Goal: Task Accomplishment & Management: Complete application form

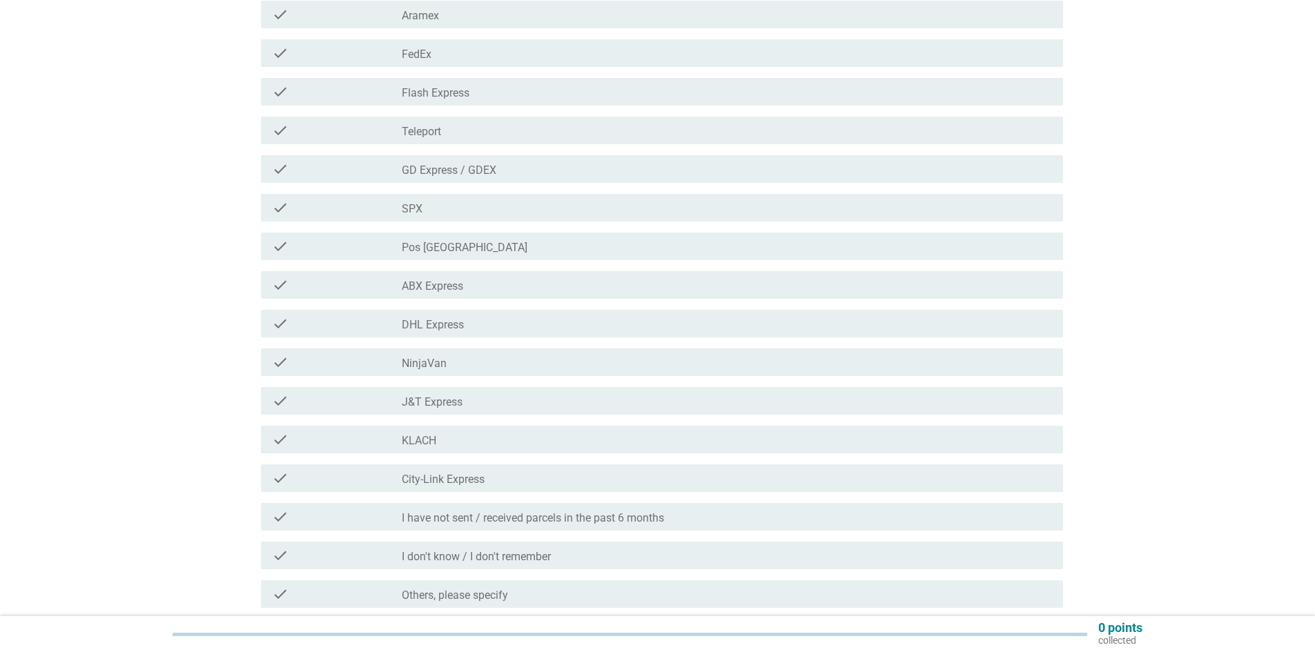
scroll to position [207, 0]
click at [702, 251] on div "check_box_outline_blank Pos [GEOGRAPHIC_DATA]" at bounding box center [727, 245] width 650 height 17
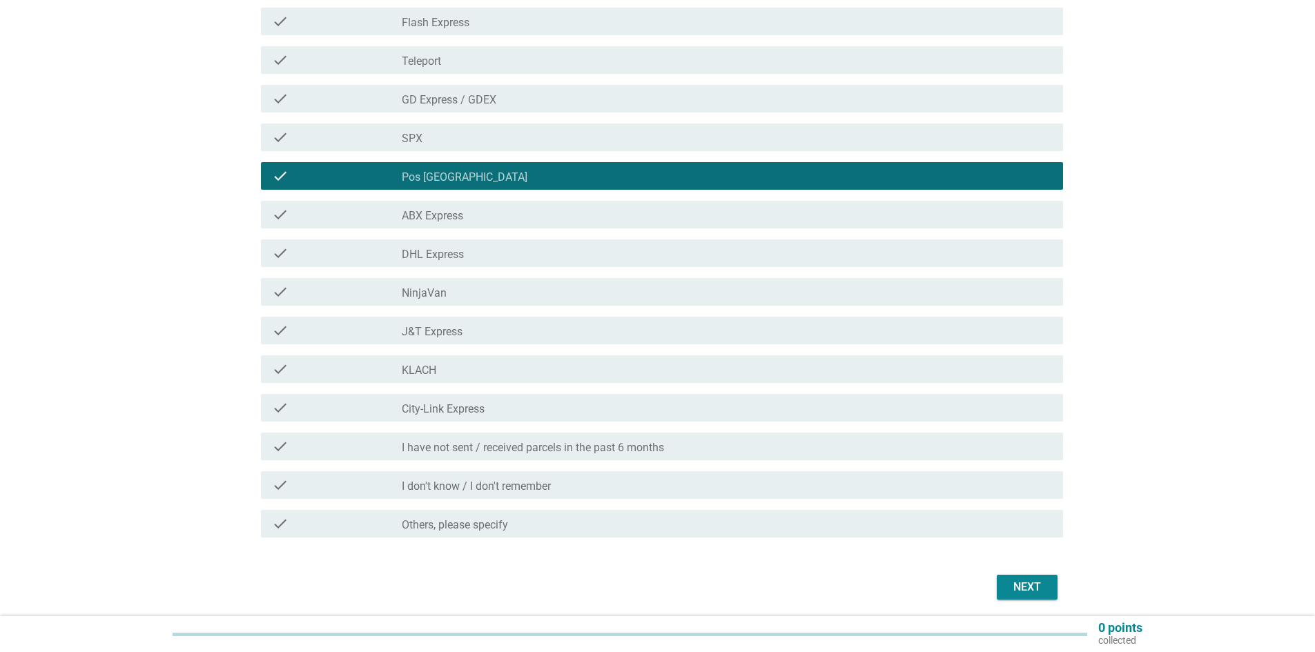
scroll to position [326, 0]
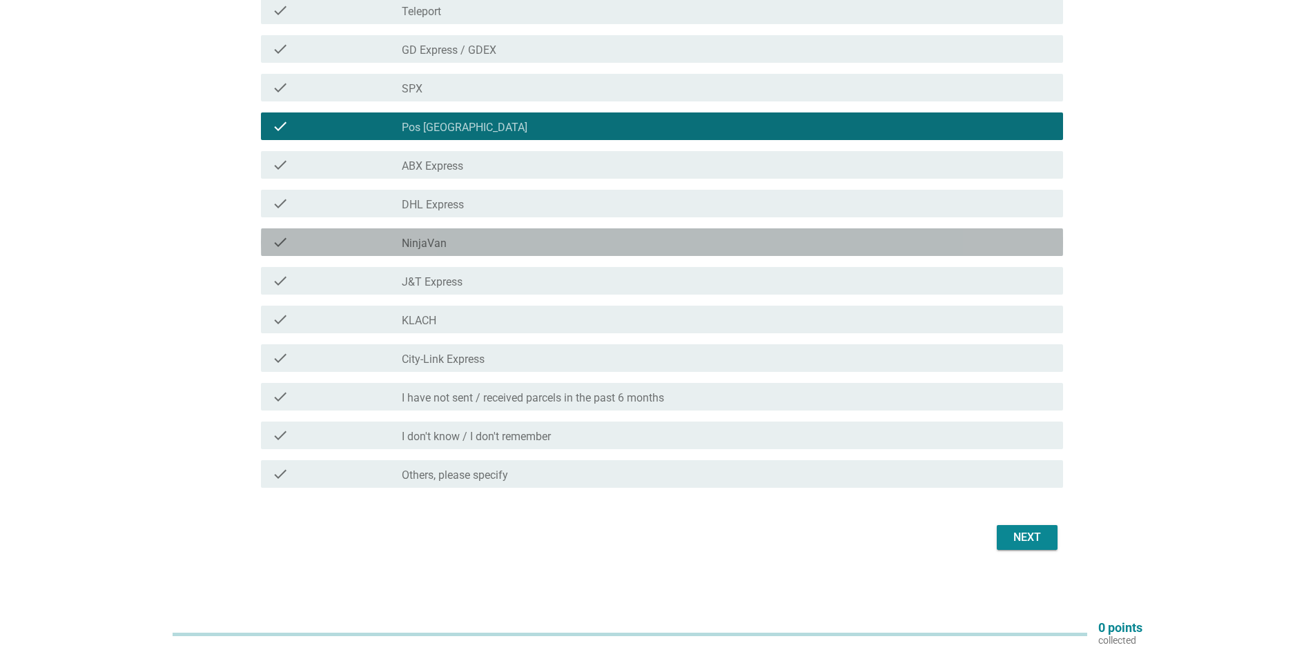
click at [601, 244] on div "check_box_outline_blank NinjaVan" at bounding box center [727, 242] width 650 height 17
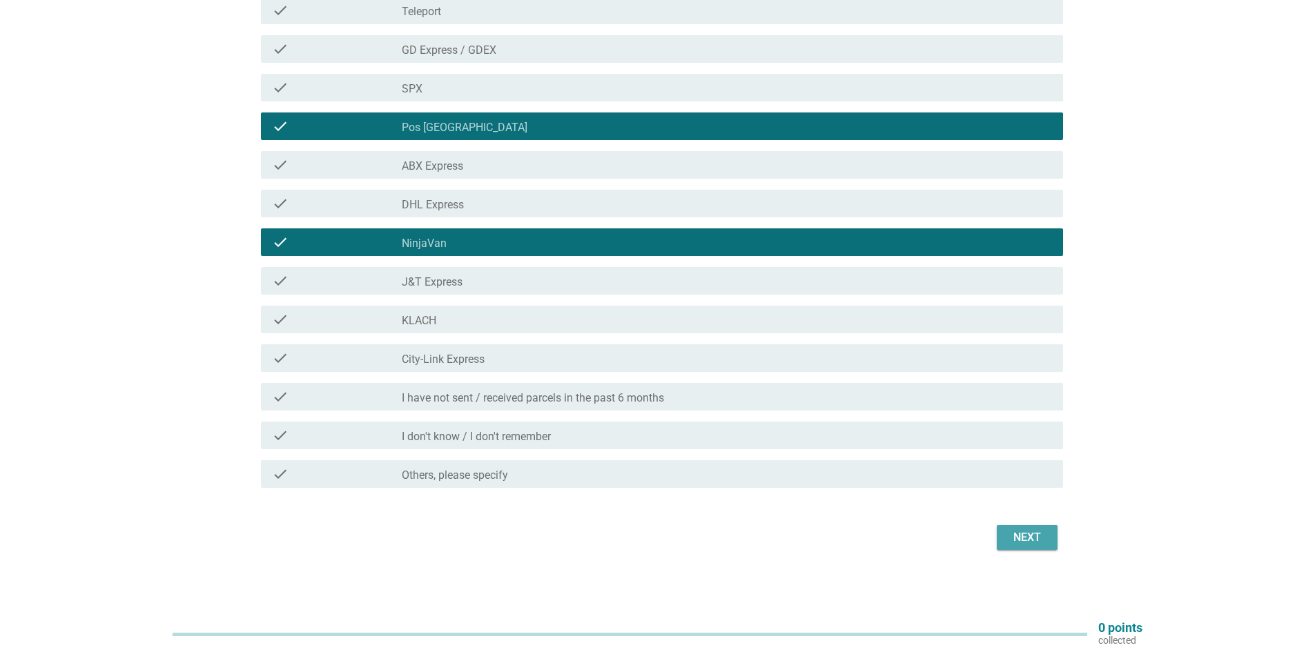
click at [1024, 531] on div "Next" at bounding box center [1027, 538] width 39 height 17
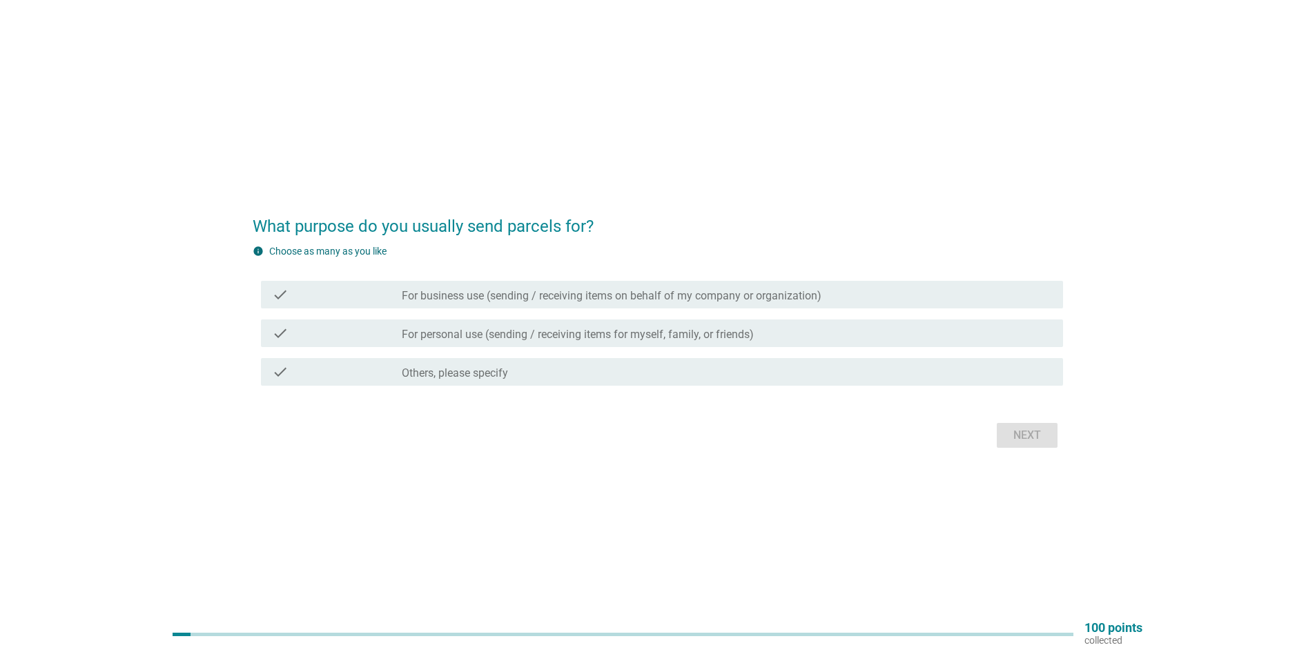
click at [552, 325] on div "check_box_outline_blank For personal use (sending / receiving items for myself,…" at bounding box center [727, 333] width 650 height 17
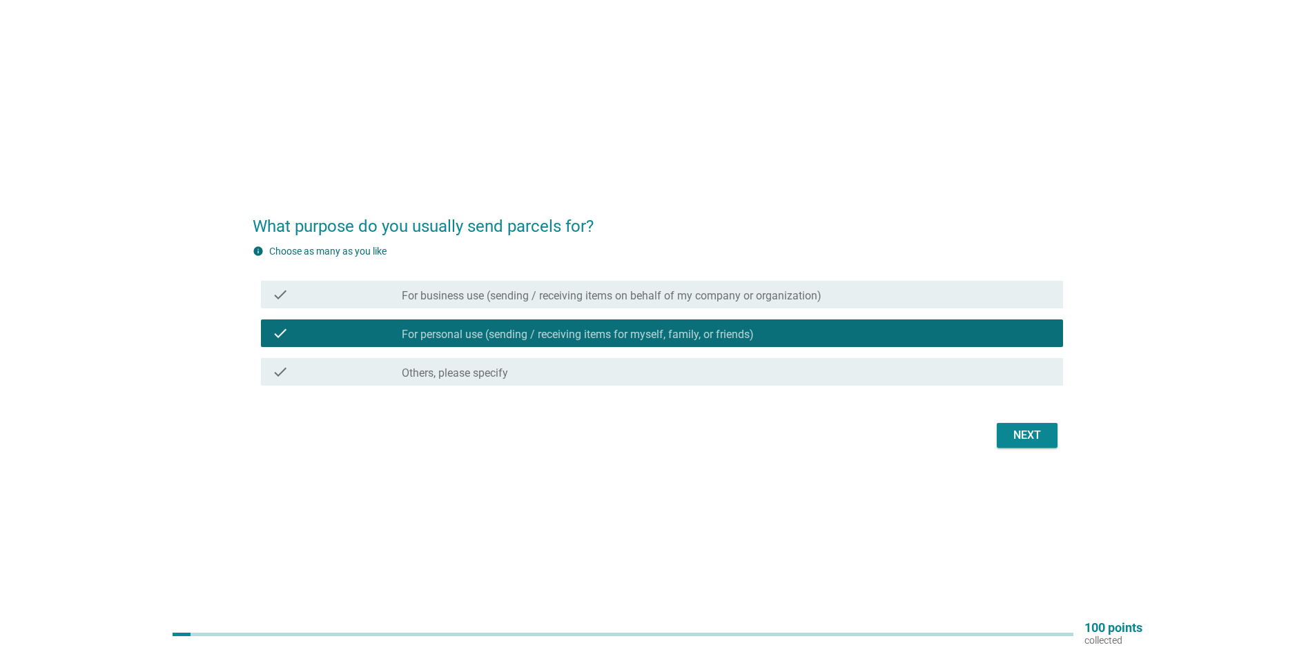
click at [549, 294] on label "For business use (sending / receiving items on behalf of my company or organiza…" at bounding box center [612, 296] width 420 height 14
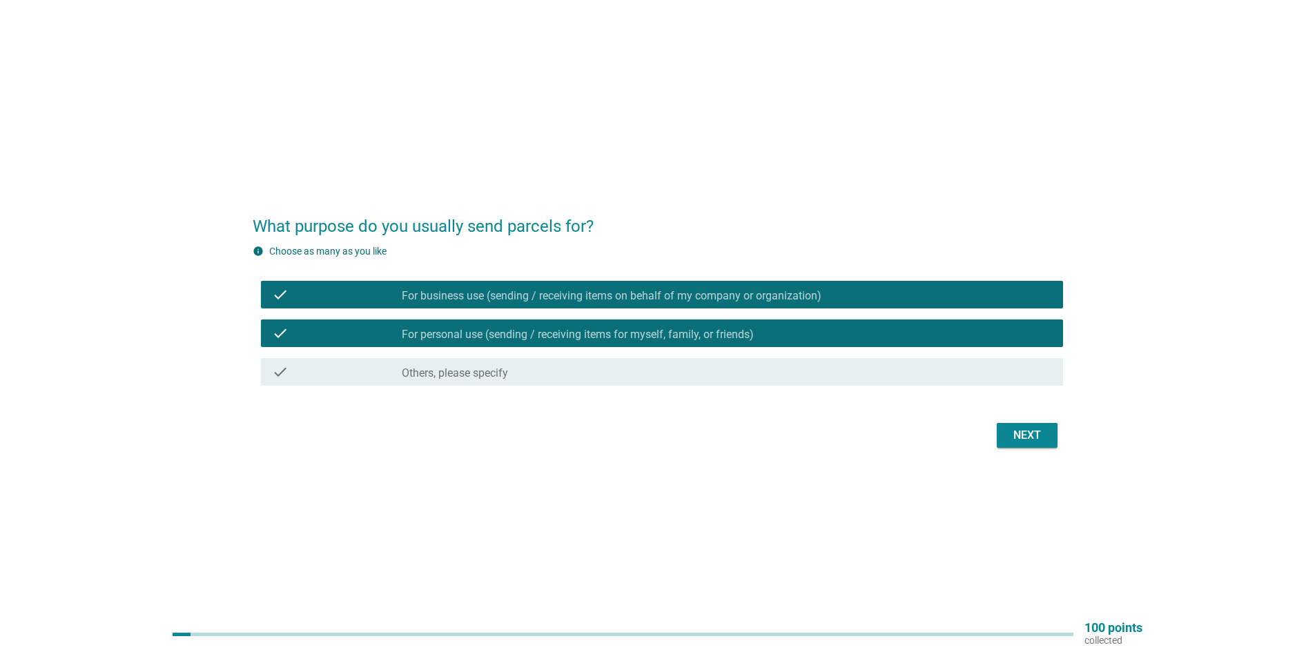
click at [1040, 436] on div "Next" at bounding box center [1027, 435] width 39 height 17
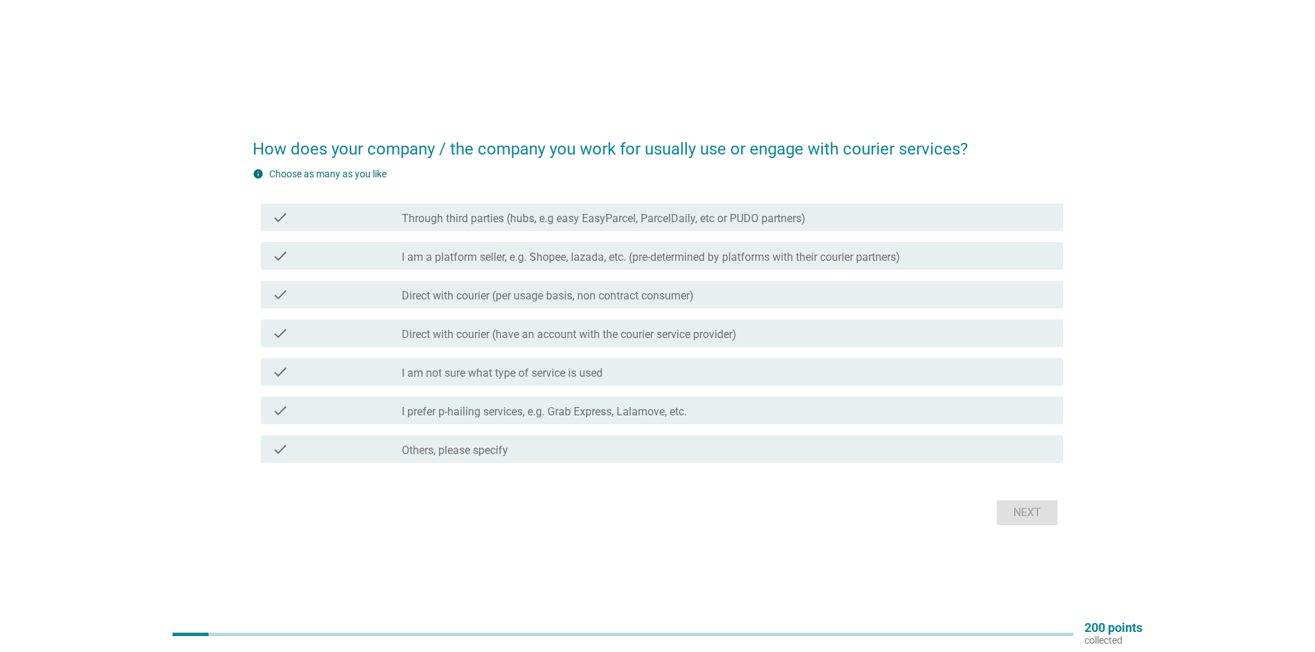
click at [625, 301] on label "Direct with courier (per usage basis, non contract consumer)" at bounding box center [548, 296] width 292 height 14
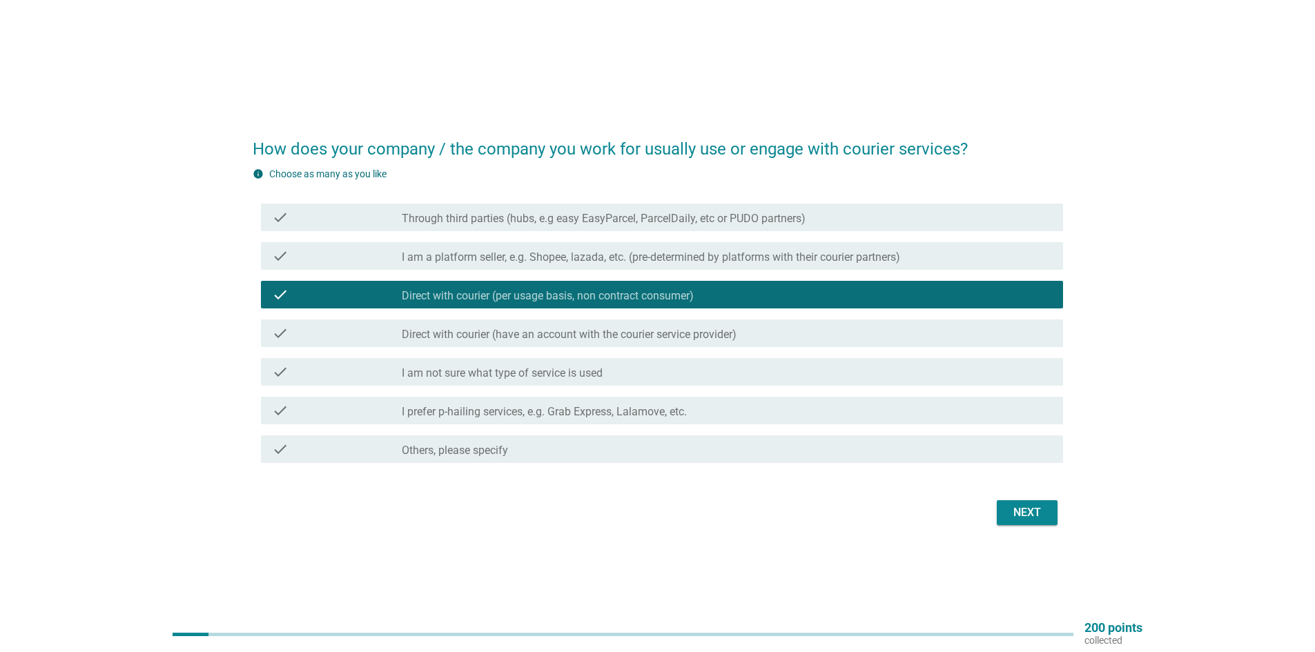
click at [1005, 505] on button "Next" at bounding box center [1027, 513] width 61 height 25
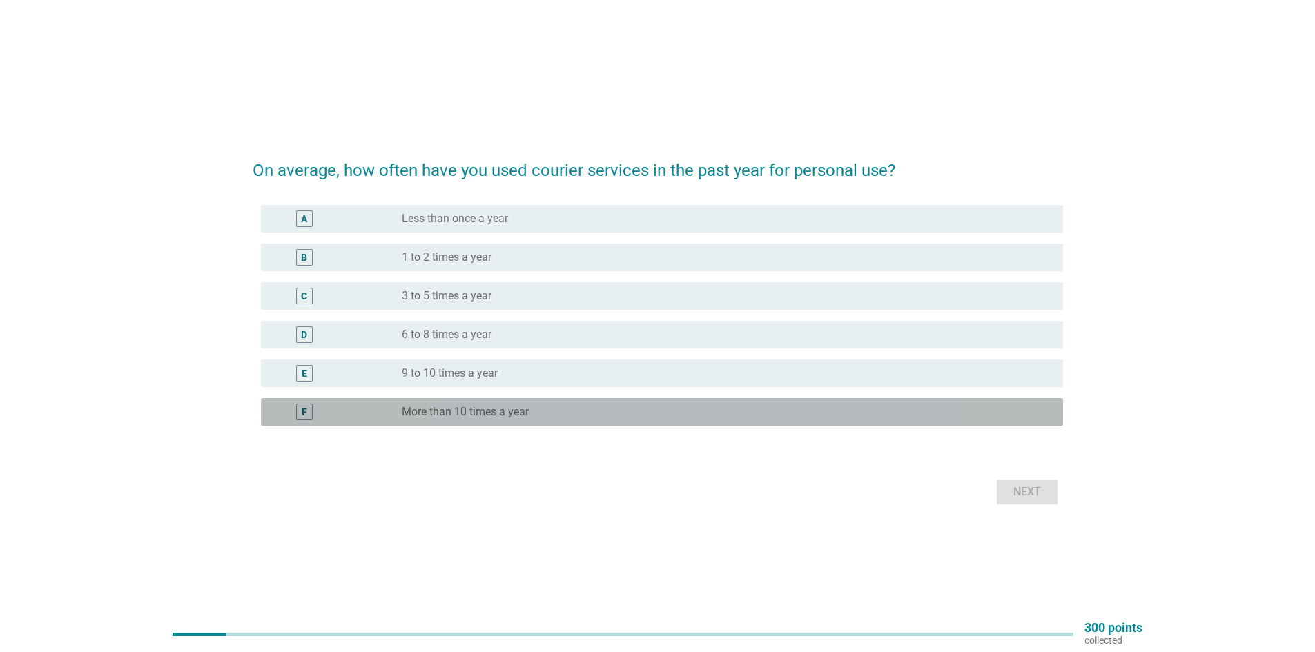
click at [543, 416] on div "radio_button_unchecked More than 10 times a year" at bounding box center [721, 412] width 639 height 14
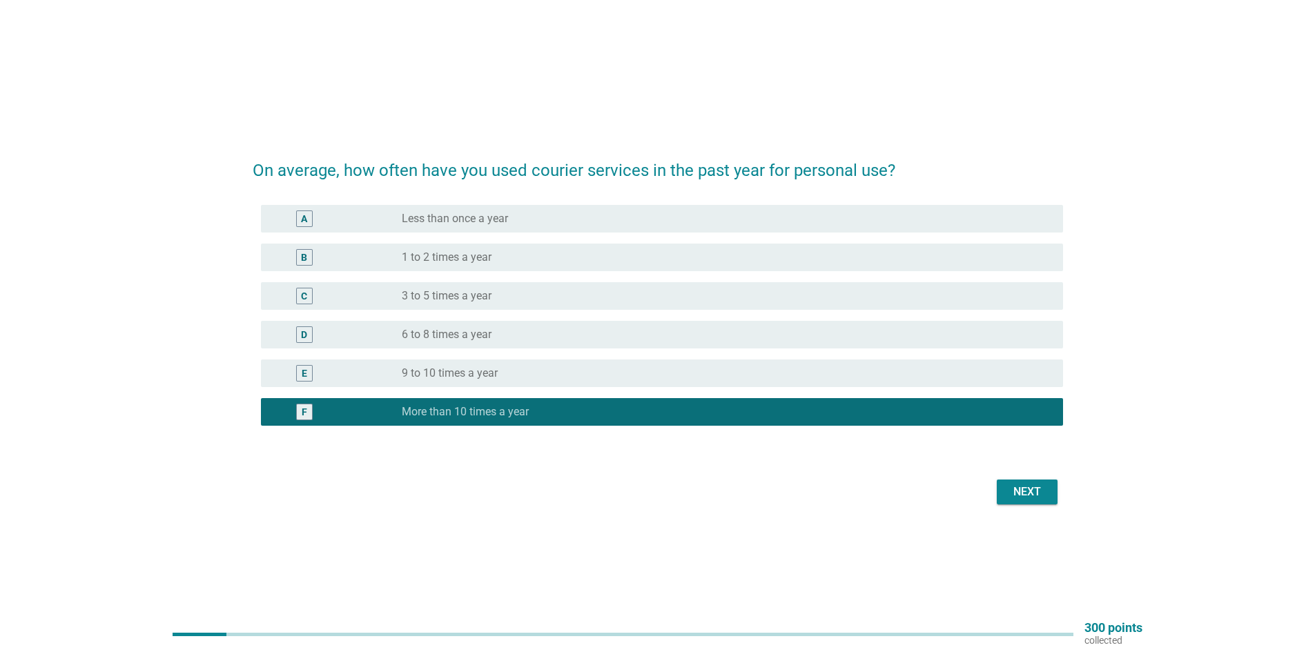
click at [555, 253] on div "radio_button_unchecked 1 to 2 times a year" at bounding box center [721, 258] width 639 height 14
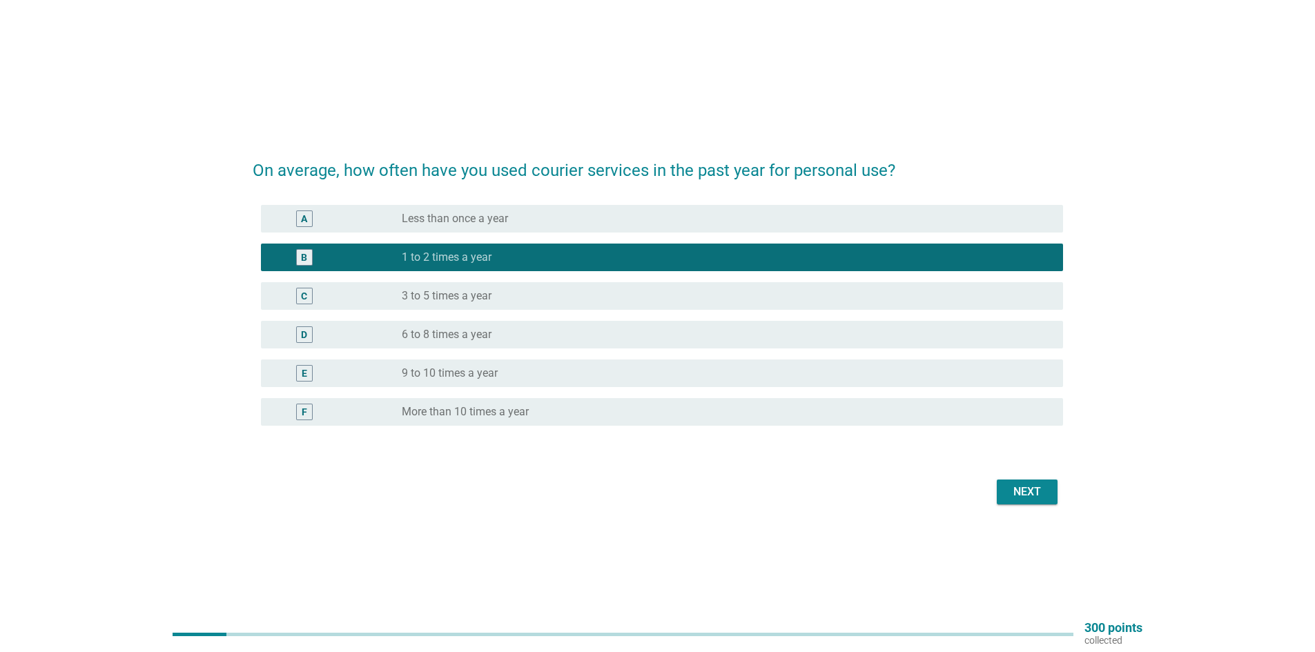
click at [1011, 494] on div "Next" at bounding box center [1027, 492] width 39 height 17
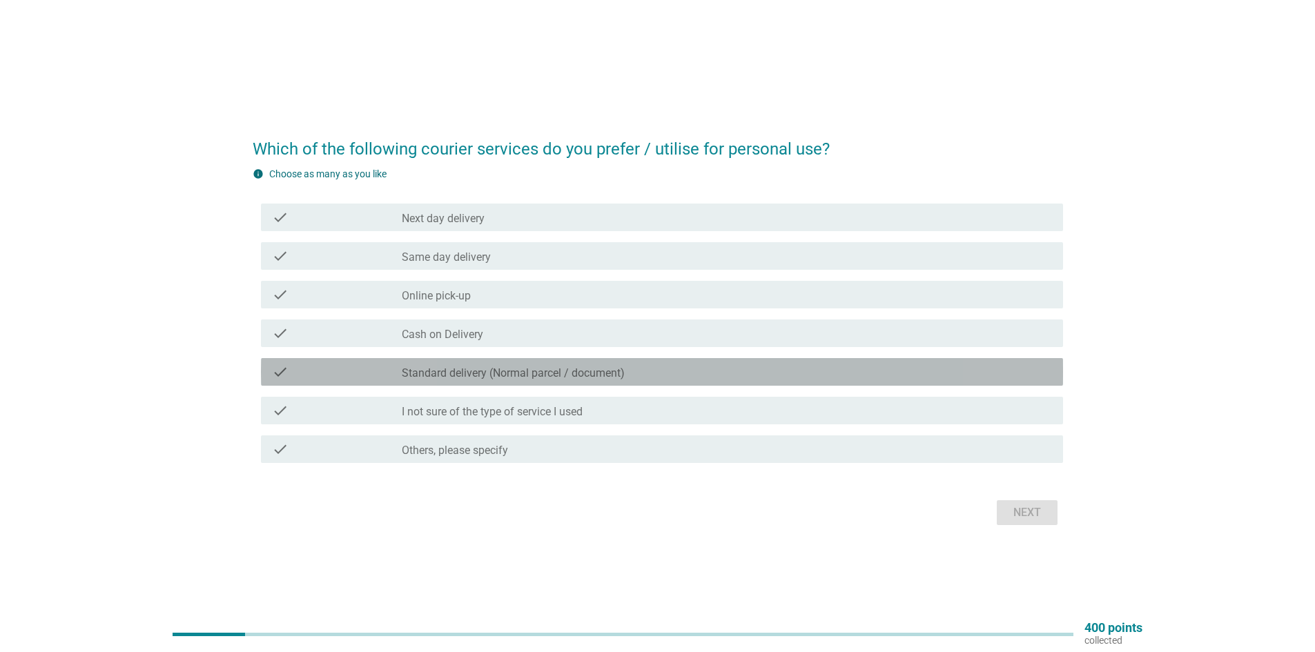
click at [549, 376] on label "Standard delivery (Normal parcel / document)" at bounding box center [513, 374] width 223 height 14
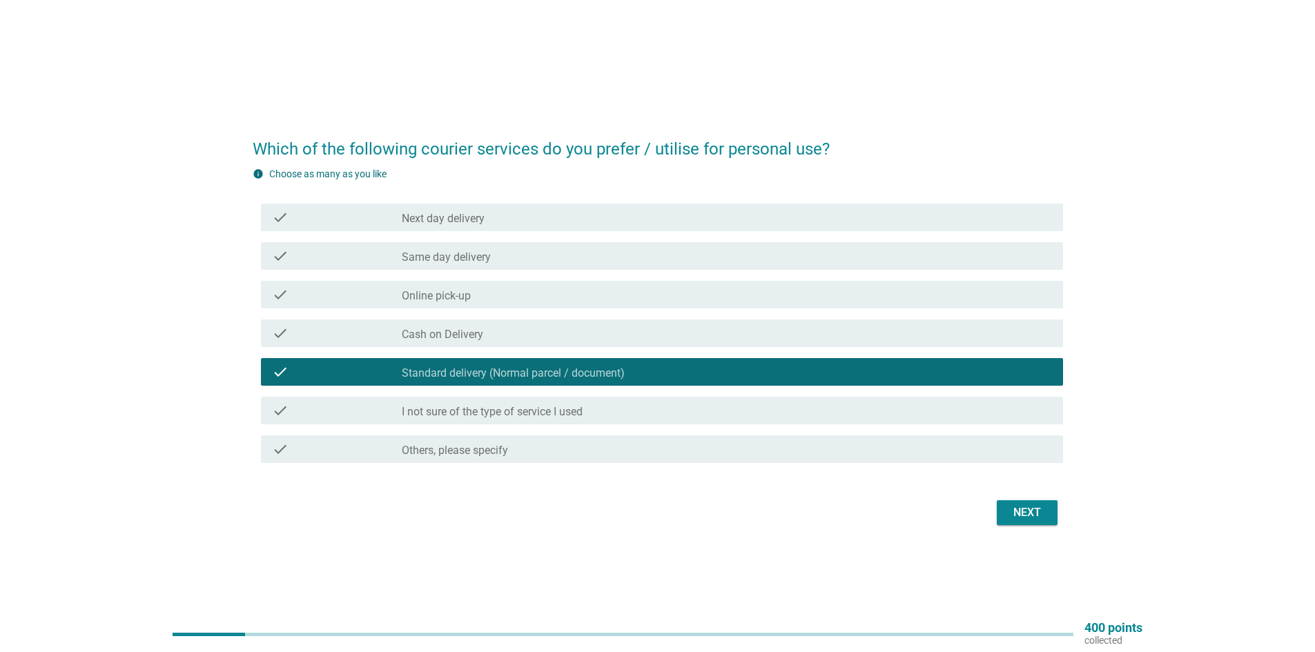
click at [1042, 512] on div "Next" at bounding box center [1027, 513] width 39 height 17
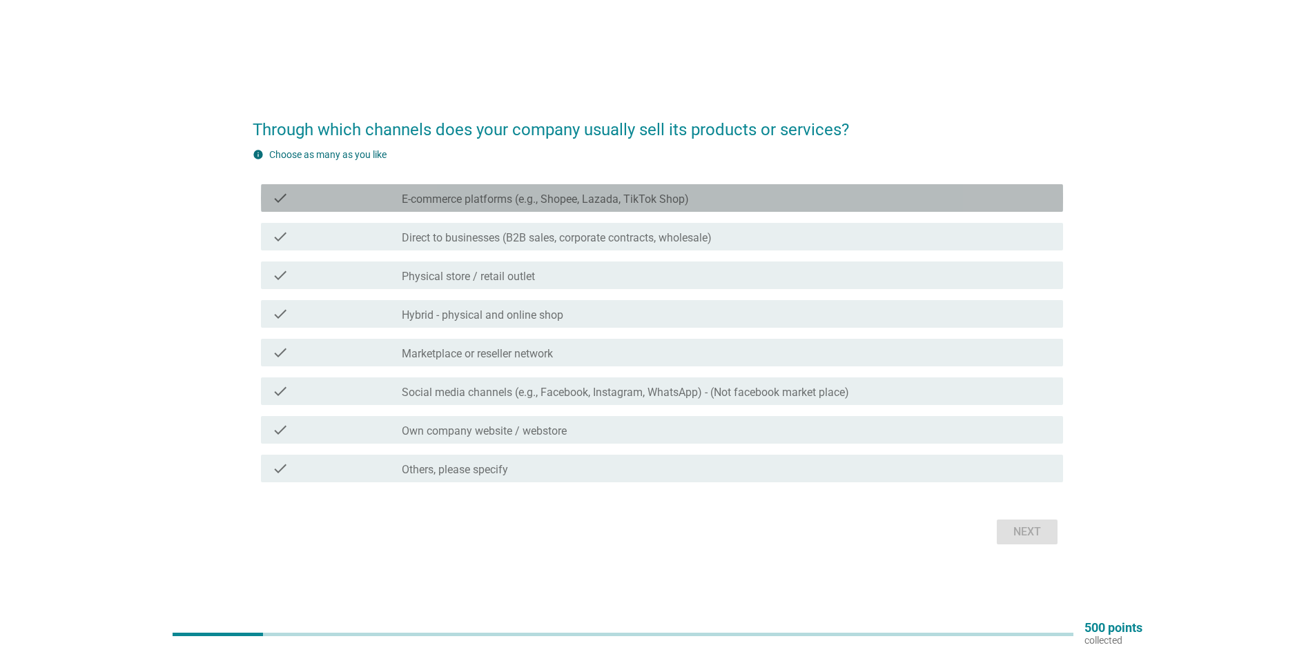
click at [564, 199] on label "E-commerce platforms (e.g., Shopee, Lazada, TikTok Shop)" at bounding box center [545, 200] width 287 height 14
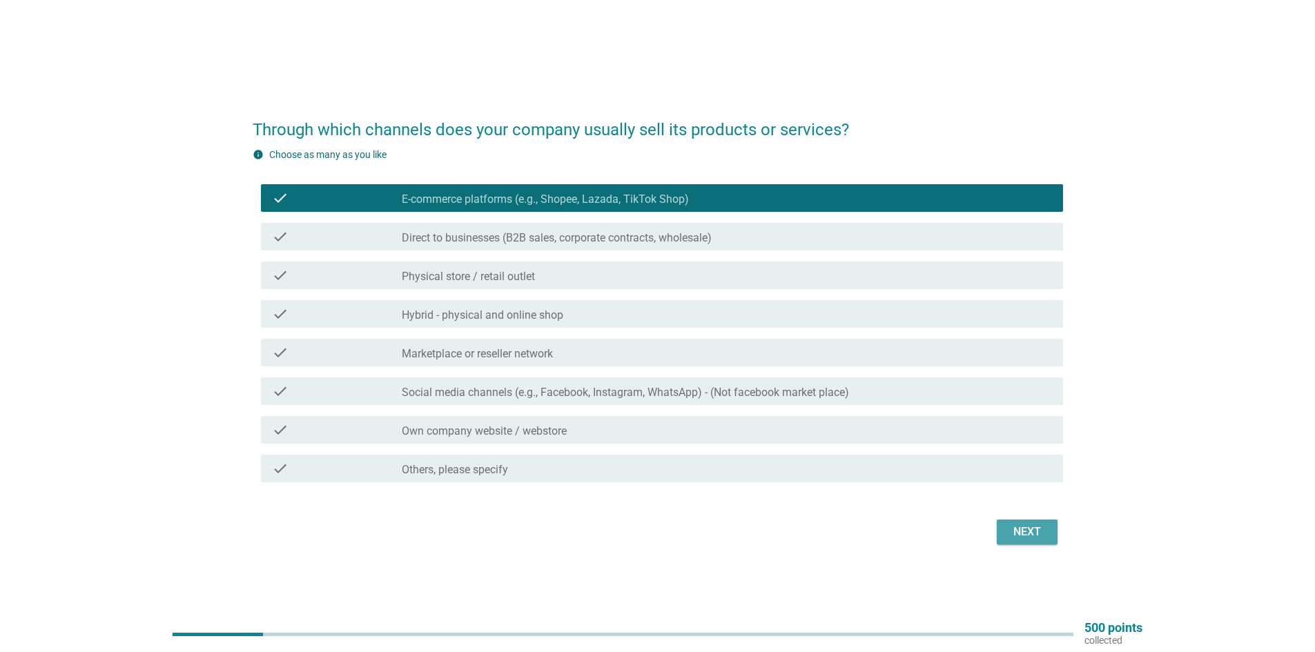
click at [1020, 523] on button "Next" at bounding box center [1027, 532] width 61 height 25
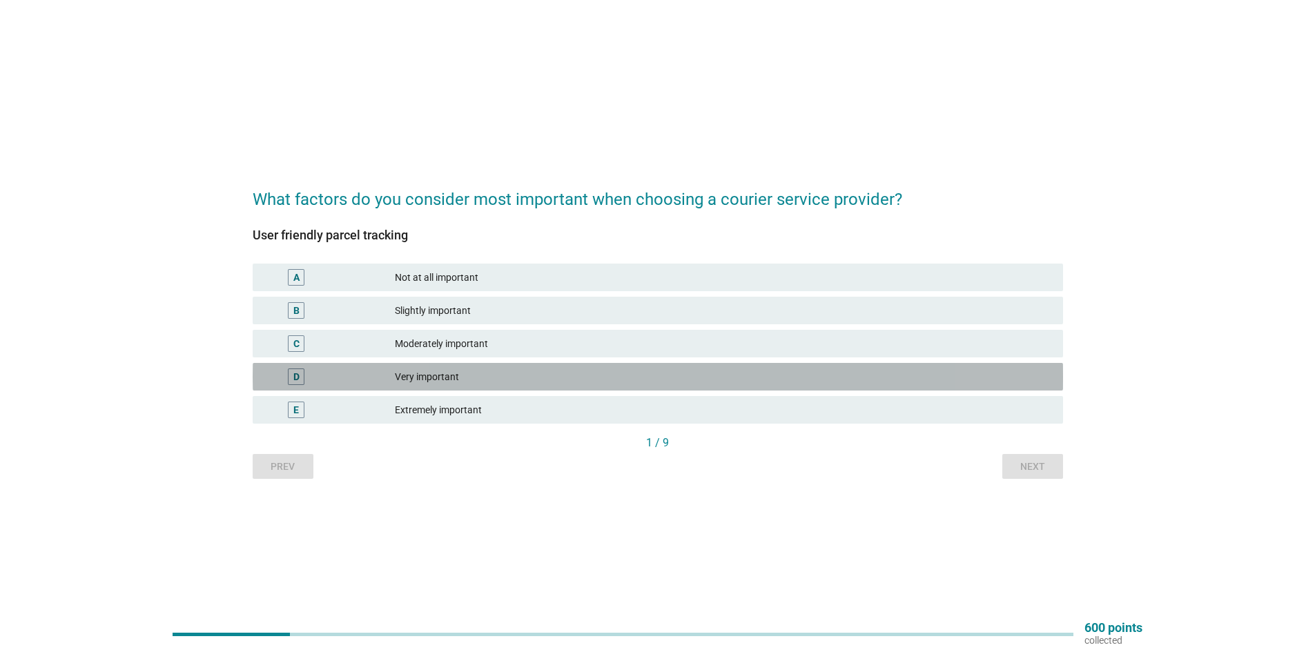
click at [543, 378] on div "Very important" at bounding box center [723, 377] width 657 height 17
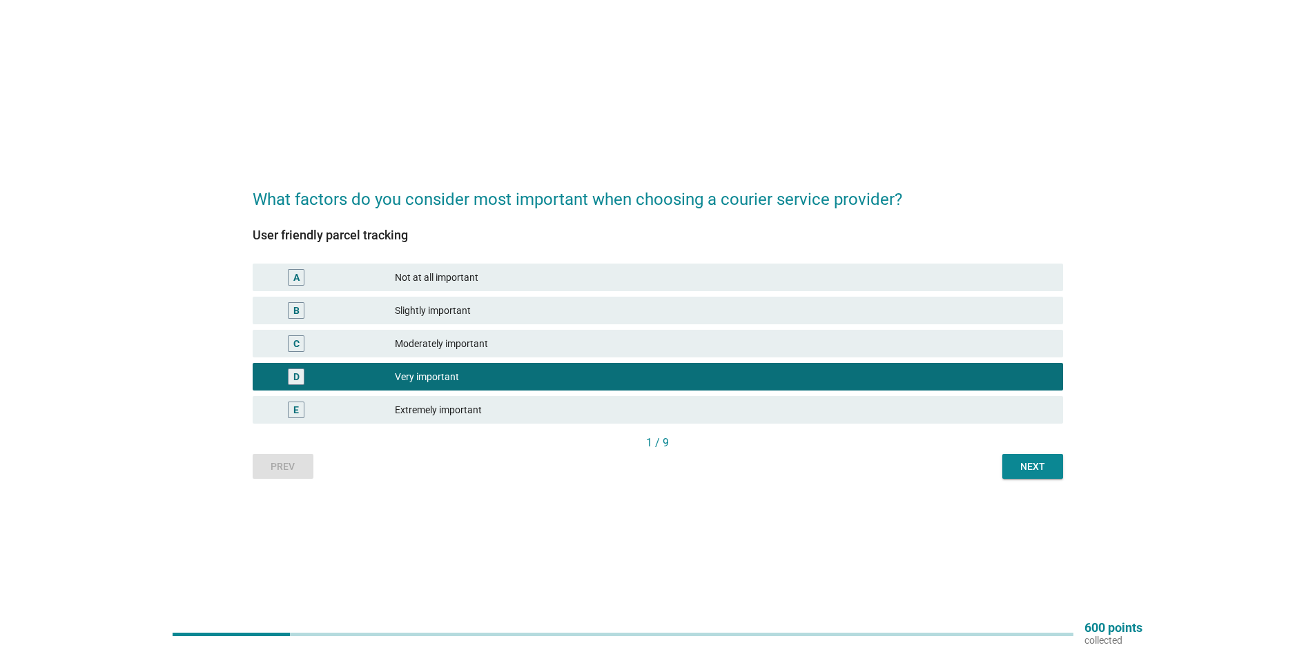
click at [1035, 469] on div "Next" at bounding box center [1033, 467] width 39 height 14
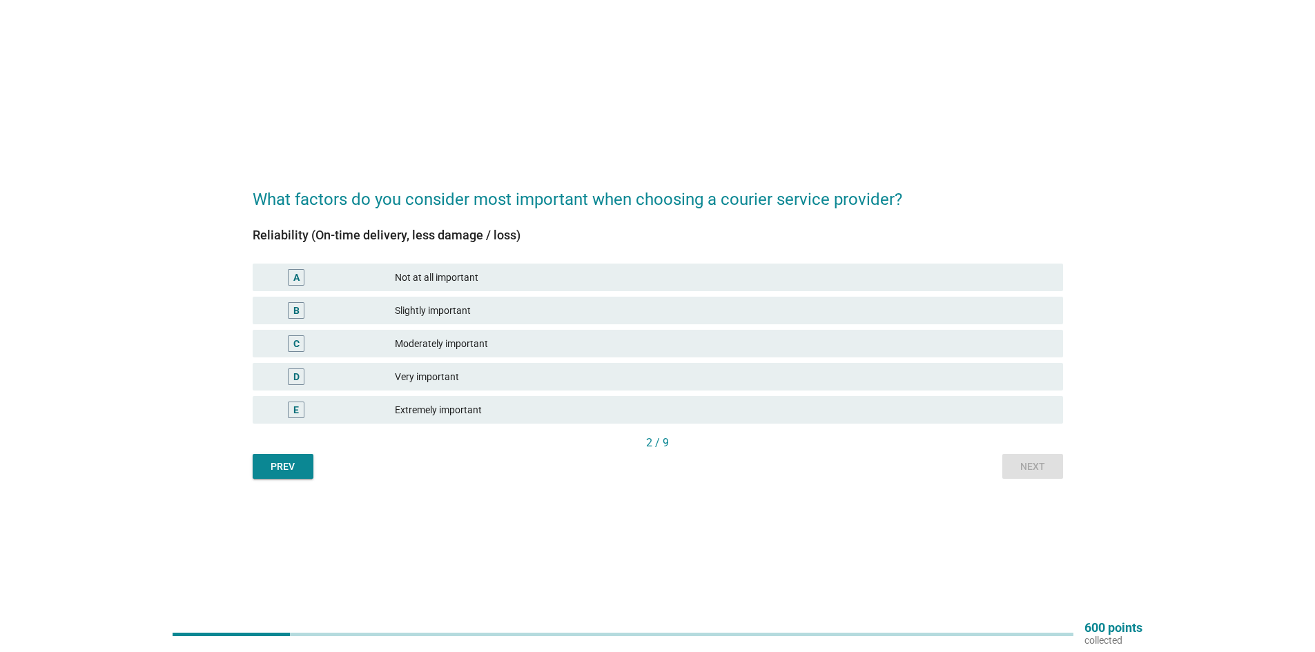
click at [597, 384] on div "Very important" at bounding box center [723, 377] width 657 height 17
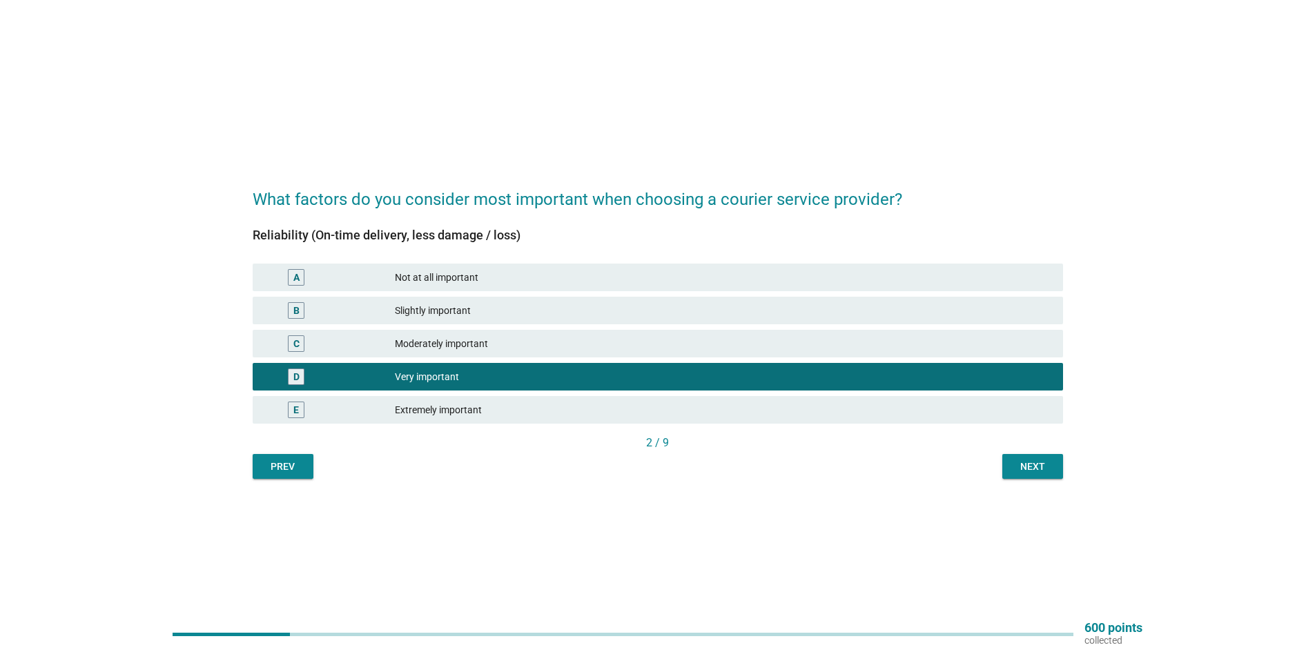
click at [1030, 467] on div "Next" at bounding box center [1033, 467] width 39 height 14
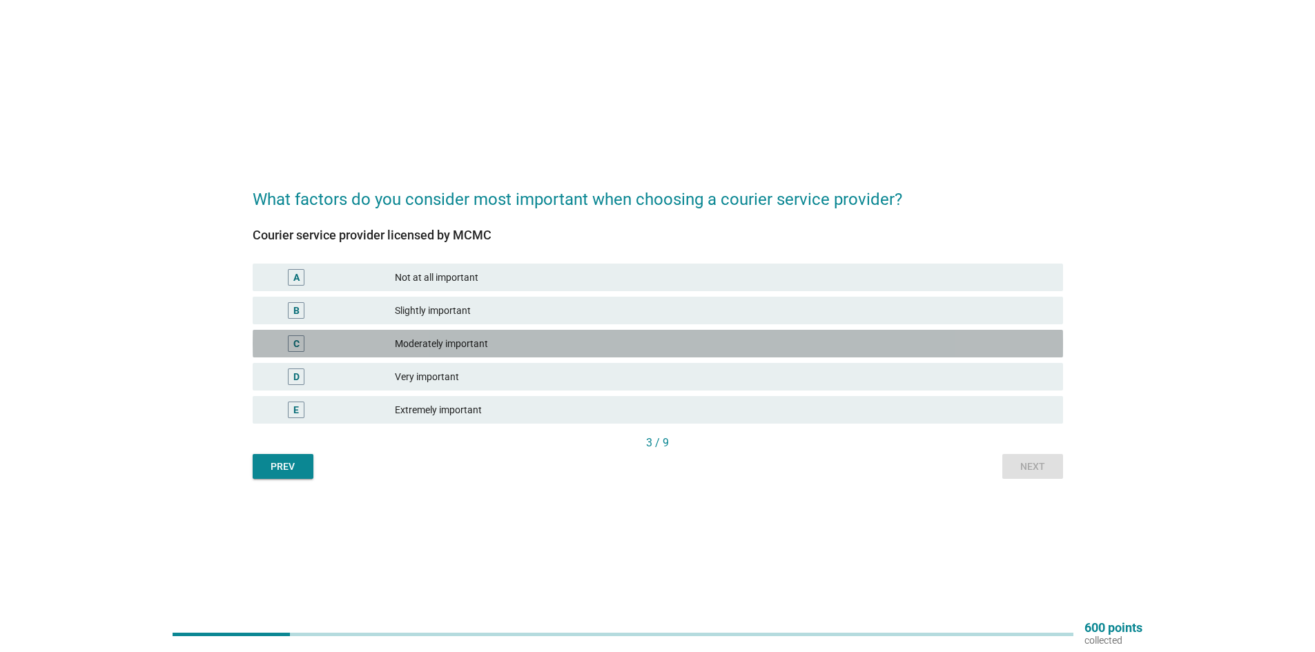
drag, startPoint x: 515, startPoint y: 338, endPoint x: 545, endPoint y: 351, distance: 33.1
click at [515, 340] on div "Moderately important" at bounding box center [723, 344] width 657 height 17
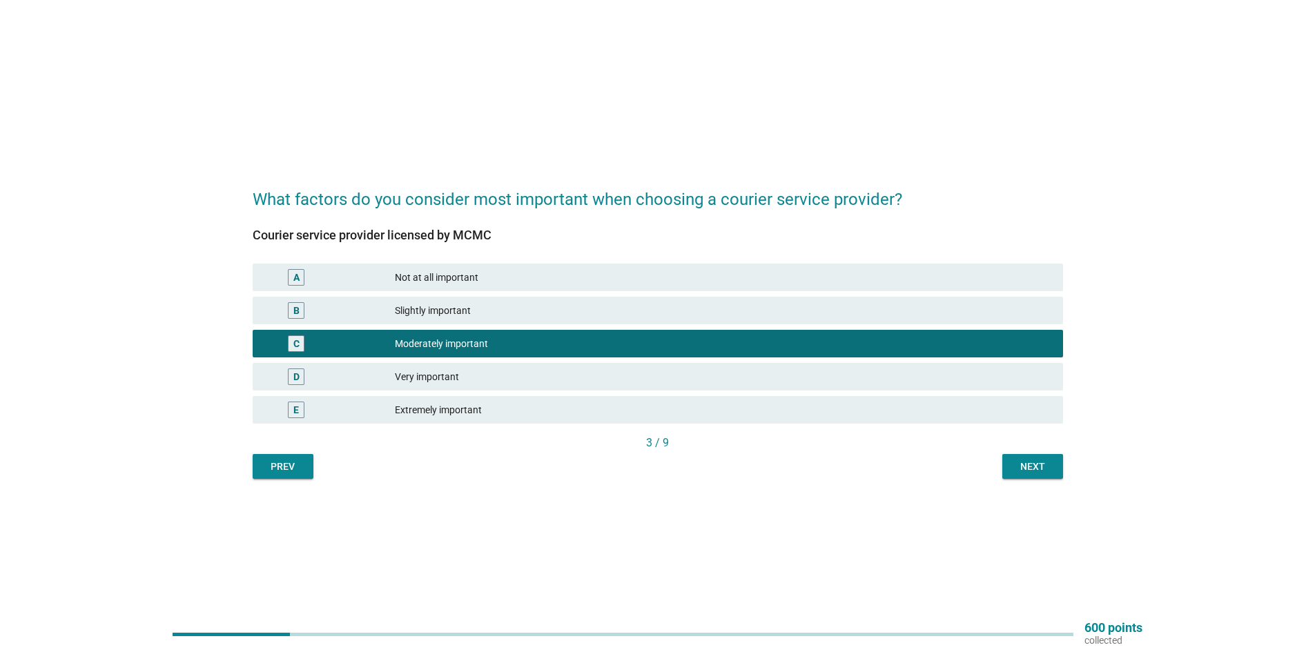
click at [1039, 469] on div "Next" at bounding box center [1033, 467] width 39 height 14
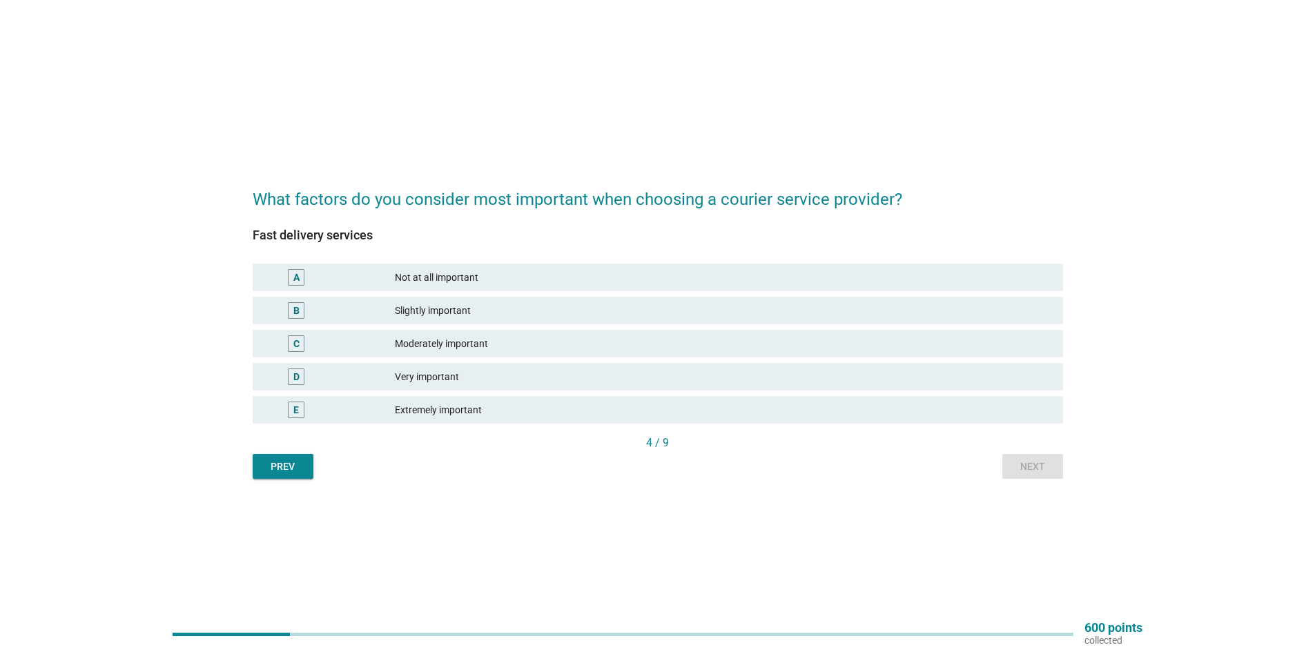
click at [554, 376] on div "Very important" at bounding box center [723, 377] width 657 height 17
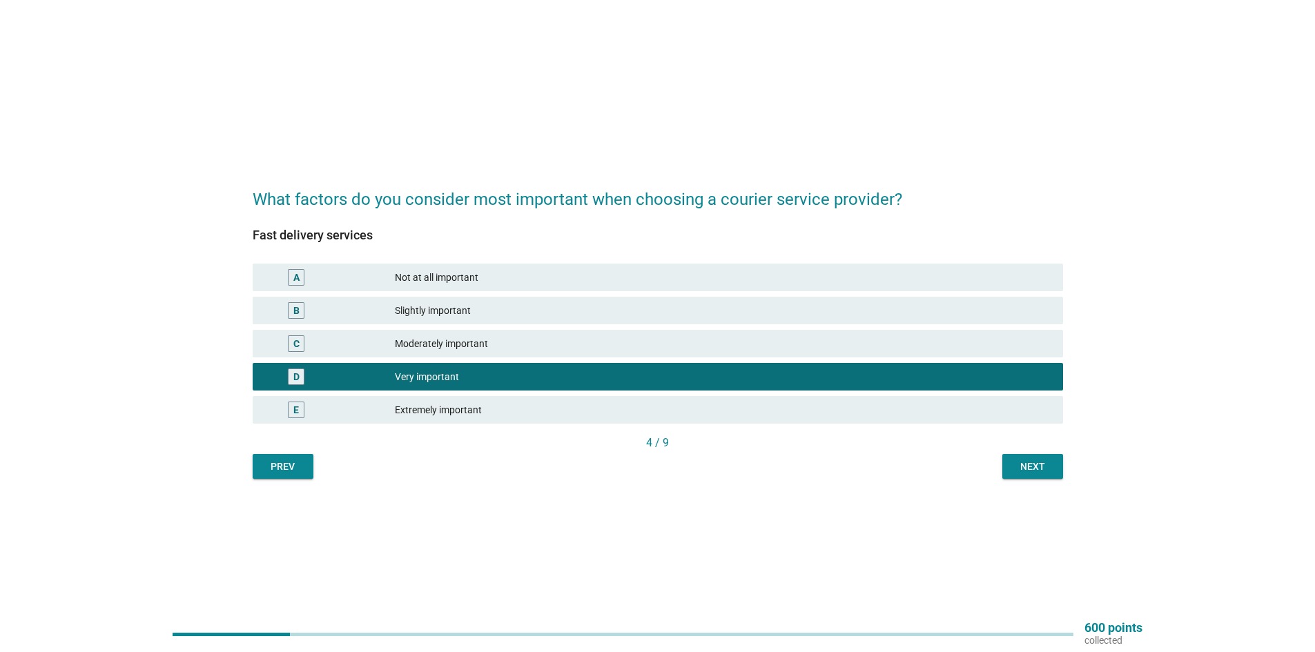
click at [1044, 467] on div "Next" at bounding box center [1033, 467] width 39 height 14
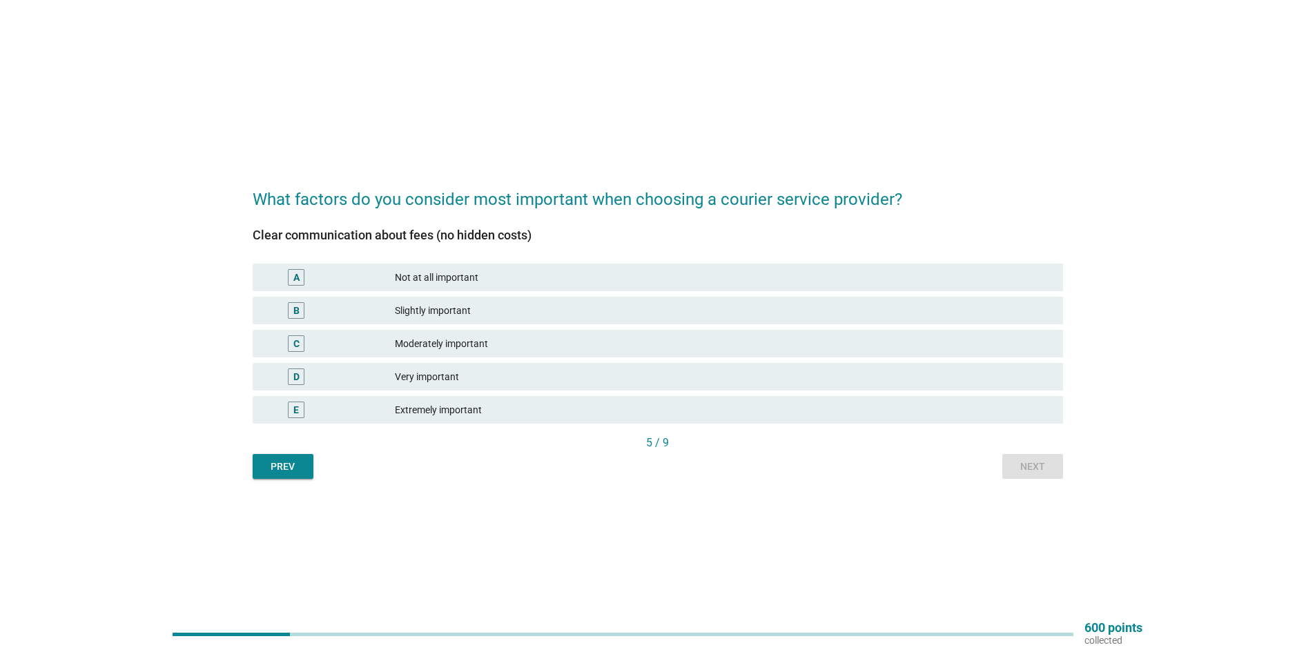
click at [483, 404] on div "Extremely important" at bounding box center [723, 410] width 657 height 17
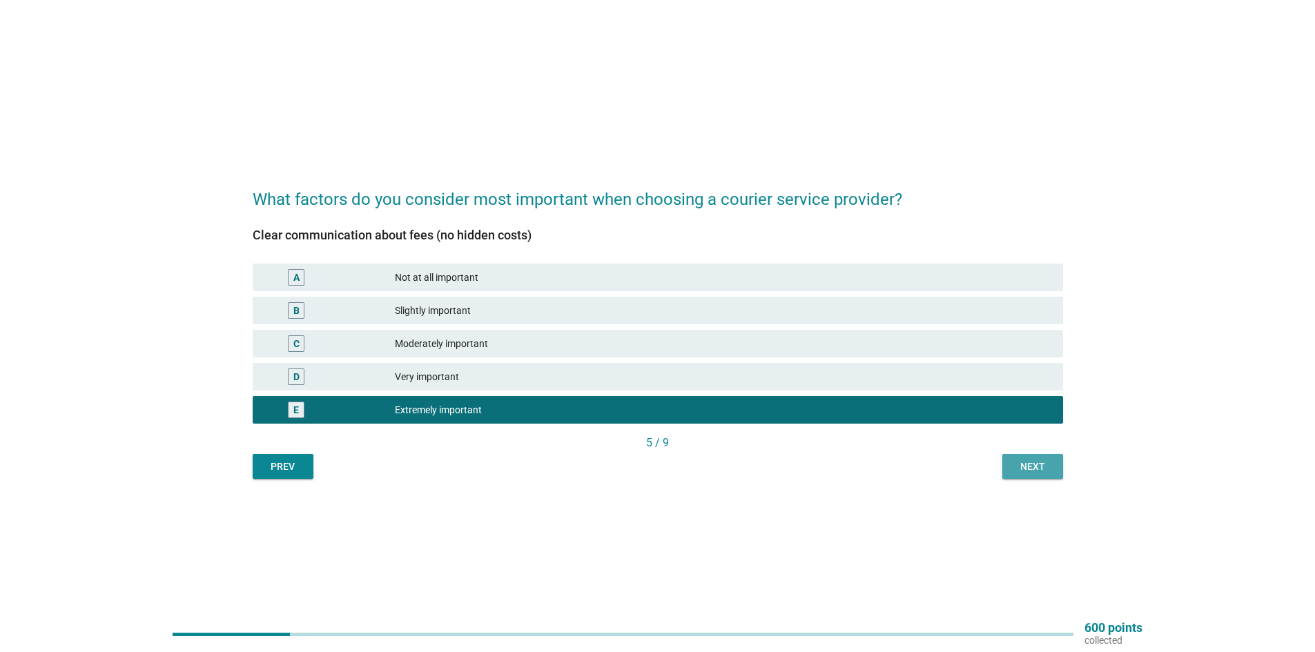
click at [1020, 465] on div "Next" at bounding box center [1033, 467] width 39 height 14
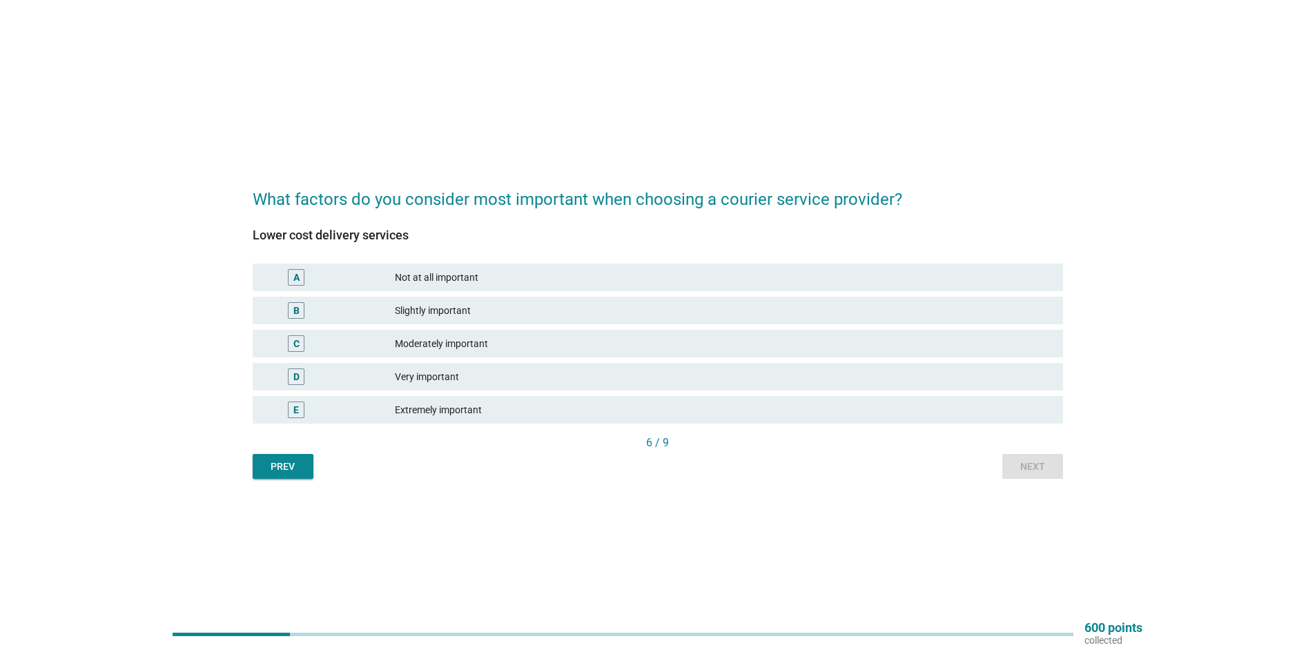
click at [574, 369] on div "Very important" at bounding box center [723, 377] width 657 height 17
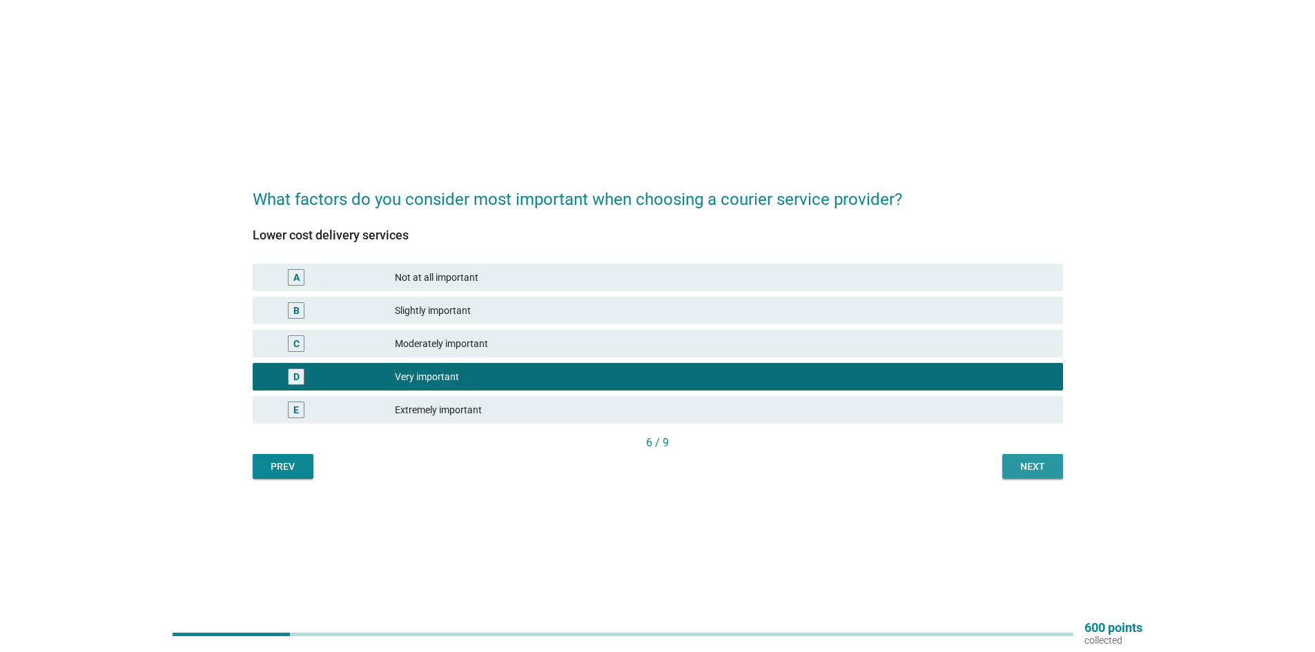
drag, startPoint x: 1055, startPoint y: 464, endPoint x: 1040, endPoint y: 465, distance: 14.5
click at [1055, 465] on button "Next" at bounding box center [1032, 466] width 61 height 25
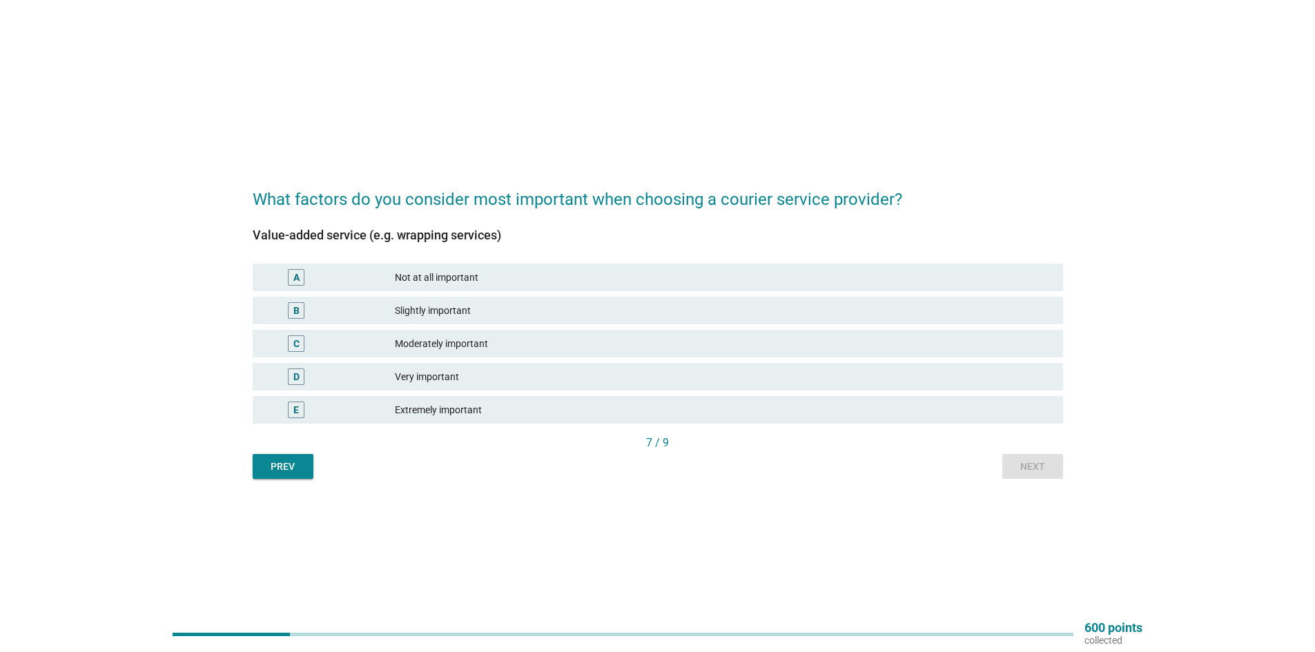
click at [484, 341] on div "Moderately important" at bounding box center [723, 344] width 657 height 17
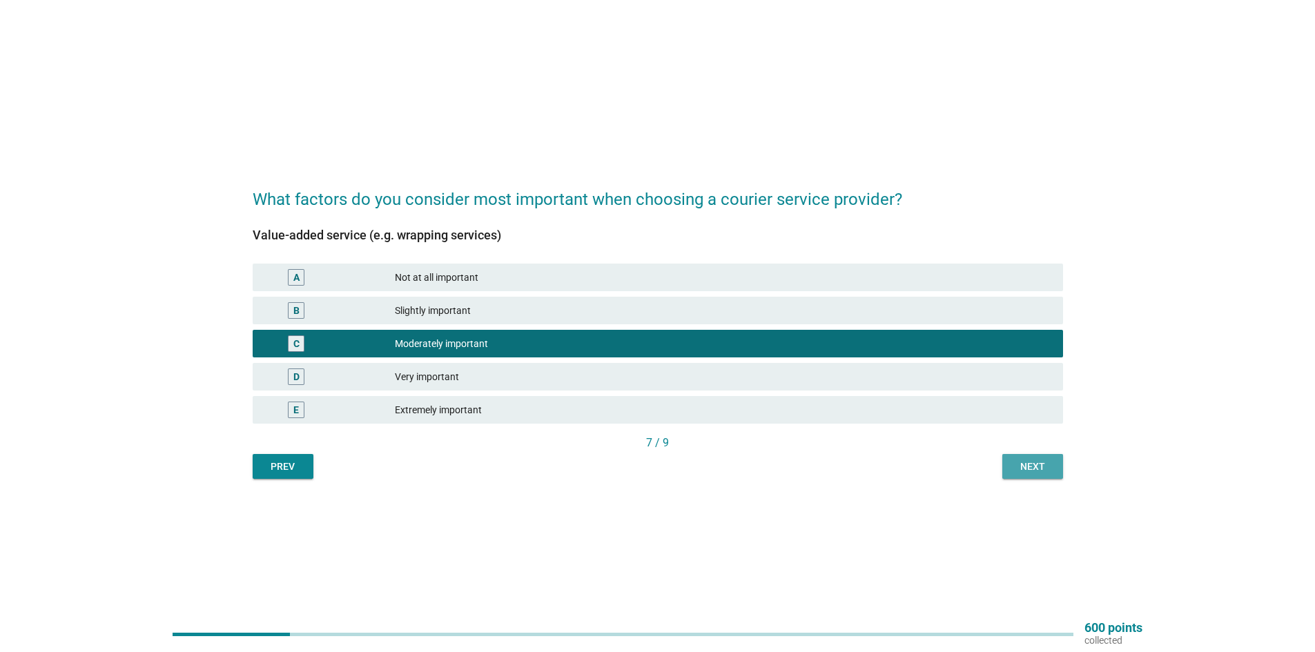
click at [1025, 463] on div "Next" at bounding box center [1033, 467] width 39 height 14
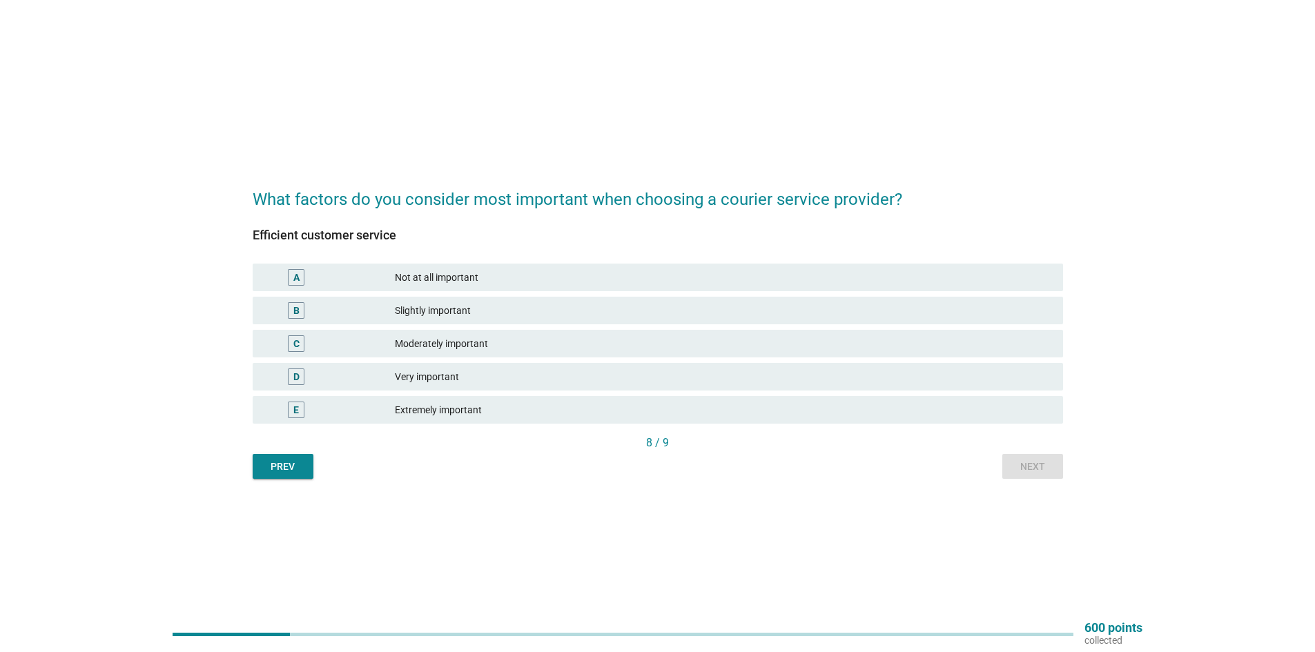
click at [454, 380] on div "Very important" at bounding box center [723, 377] width 657 height 17
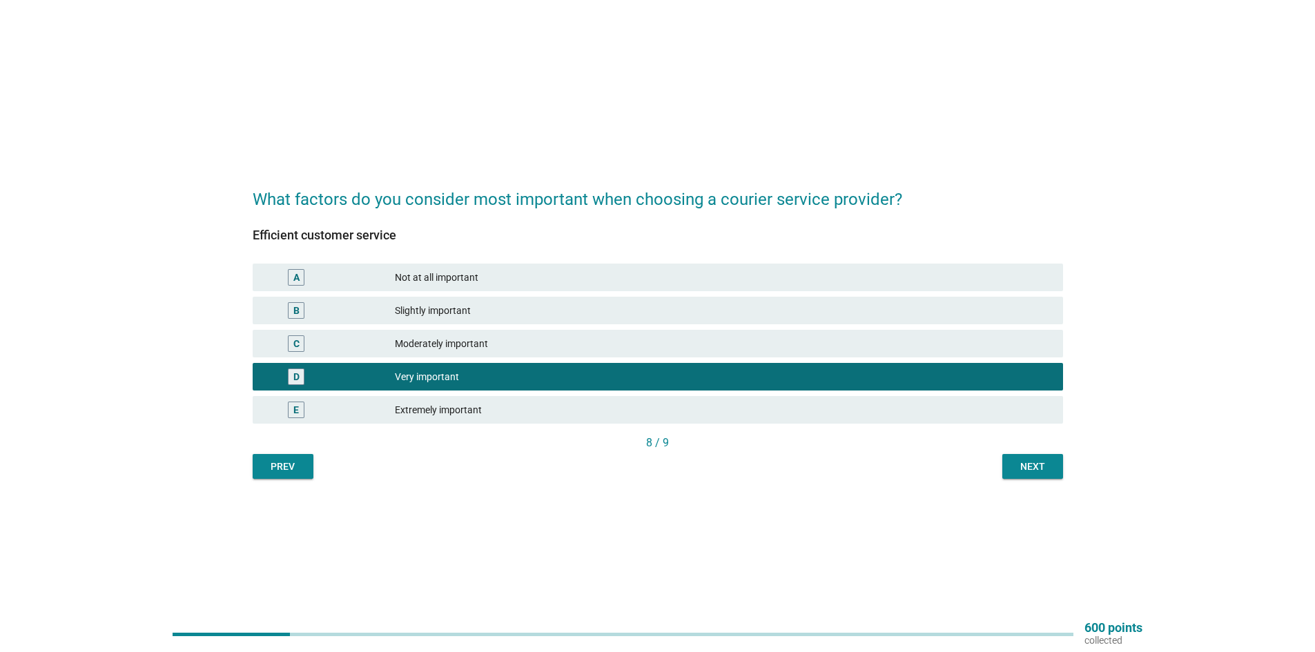
click at [1043, 463] on div "Next" at bounding box center [1033, 467] width 39 height 14
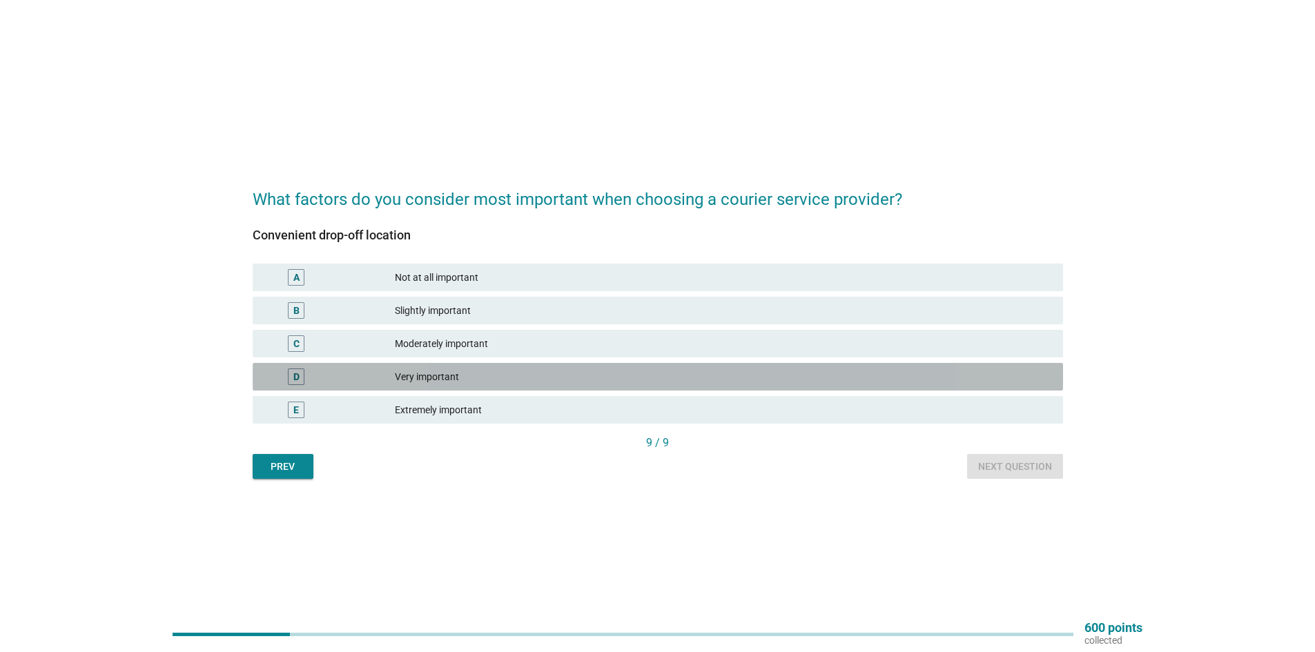
click at [458, 371] on div "Very important" at bounding box center [723, 377] width 657 height 17
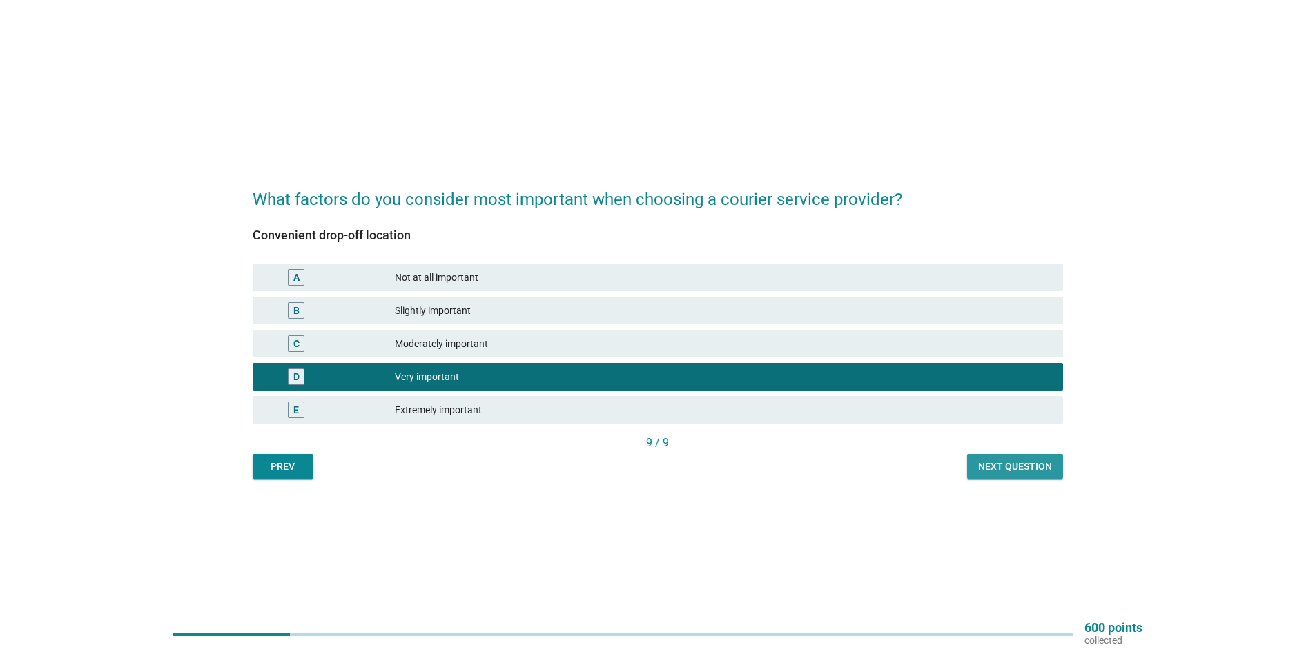
click at [1022, 469] on div "Next question" at bounding box center [1015, 467] width 74 height 14
click at [1007, 459] on div "Prev Next question" at bounding box center [658, 466] width 811 height 25
click at [1016, 475] on div "Prev Next question" at bounding box center [658, 466] width 811 height 25
click at [289, 465] on div "Prev" at bounding box center [283, 467] width 39 height 14
click at [1043, 469] on div "Prev Next" at bounding box center [658, 466] width 811 height 25
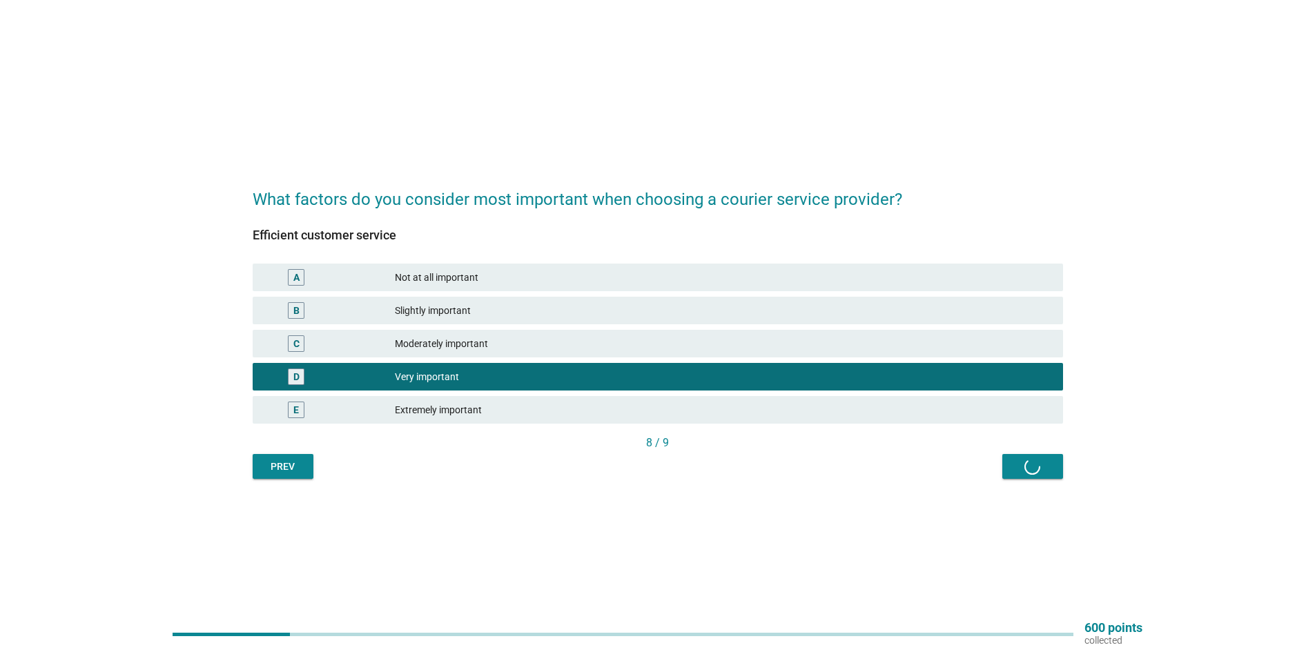
click at [1043, 469] on div "Prev Next" at bounding box center [658, 466] width 811 height 25
click at [1041, 469] on div "Prev Next" at bounding box center [658, 466] width 811 height 25
click at [1040, 469] on div "Prev Next" at bounding box center [658, 466] width 811 height 25
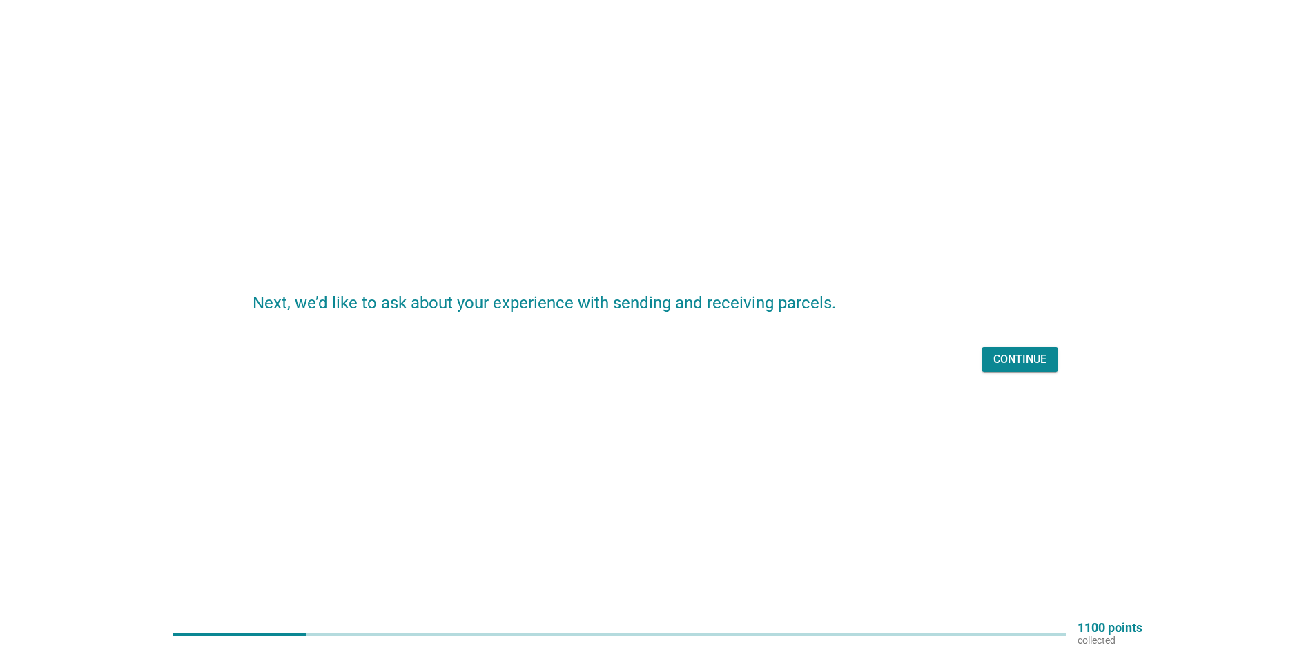
click at [1014, 360] on div "Continue" at bounding box center [1020, 359] width 53 height 17
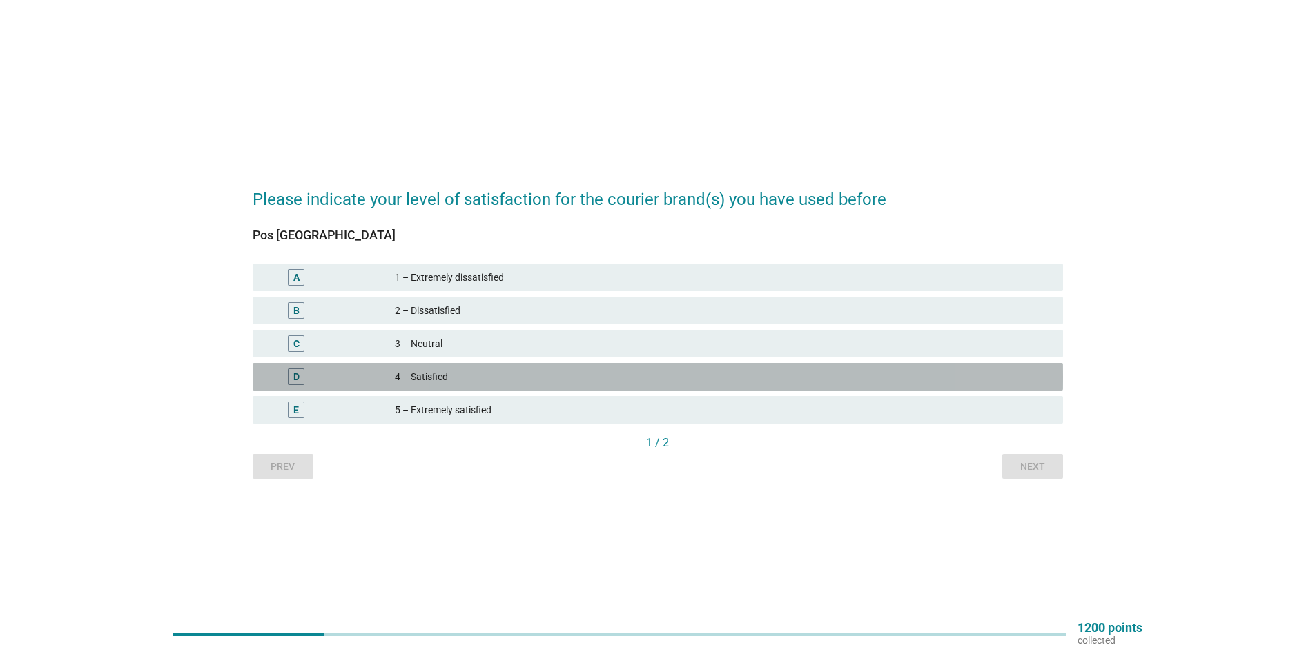
click at [487, 374] on div "4 – Satisfied" at bounding box center [723, 377] width 657 height 17
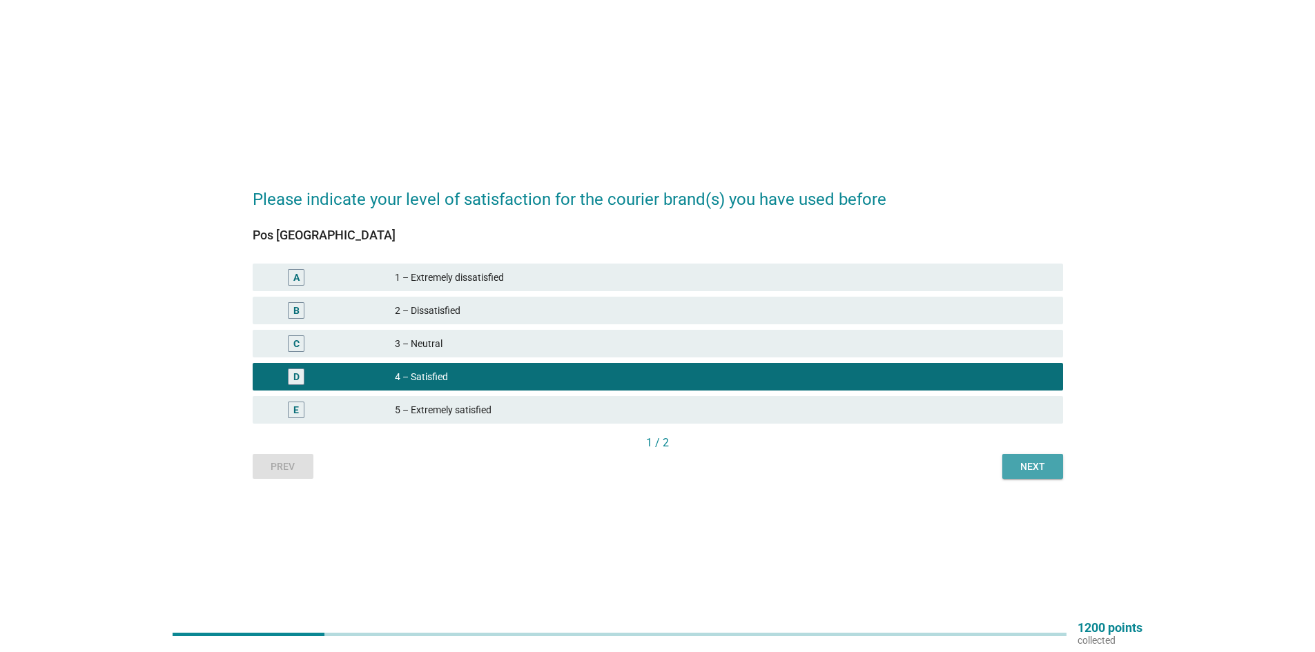
click at [1040, 471] on div "Next" at bounding box center [1033, 467] width 39 height 14
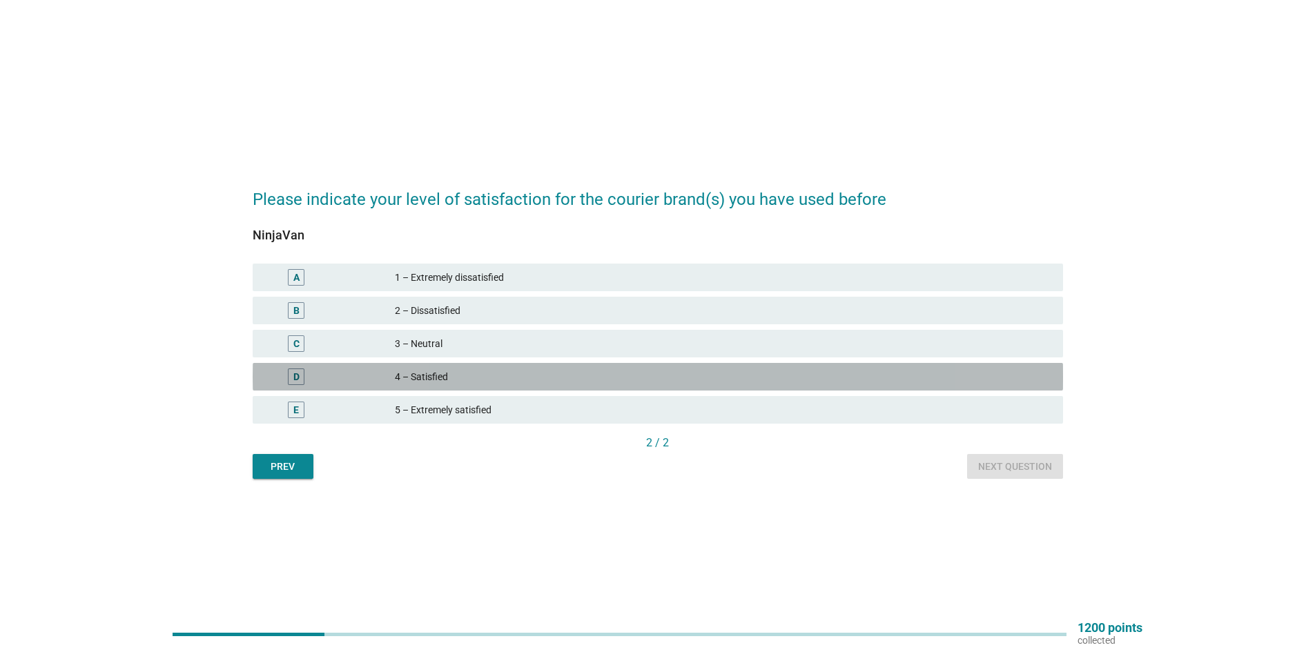
click at [467, 368] on div "D 4 – Satisfied" at bounding box center [658, 377] width 811 height 28
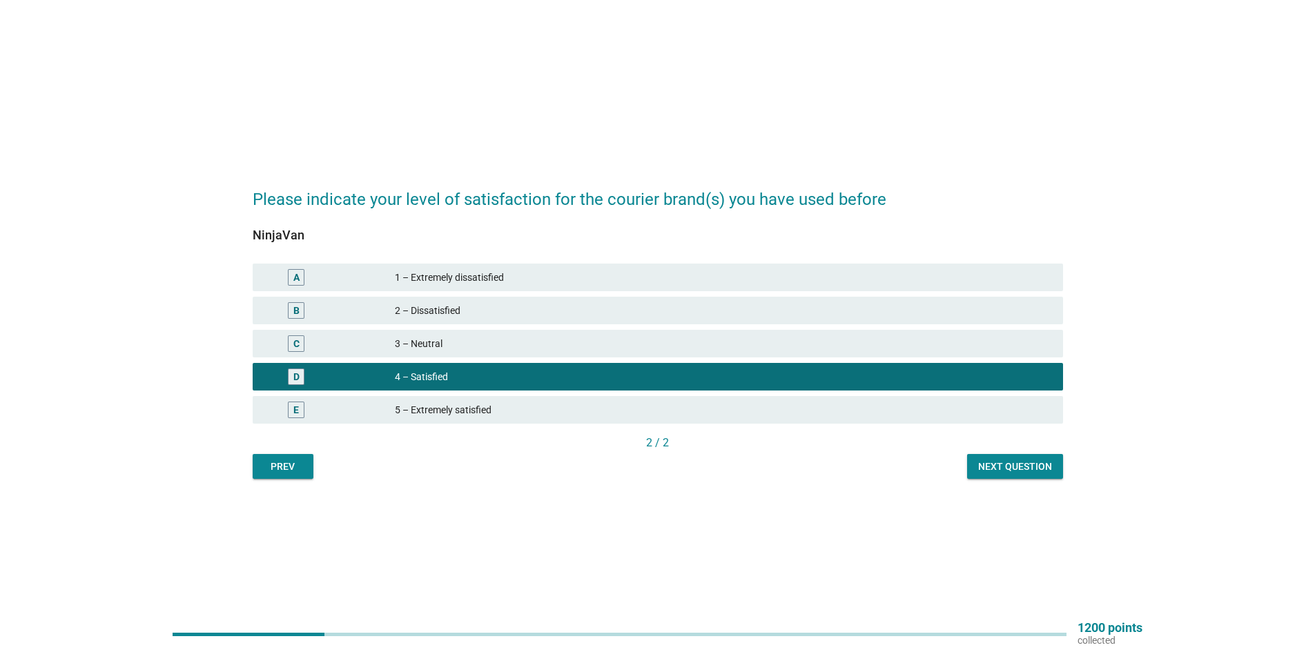
click at [1011, 464] on div "Next question" at bounding box center [1015, 467] width 74 height 14
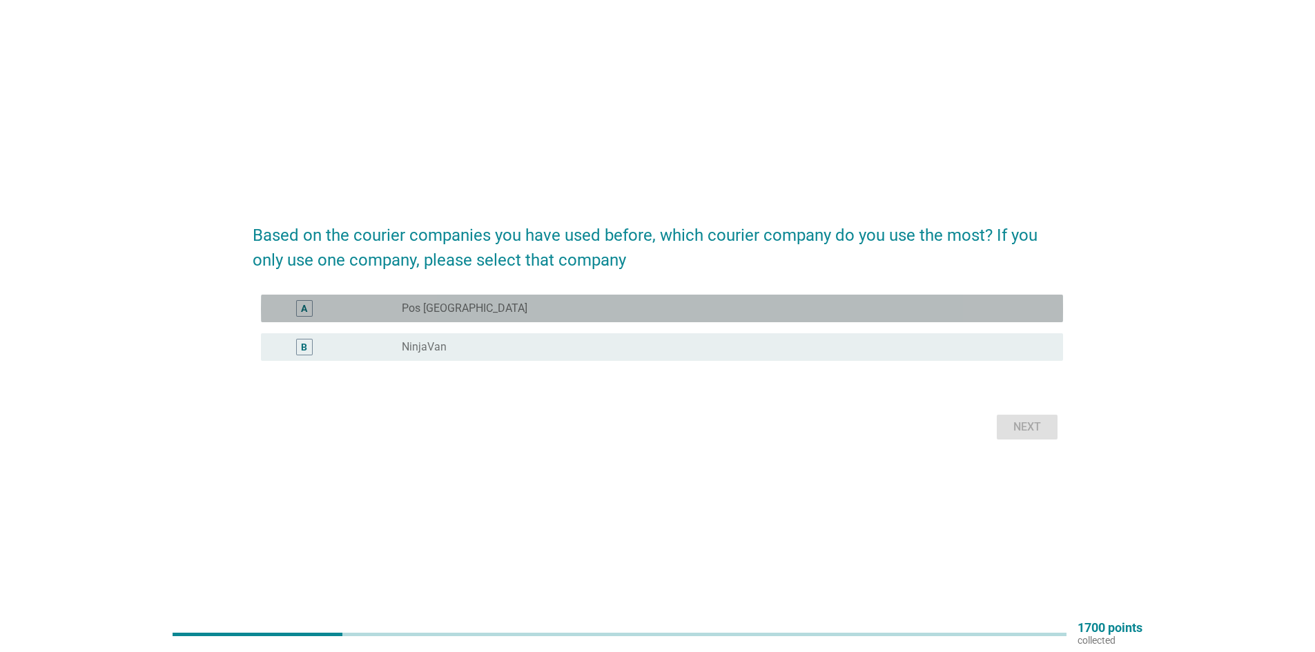
click at [481, 309] on div "radio_button_unchecked Pos Malaysia" at bounding box center [721, 309] width 639 height 14
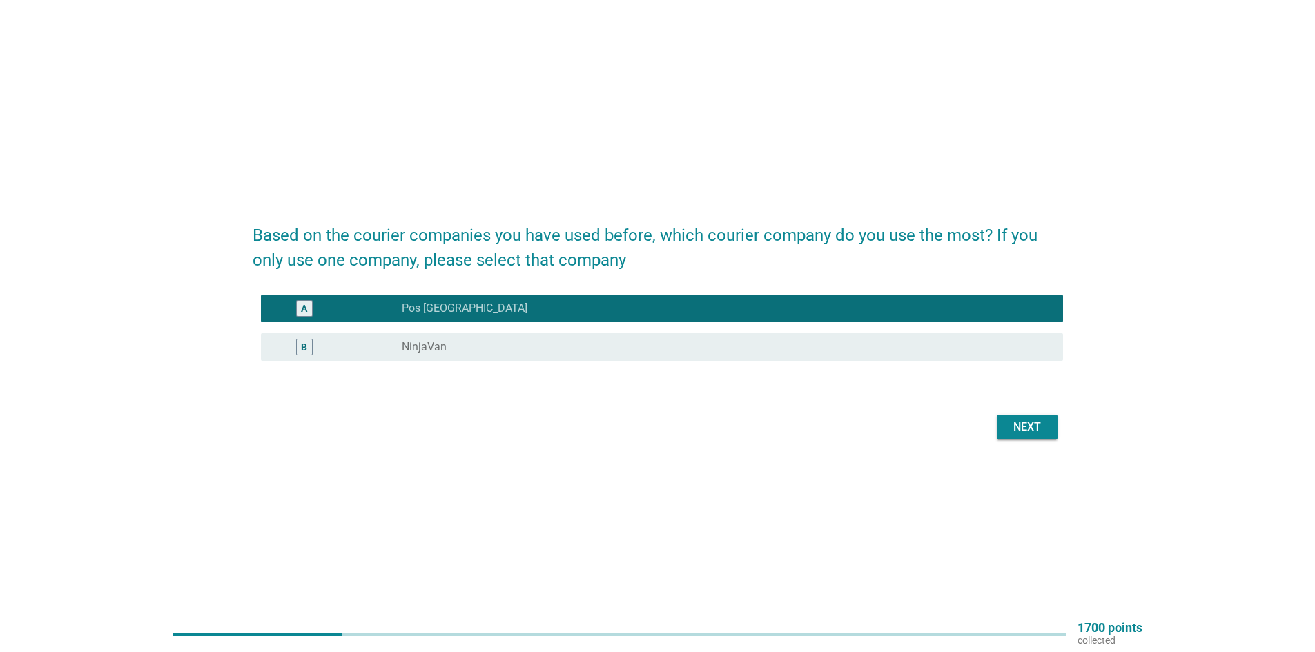
click at [488, 346] on div "radio_button_unchecked NinjaVan" at bounding box center [721, 347] width 639 height 14
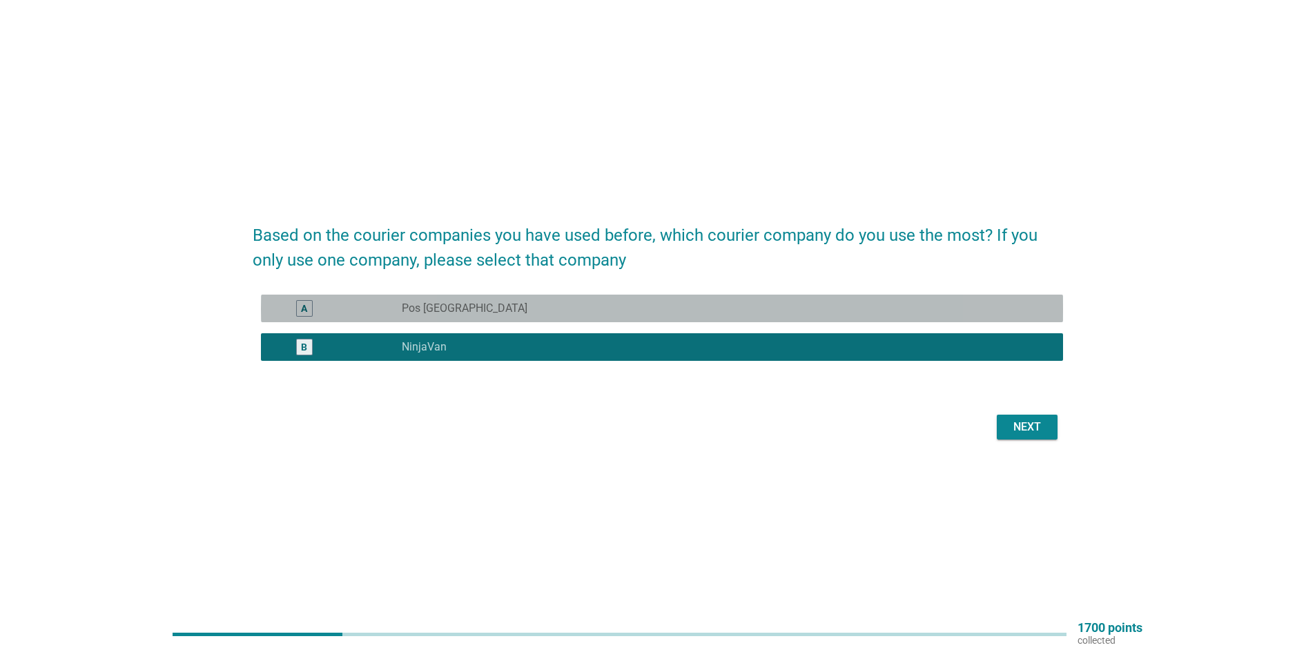
click at [530, 313] on div "radio_button_unchecked Pos Malaysia" at bounding box center [721, 309] width 639 height 14
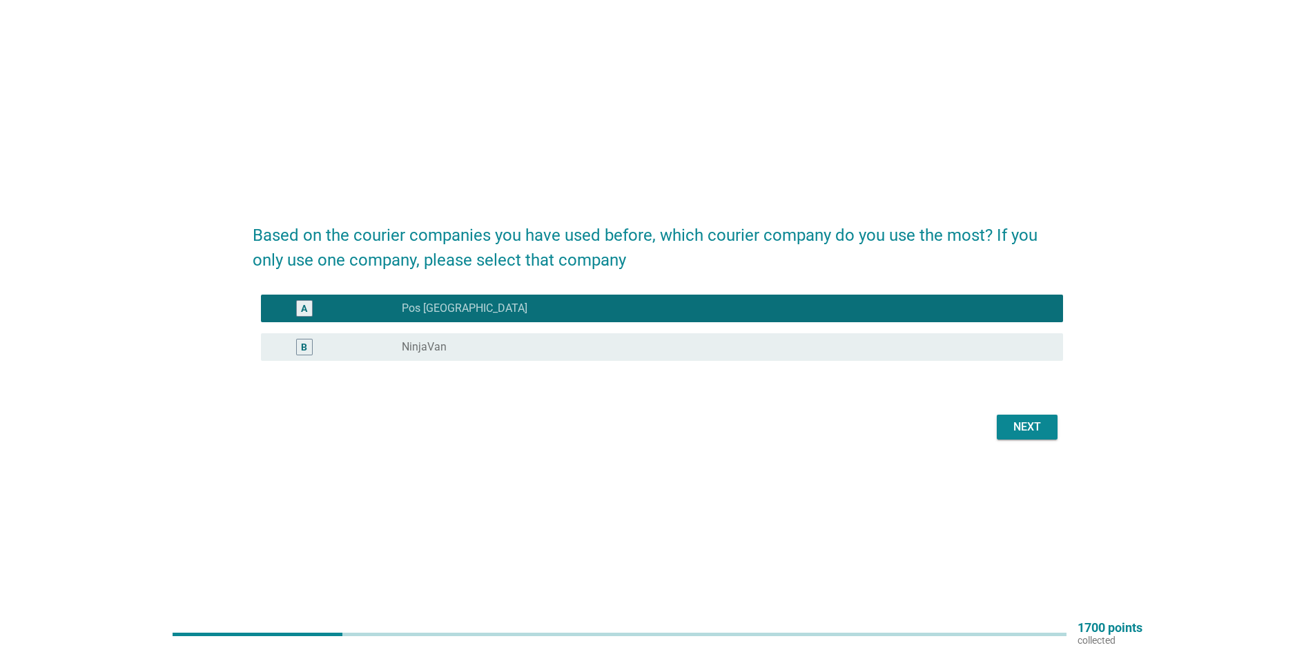
click at [1041, 424] on div "Next" at bounding box center [1027, 427] width 39 height 17
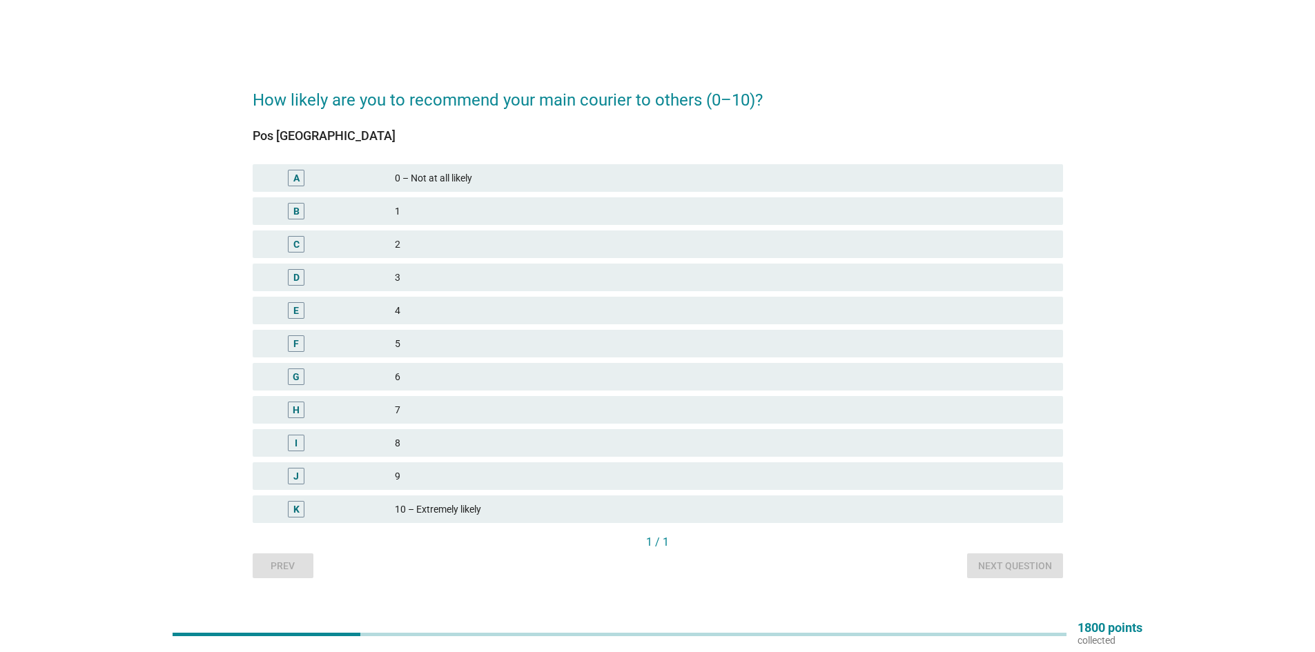
click at [502, 465] on div "J 9" at bounding box center [658, 477] width 811 height 28
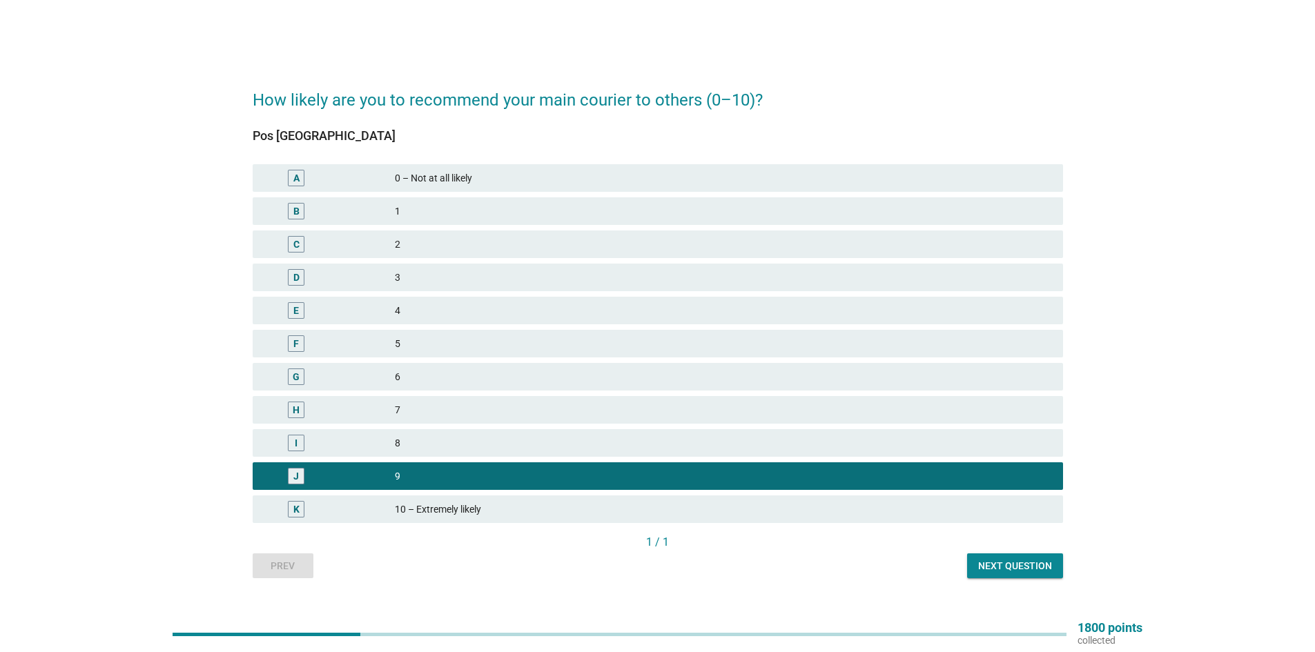
click at [1015, 569] on div "Next question" at bounding box center [1015, 566] width 74 height 14
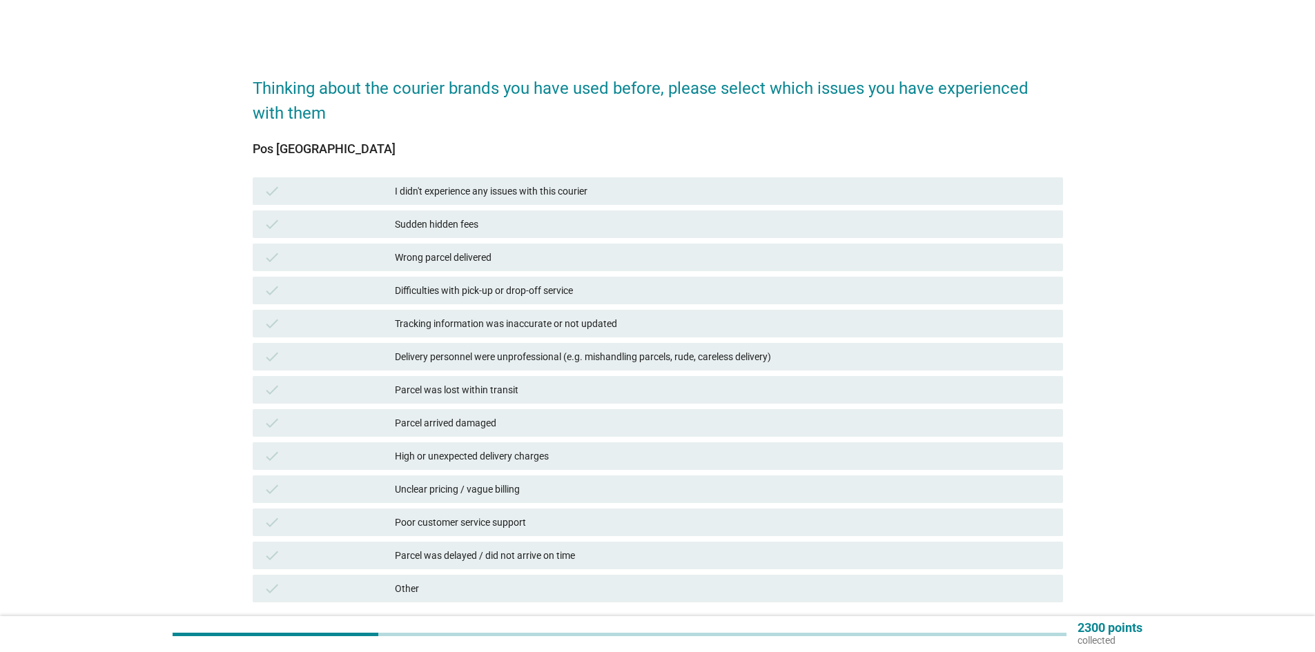
click at [532, 183] on div "I didn't experience any issues with this courier" at bounding box center [723, 191] width 657 height 17
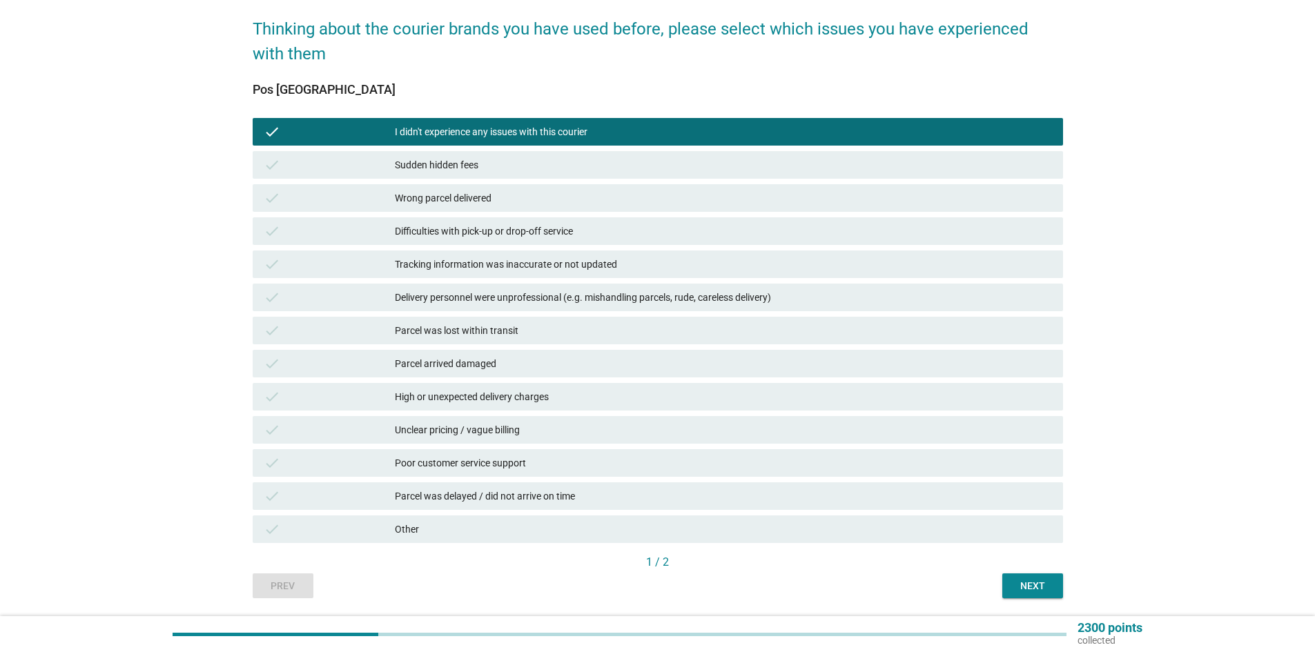
scroll to position [104, 0]
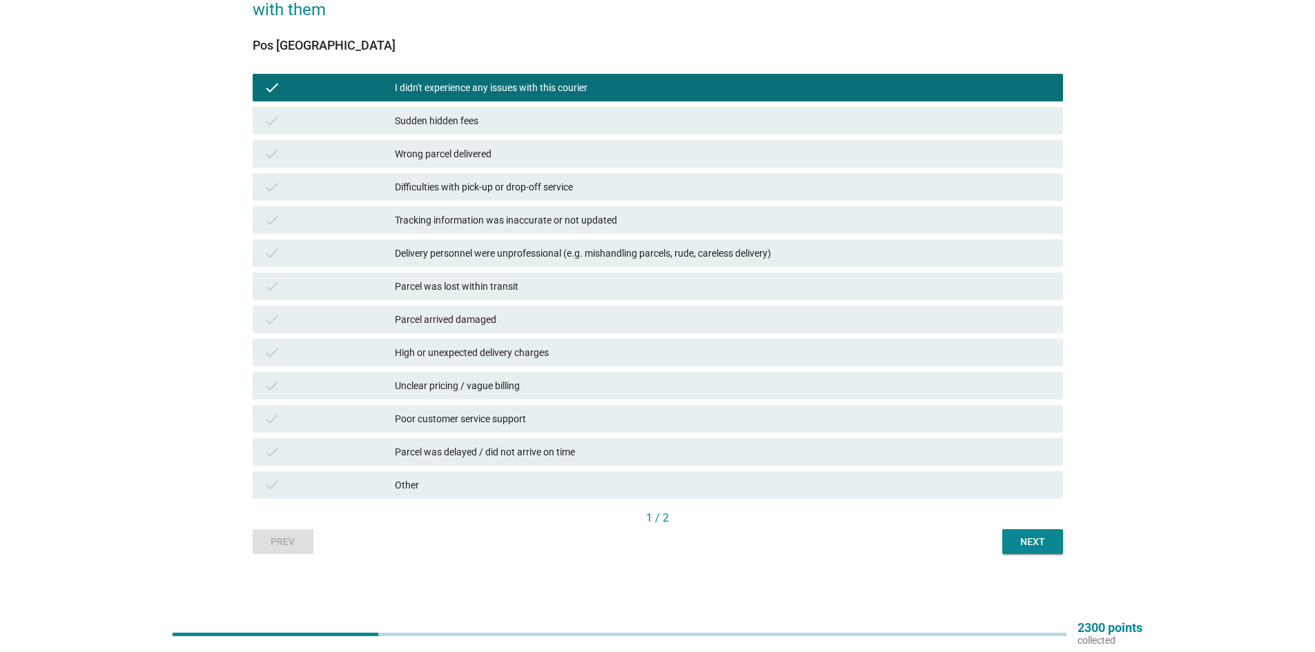
click at [1014, 541] on div "Next" at bounding box center [1033, 542] width 39 height 14
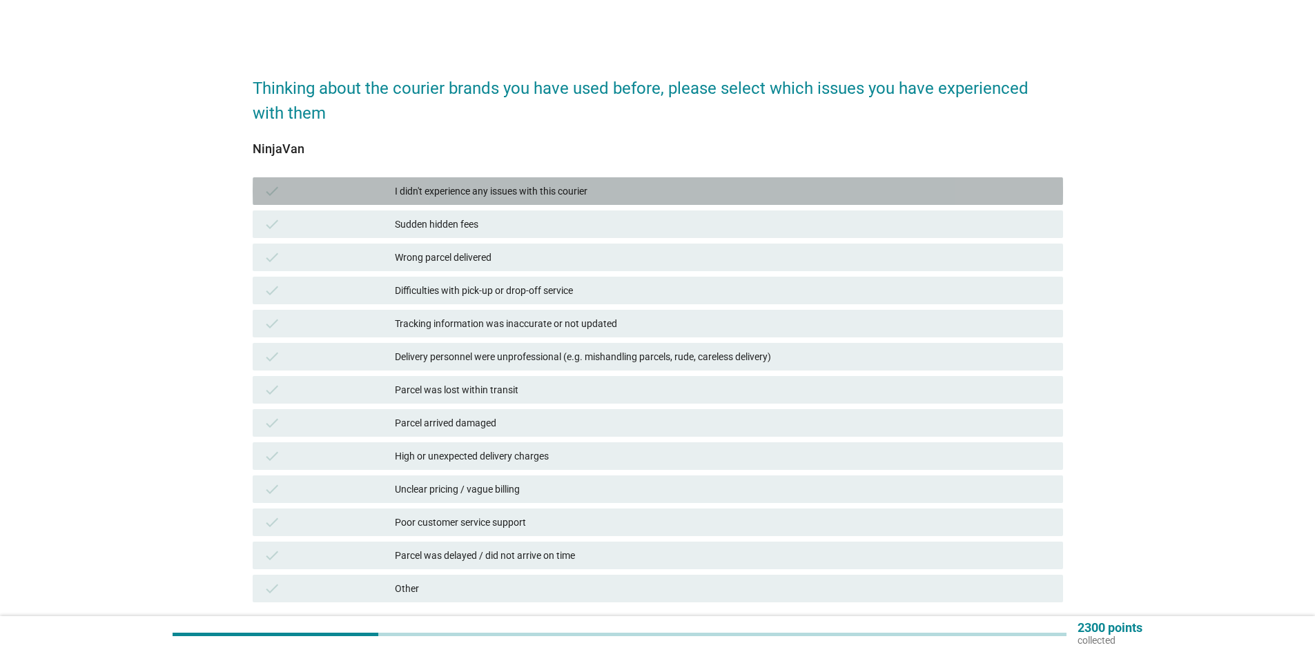
click at [568, 196] on div "I didn't experience any issues with this courier" at bounding box center [723, 191] width 657 height 17
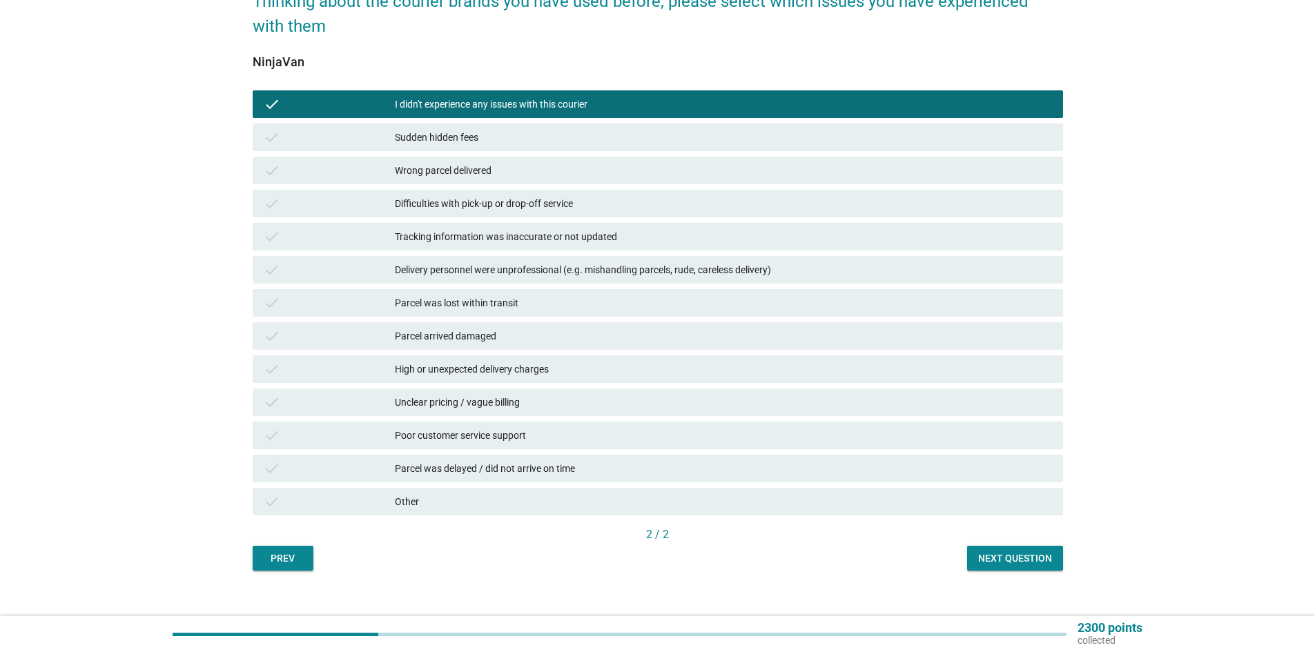
scroll to position [104, 0]
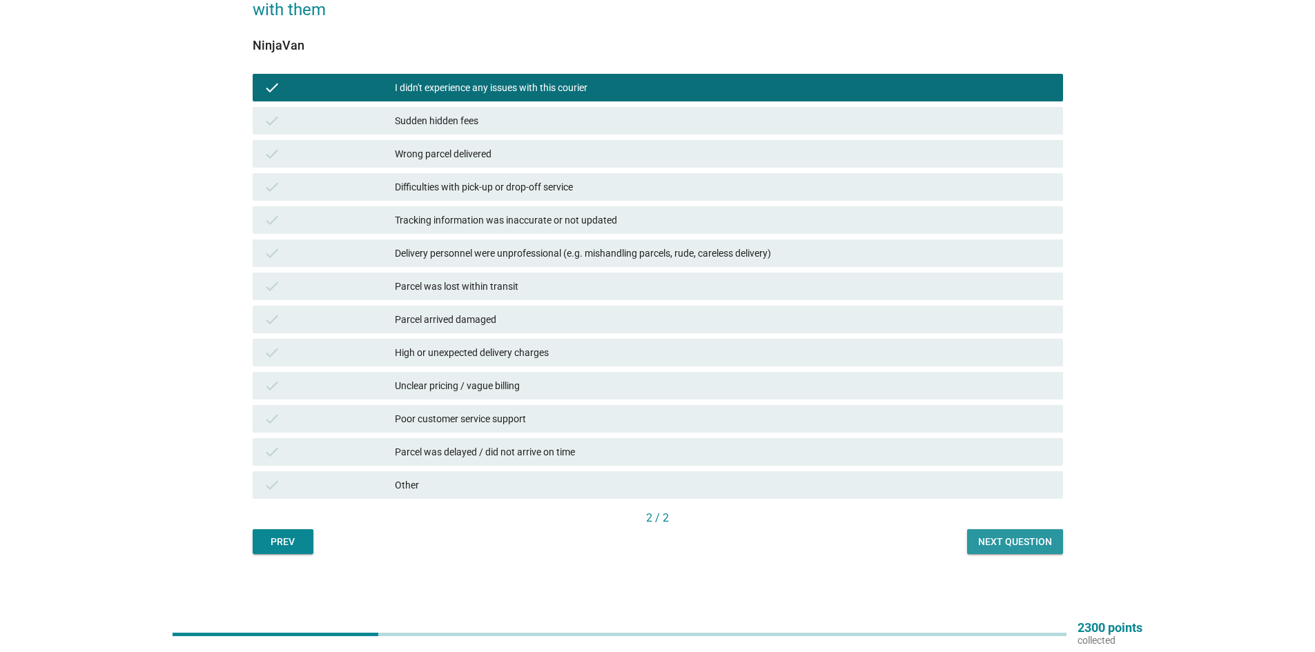
click at [1016, 532] on button "Next question" at bounding box center [1015, 542] width 96 height 25
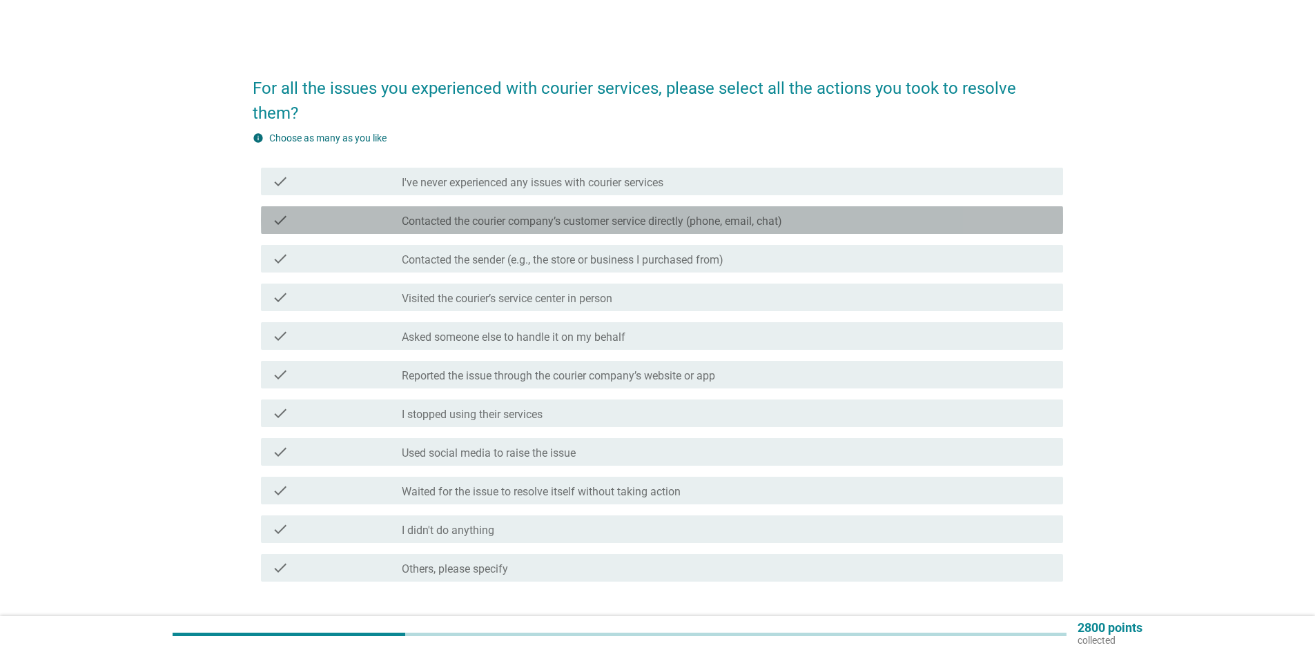
click at [684, 228] on label "Contacted the courier company’s customer service directly (phone, email, chat)" at bounding box center [592, 222] width 380 height 14
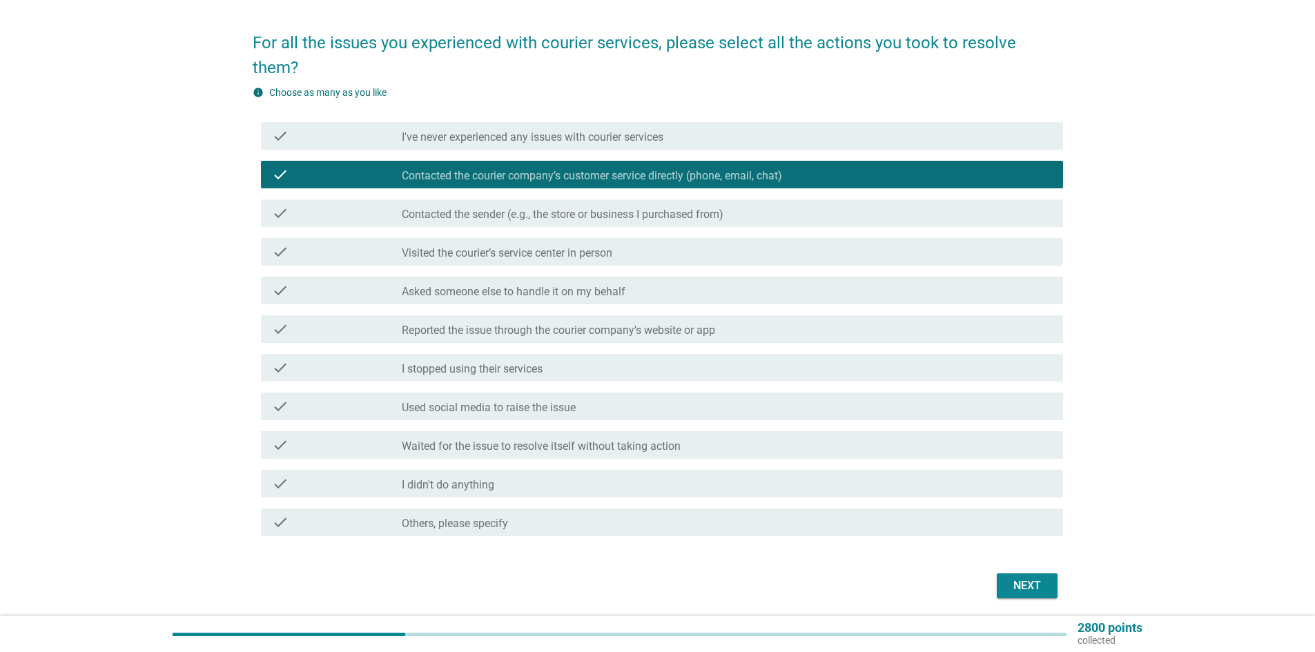
scroll to position [94, 0]
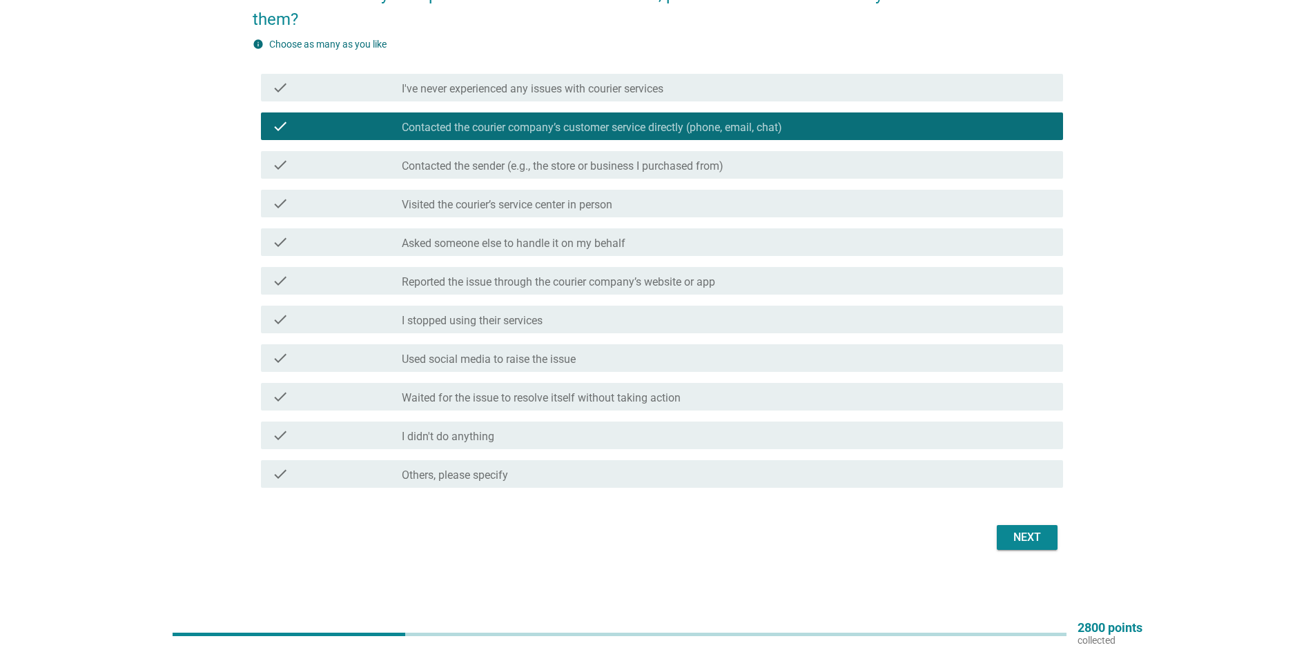
click at [547, 85] on label "I've never experienced any issues with courier services" at bounding box center [533, 89] width 262 height 14
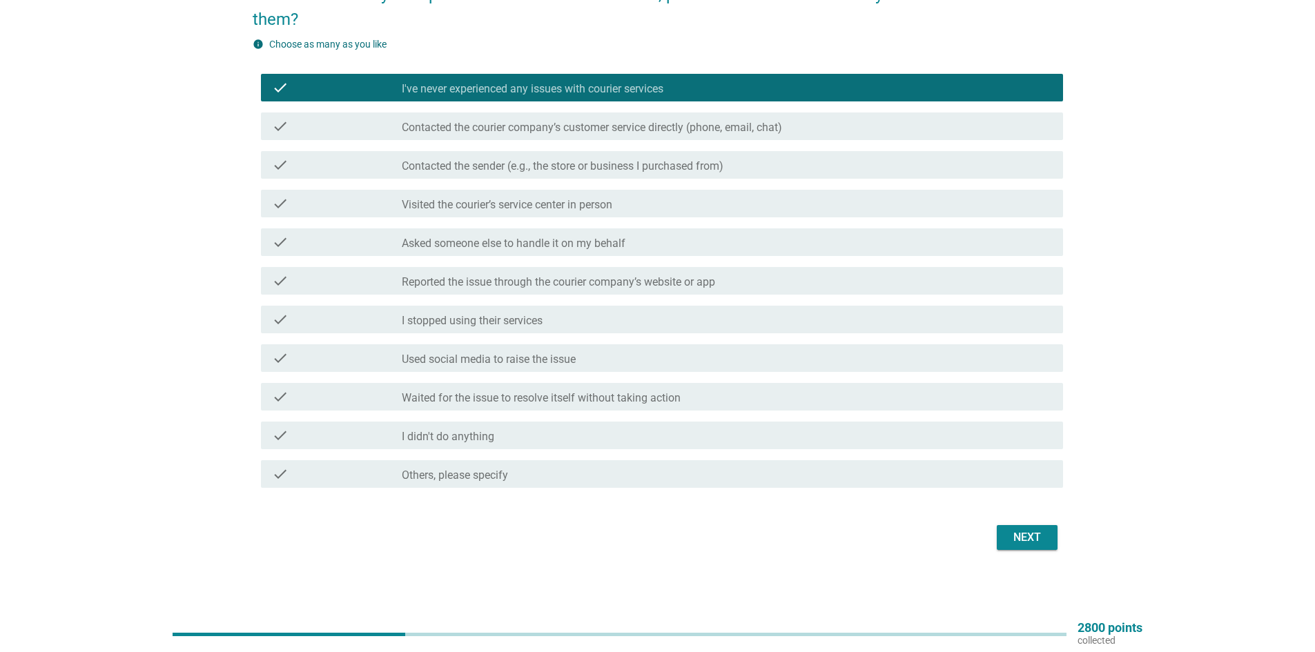
click at [1016, 529] on button "Next" at bounding box center [1027, 537] width 61 height 25
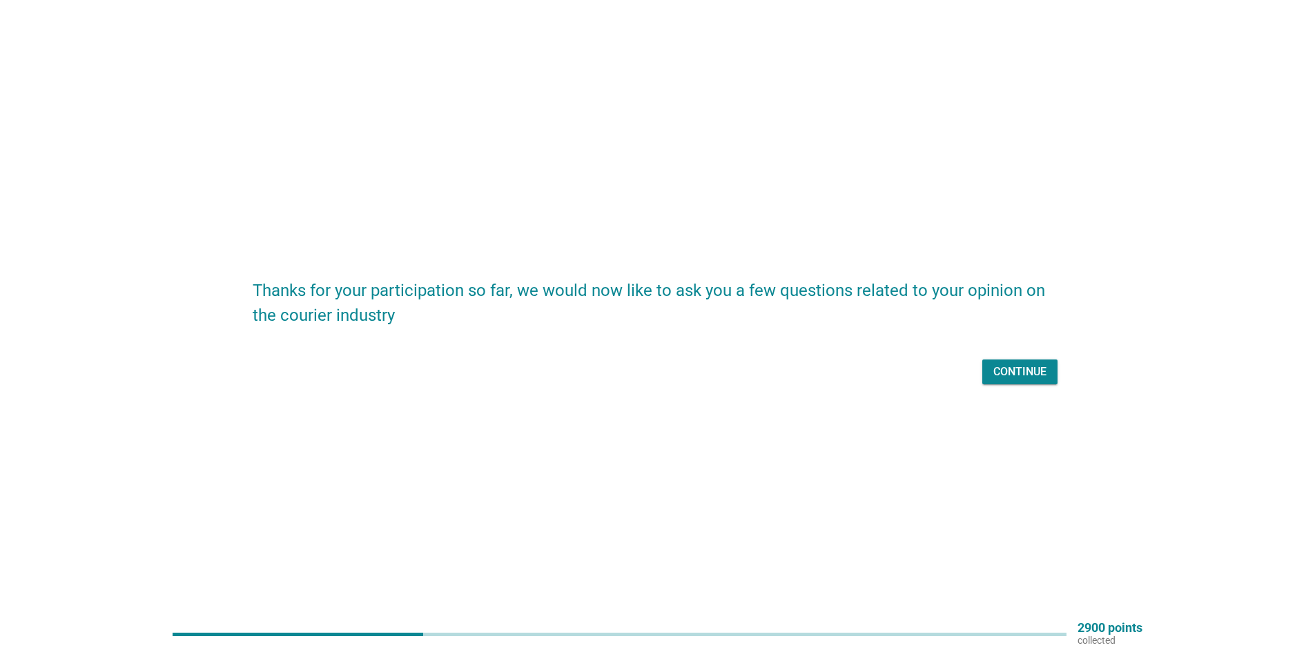
click at [1031, 378] on div "Continue" at bounding box center [1020, 372] width 53 height 17
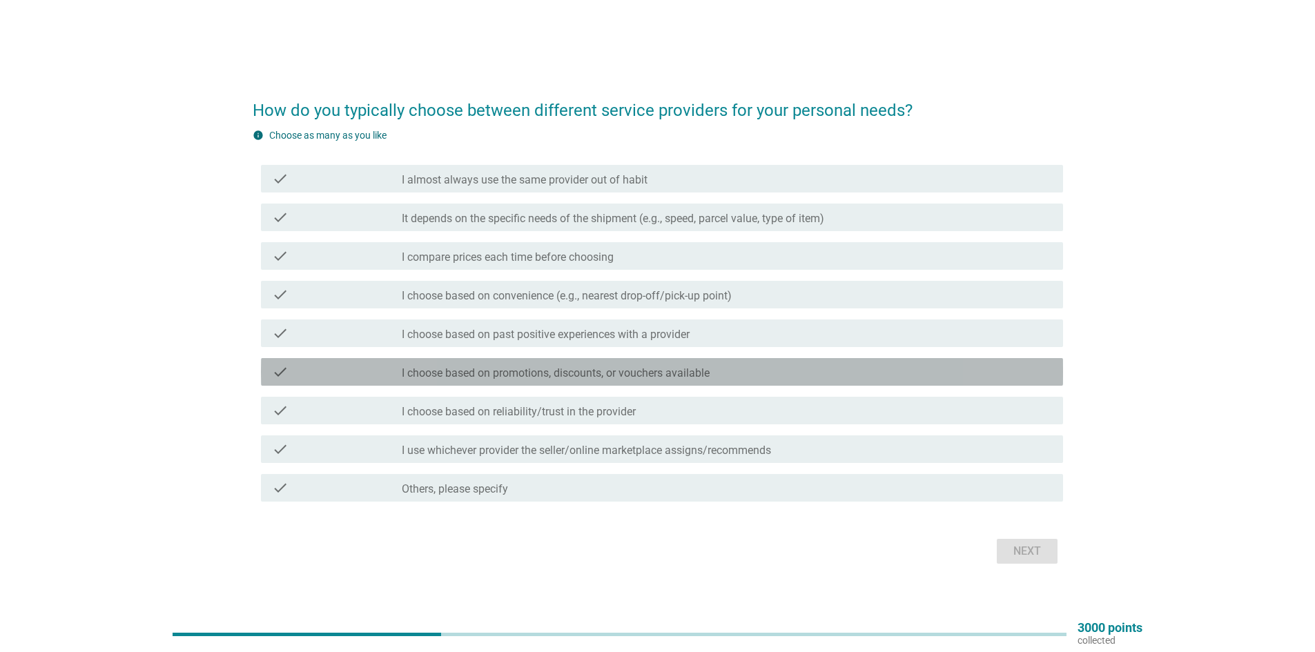
click at [779, 374] on div "check_box_outline_blank I choose based on promotions, discounts, or vouchers av…" at bounding box center [727, 372] width 650 height 17
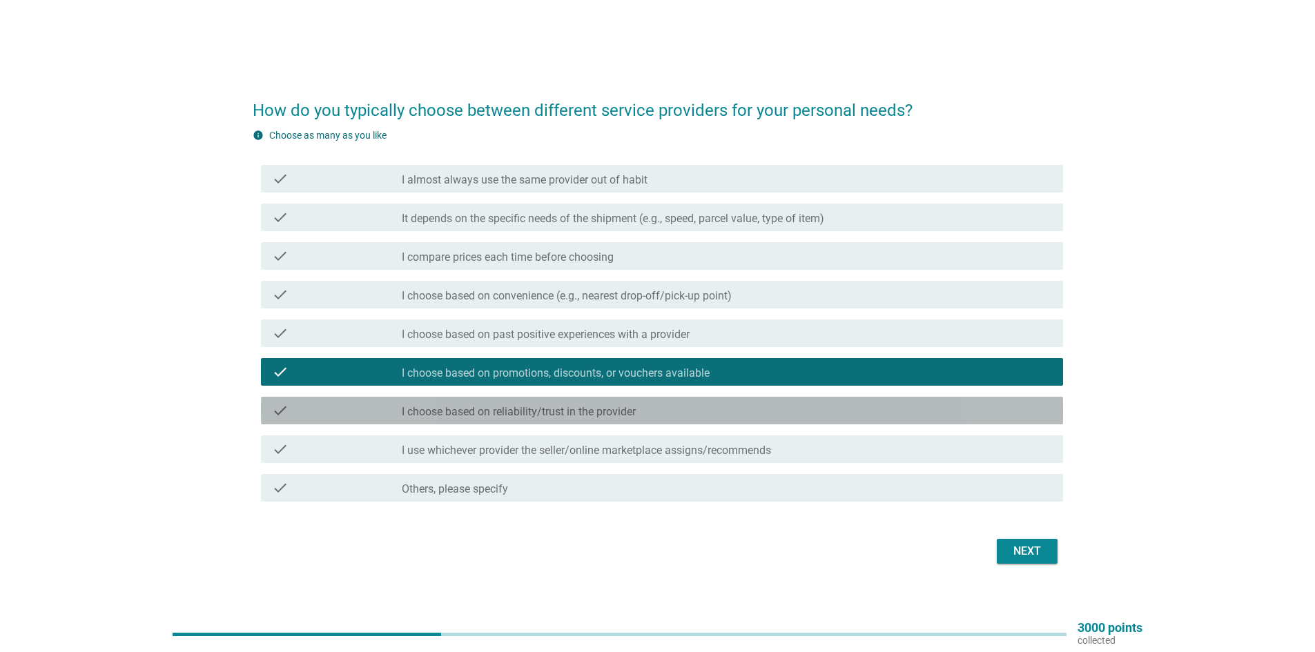
click at [793, 410] on div "check_box_outline_blank I choose based on reliability/trust in the provider" at bounding box center [727, 411] width 650 height 17
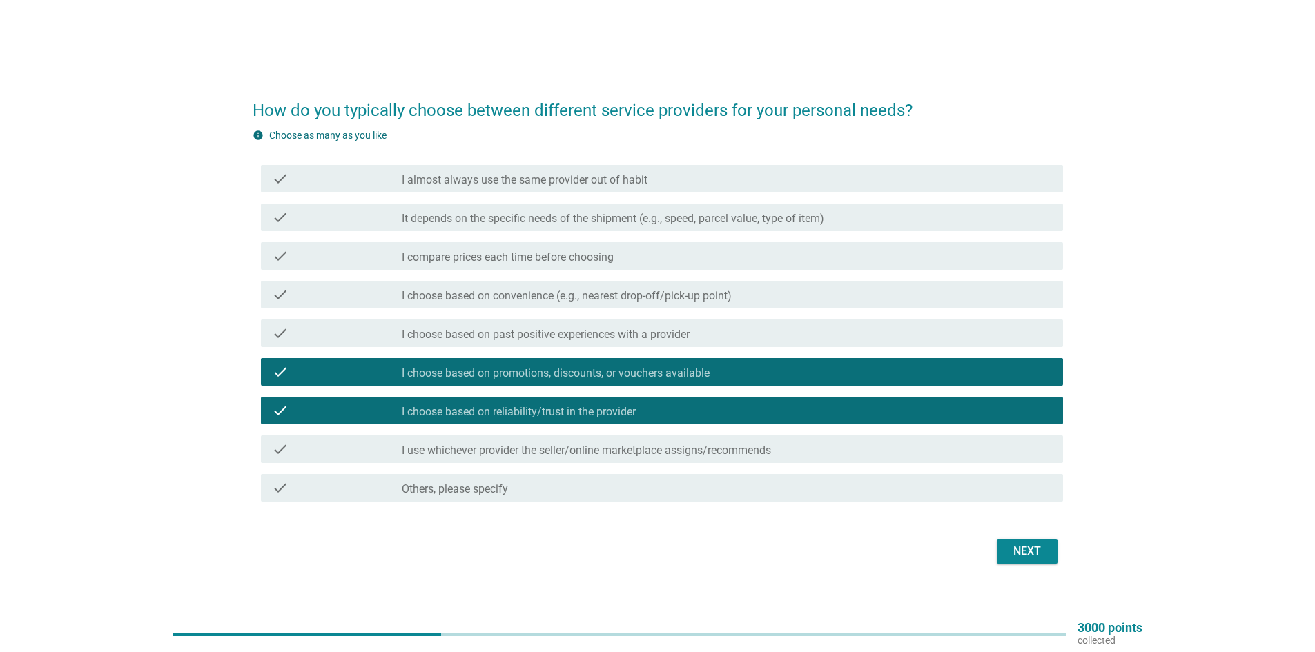
click at [735, 295] on div "check_box_outline_blank I choose based on convenience (e.g., nearest drop-off/p…" at bounding box center [727, 295] width 650 height 17
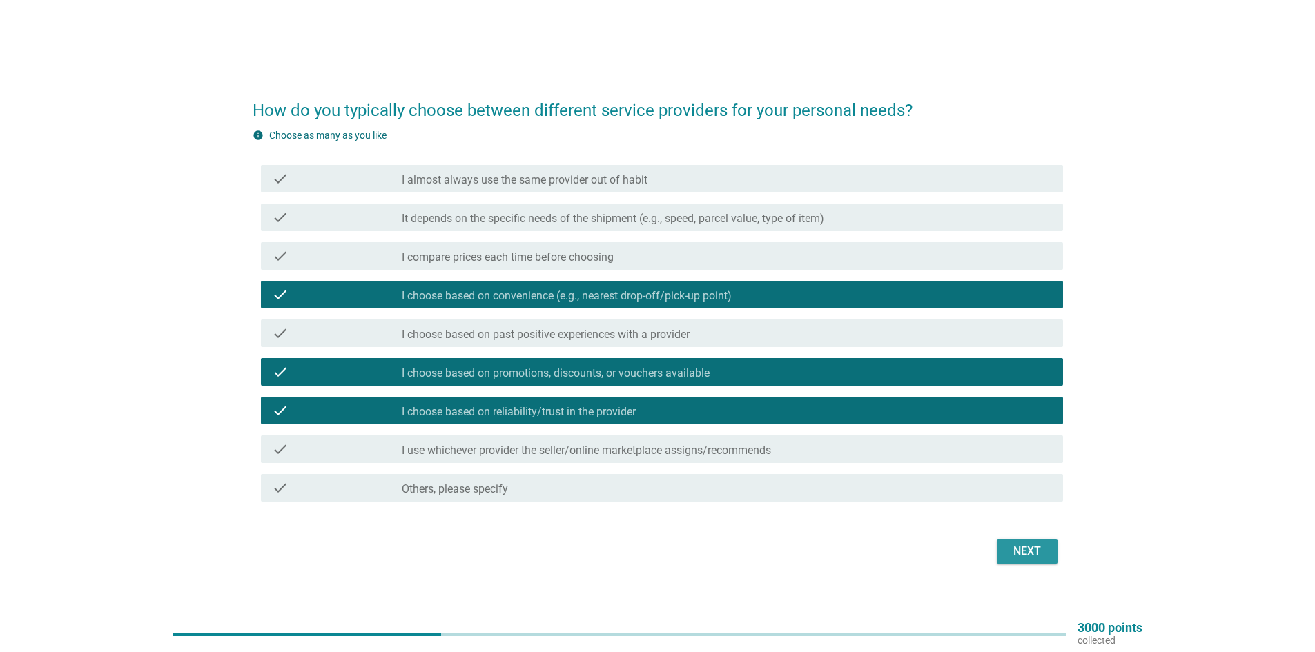
click at [1009, 551] on div "Next" at bounding box center [1027, 551] width 39 height 17
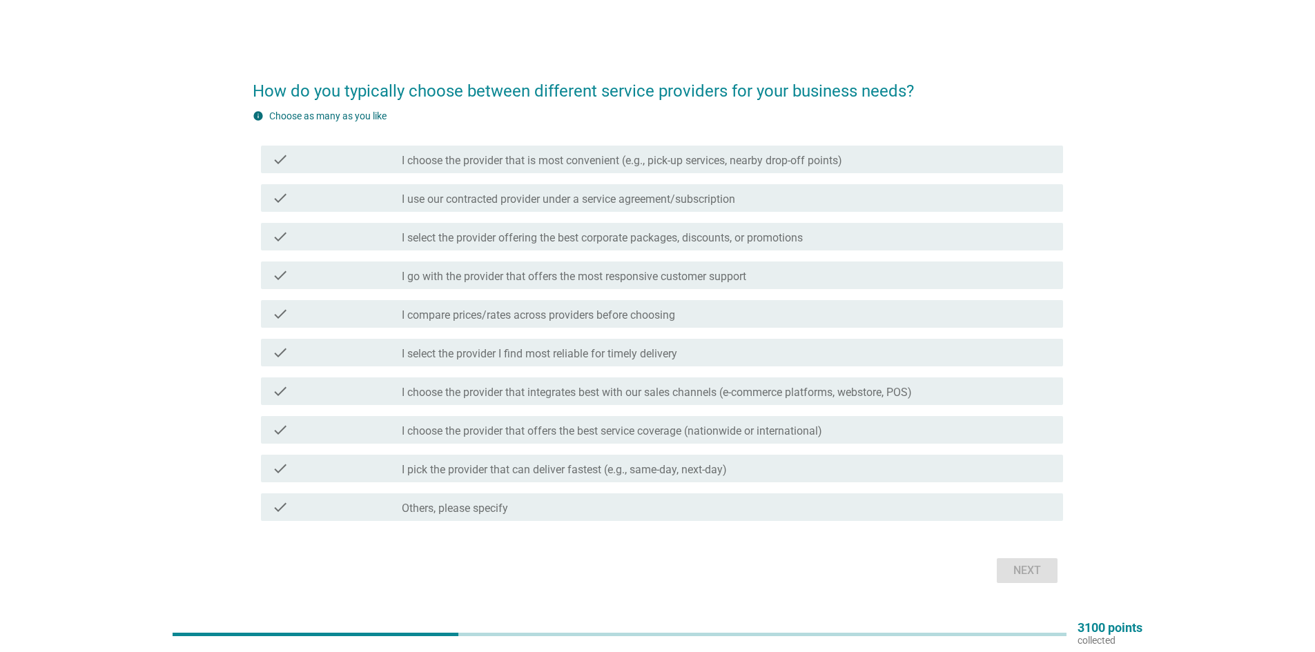
click at [550, 163] on label "I choose the provider that is most convenient (e.g., pick-up services, nearby d…" at bounding box center [622, 161] width 440 height 14
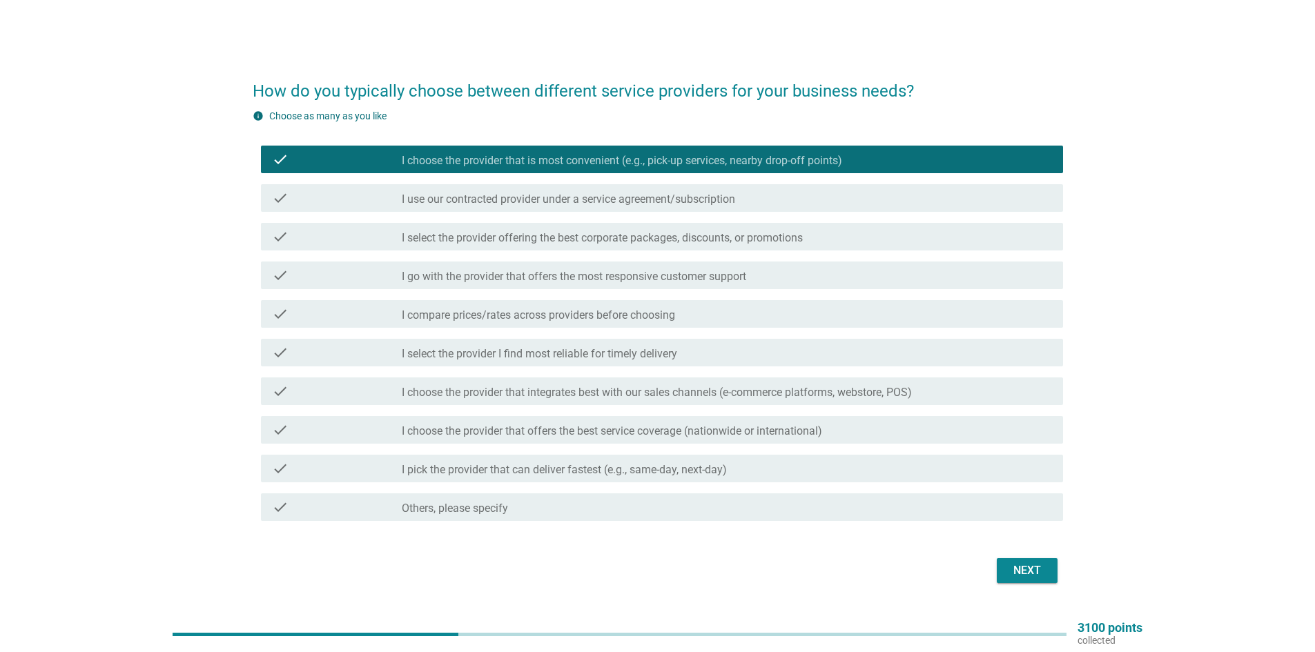
click at [770, 238] on label "I select the provider offering the best corporate packages, discounts, or promo…" at bounding box center [602, 238] width 401 height 14
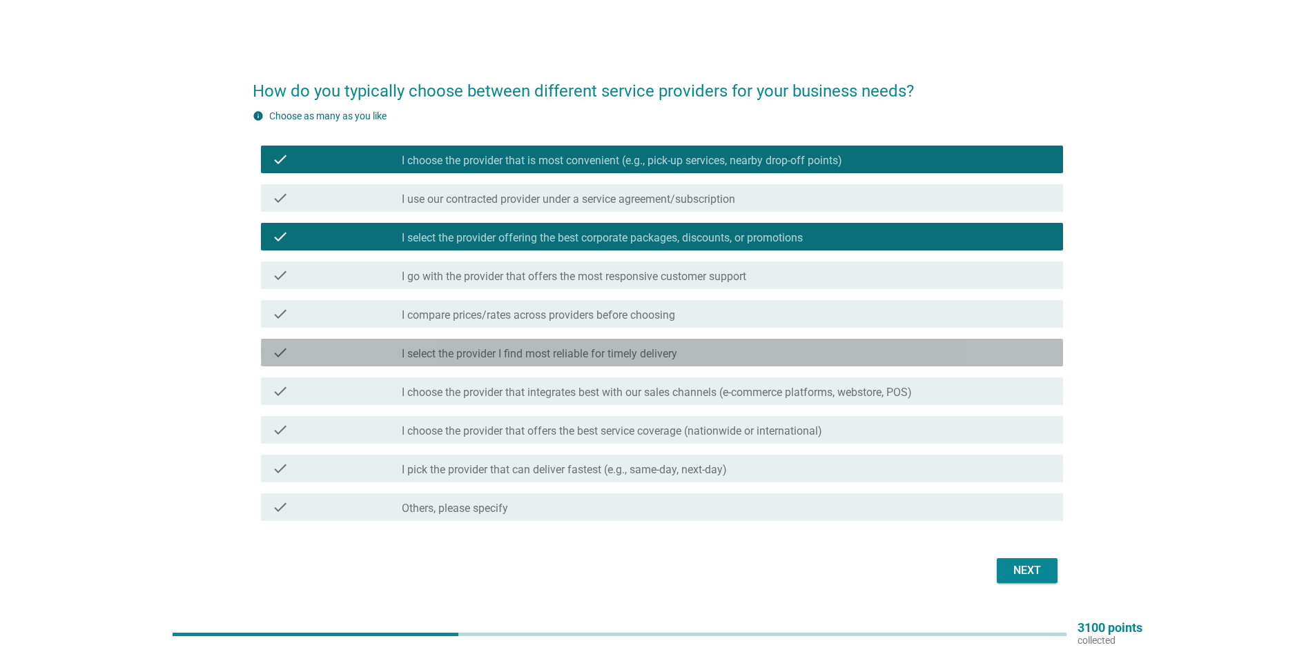
click at [835, 358] on div "check_box_outline_blank I select the provider I find most reliable for timely d…" at bounding box center [727, 353] width 650 height 17
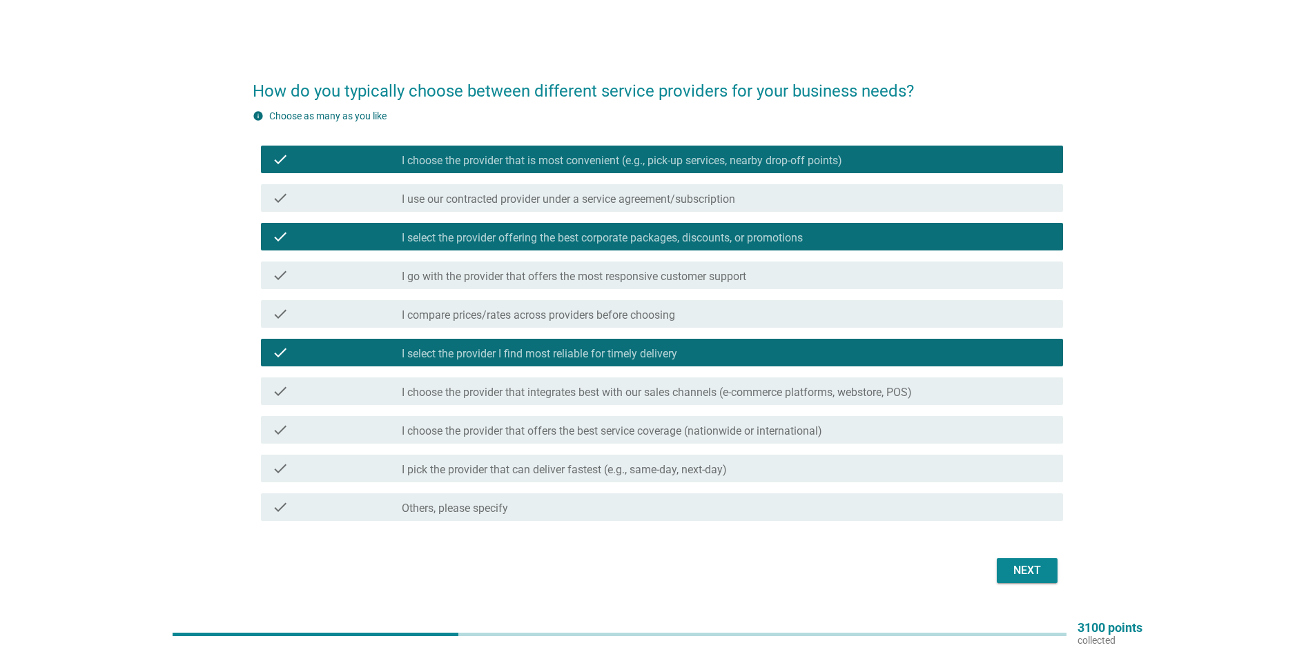
click at [1005, 572] on button "Next" at bounding box center [1027, 571] width 61 height 25
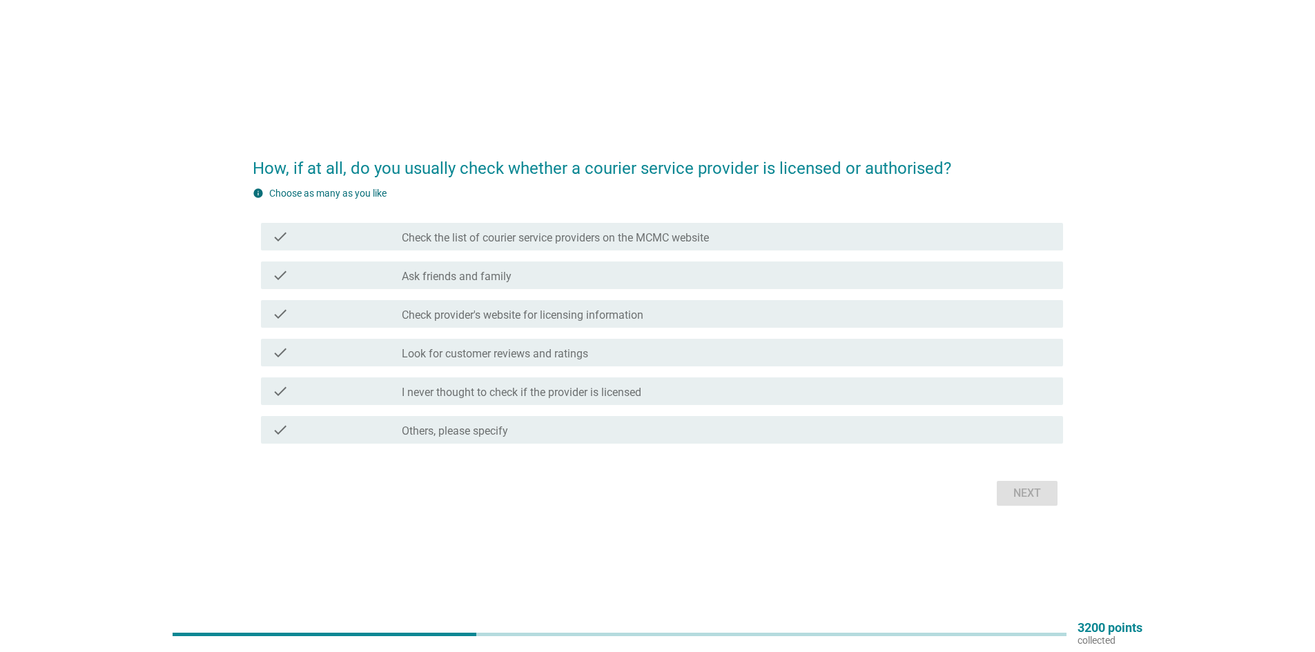
click at [612, 400] on div "check check_box_outline_blank I never thought to check if the provider is licen…" at bounding box center [662, 392] width 802 height 28
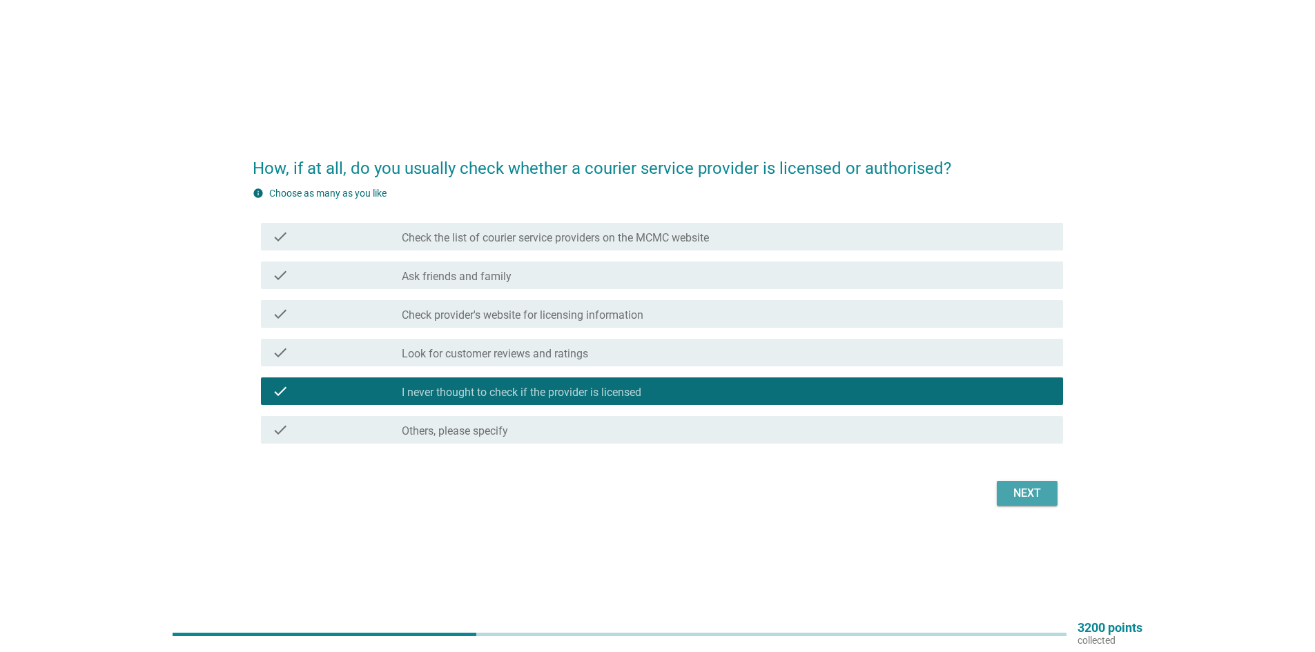
click at [1004, 495] on button "Next" at bounding box center [1027, 493] width 61 height 25
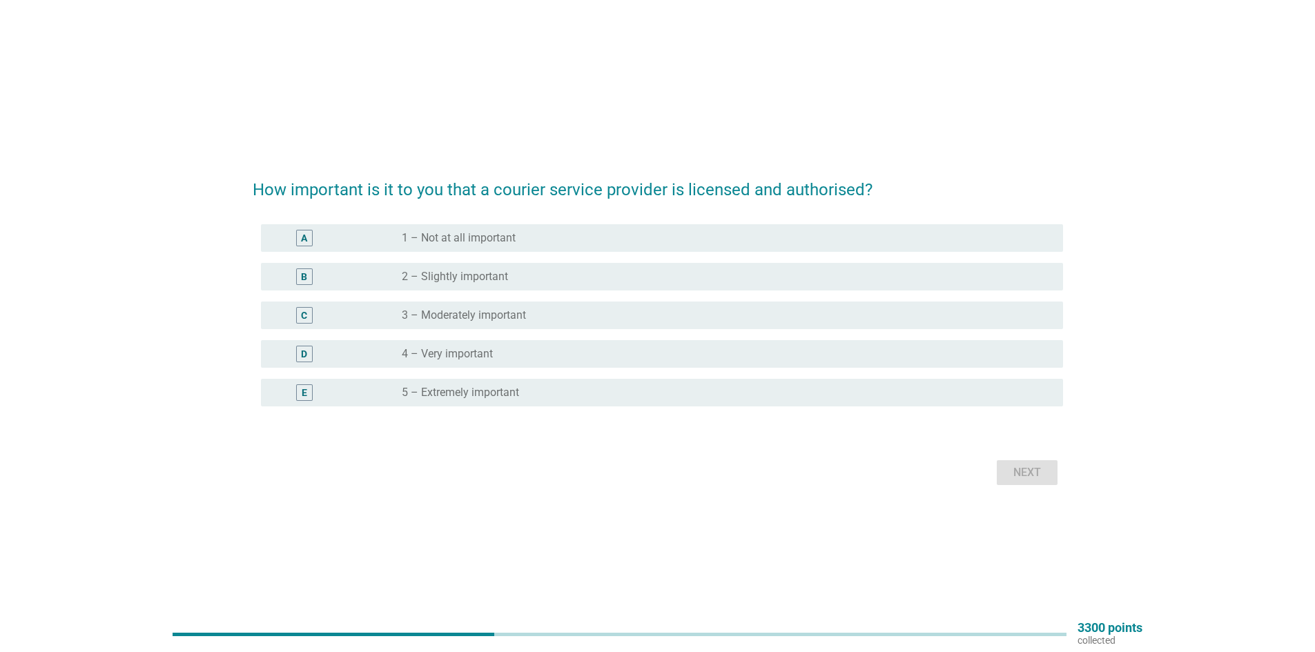
click at [549, 356] on div "radio_button_unchecked 4 – Very important" at bounding box center [721, 354] width 639 height 14
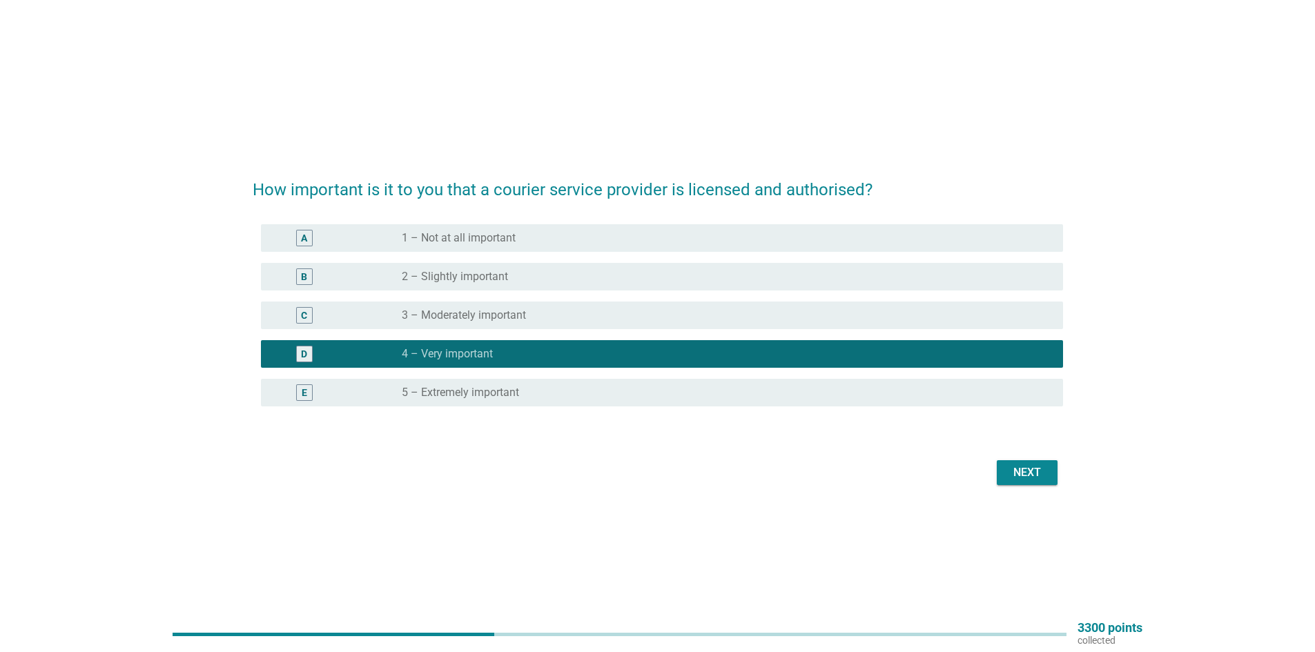
click at [509, 313] on label "3 – Moderately important" at bounding box center [464, 316] width 124 height 14
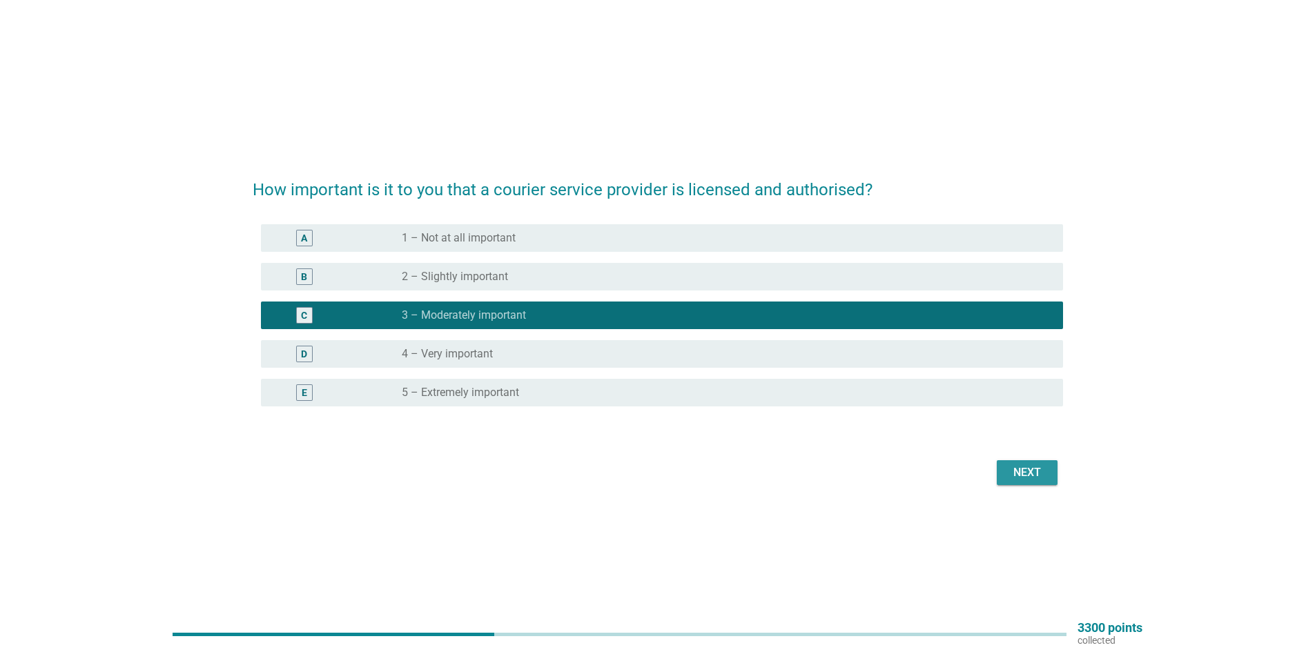
click at [1011, 472] on div "Next" at bounding box center [1027, 473] width 39 height 17
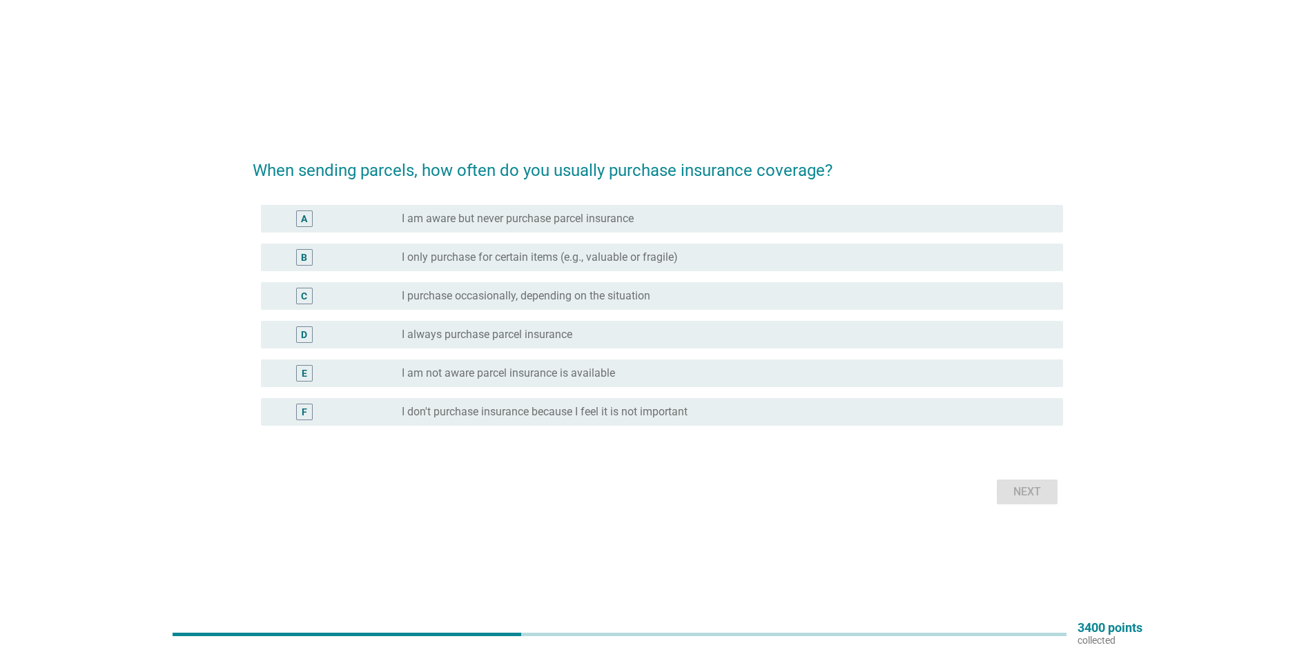
click at [595, 307] on div "C radio_button_unchecked I purchase occasionally, depending on the situation" at bounding box center [662, 296] width 802 height 28
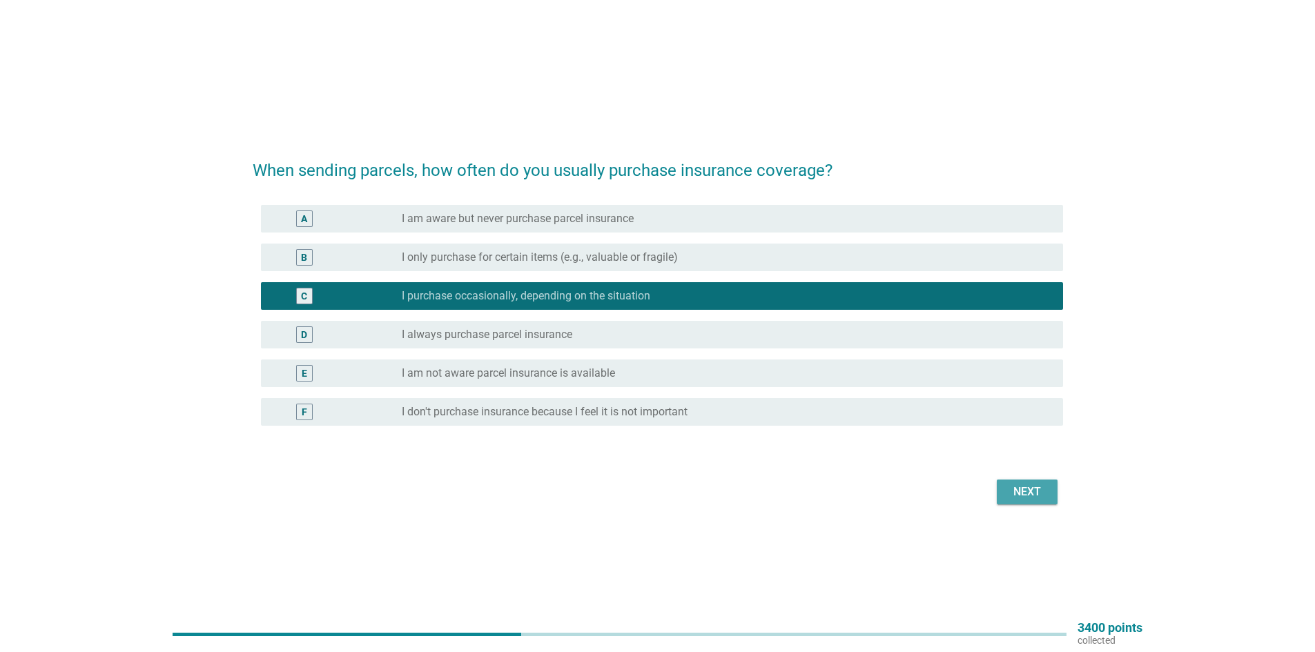
click at [1000, 489] on button "Next" at bounding box center [1027, 492] width 61 height 25
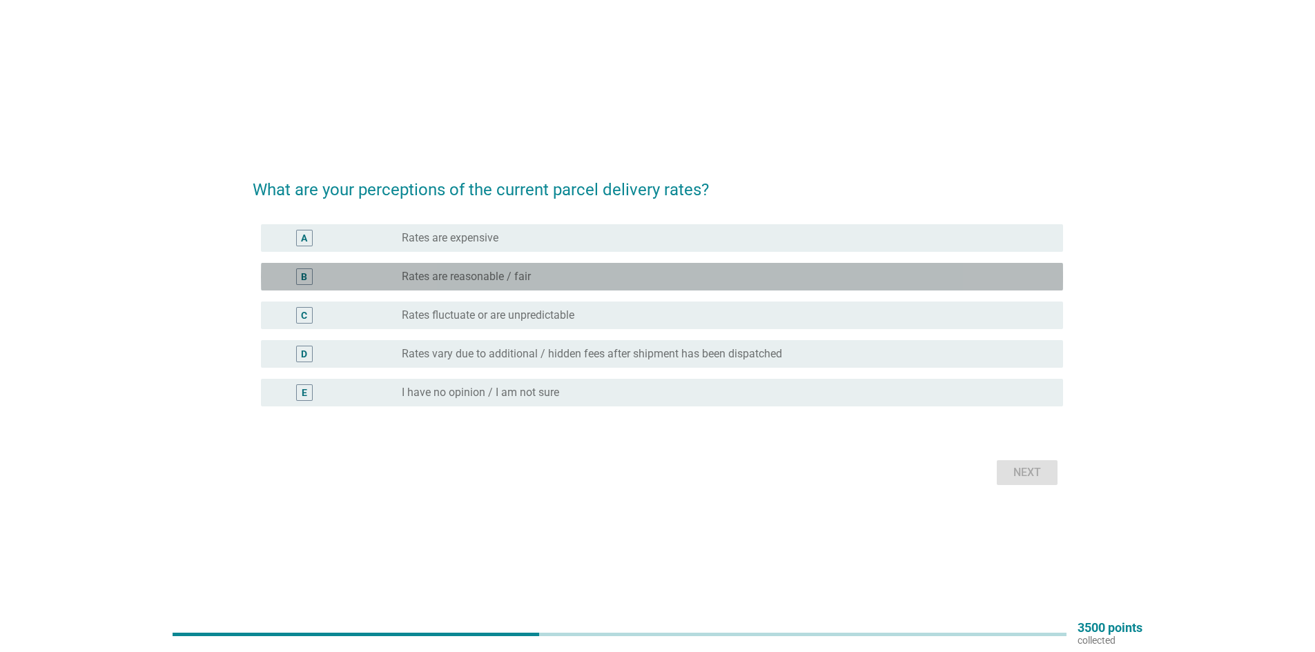
click at [495, 282] on label "Rates are reasonable / fair" at bounding box center [466, 277] width 129 height 14
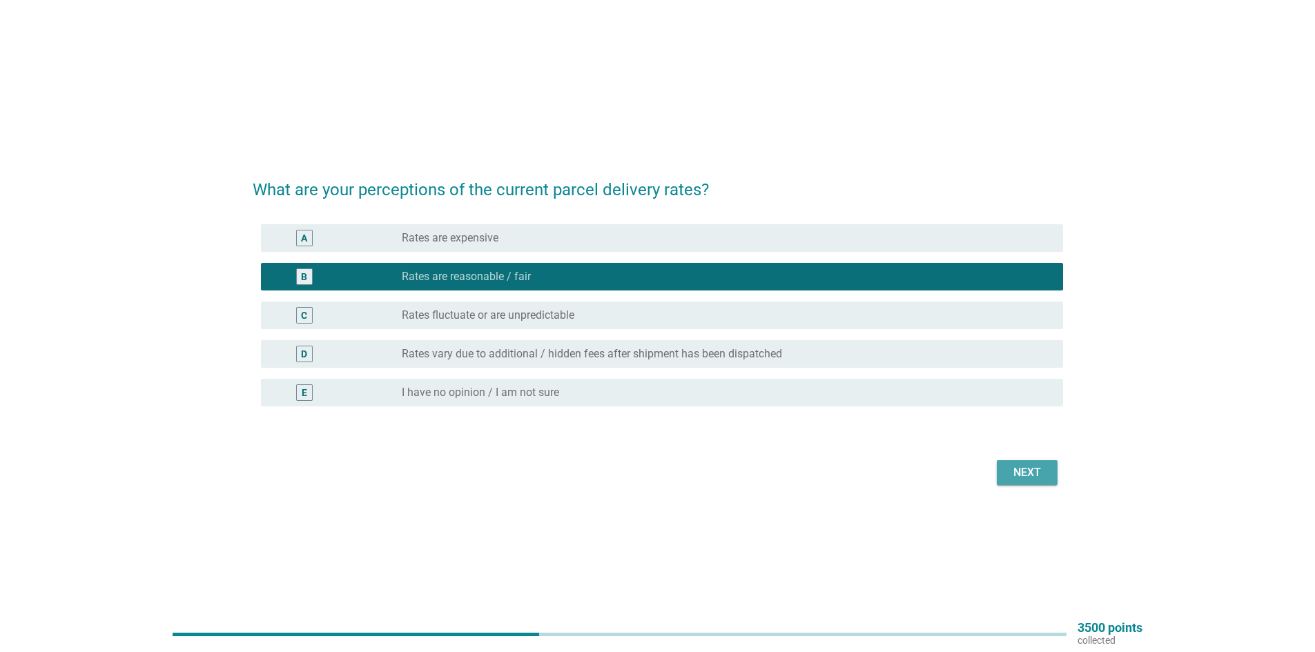
click at [1035, 471] on div "Next" at bounding box center [1027, 473] width 39 height 17
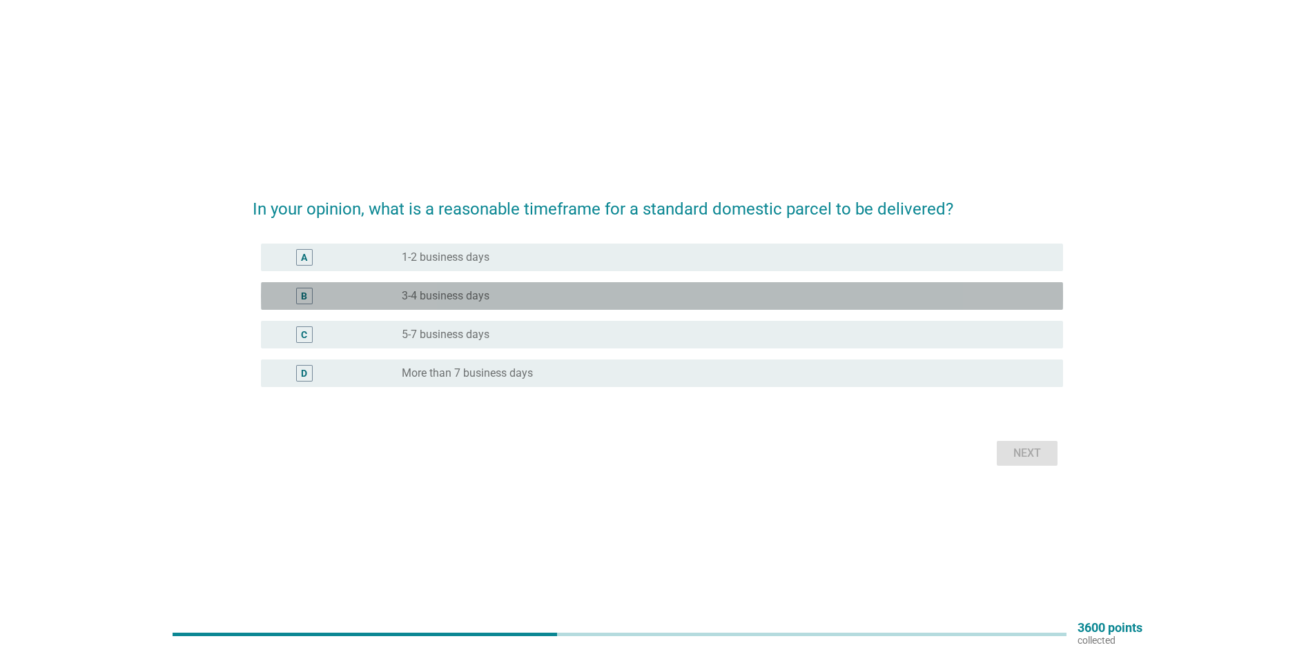
click at [539, 289] on div "radio_button_unchecked 3-4 business days" at bounding box center [721, 296] width 639 height 14
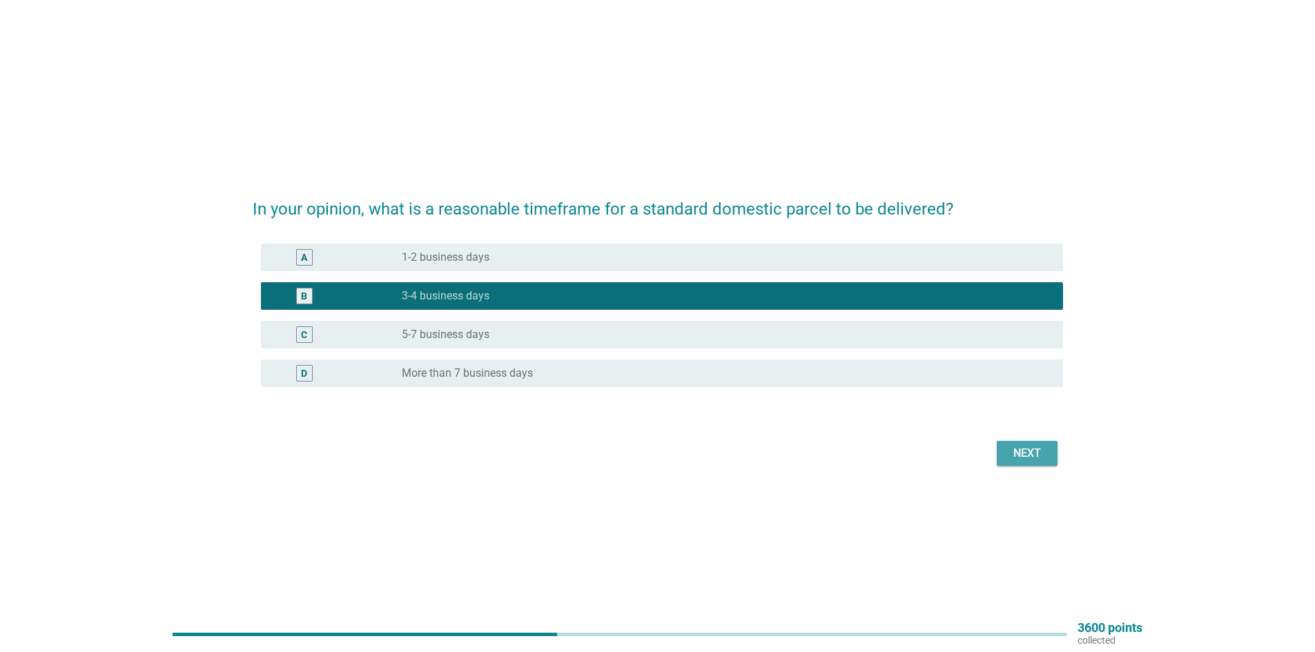
click at [1011, 451] on div "Next" at bounding box center [1027, 453] width 39 height 17
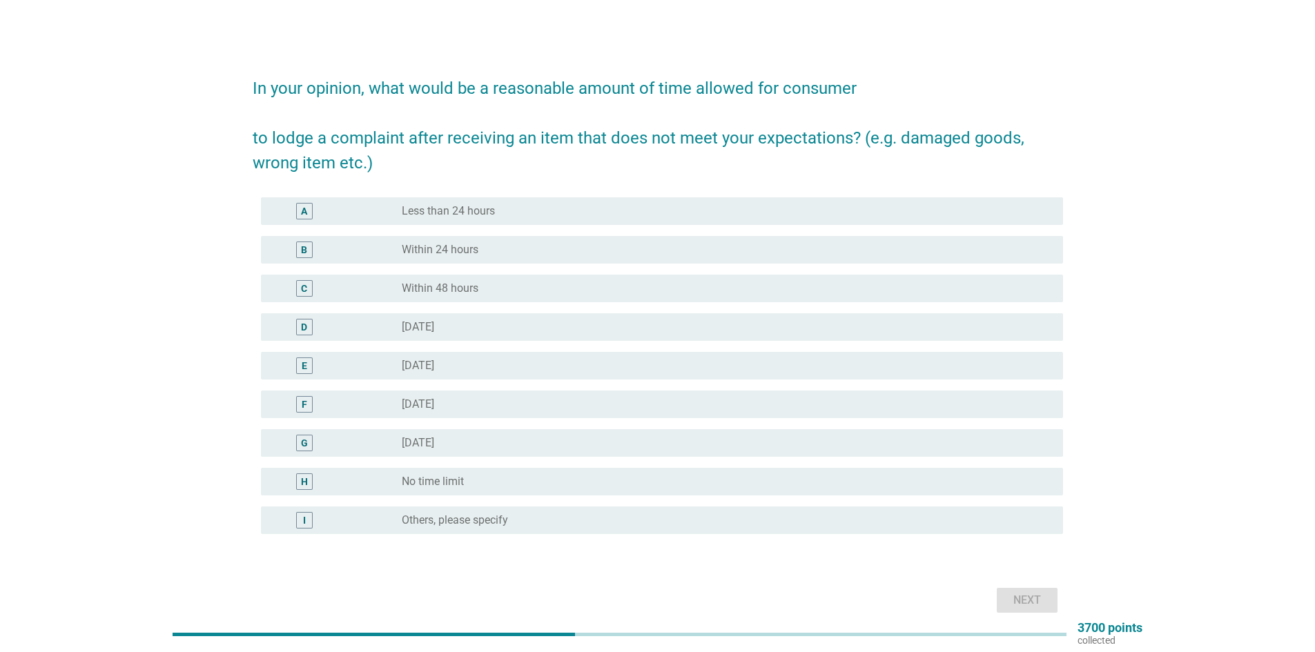
click at [403, 247] on label "Within 24 hours" at bounding box center [440, 250] width 77 height 14
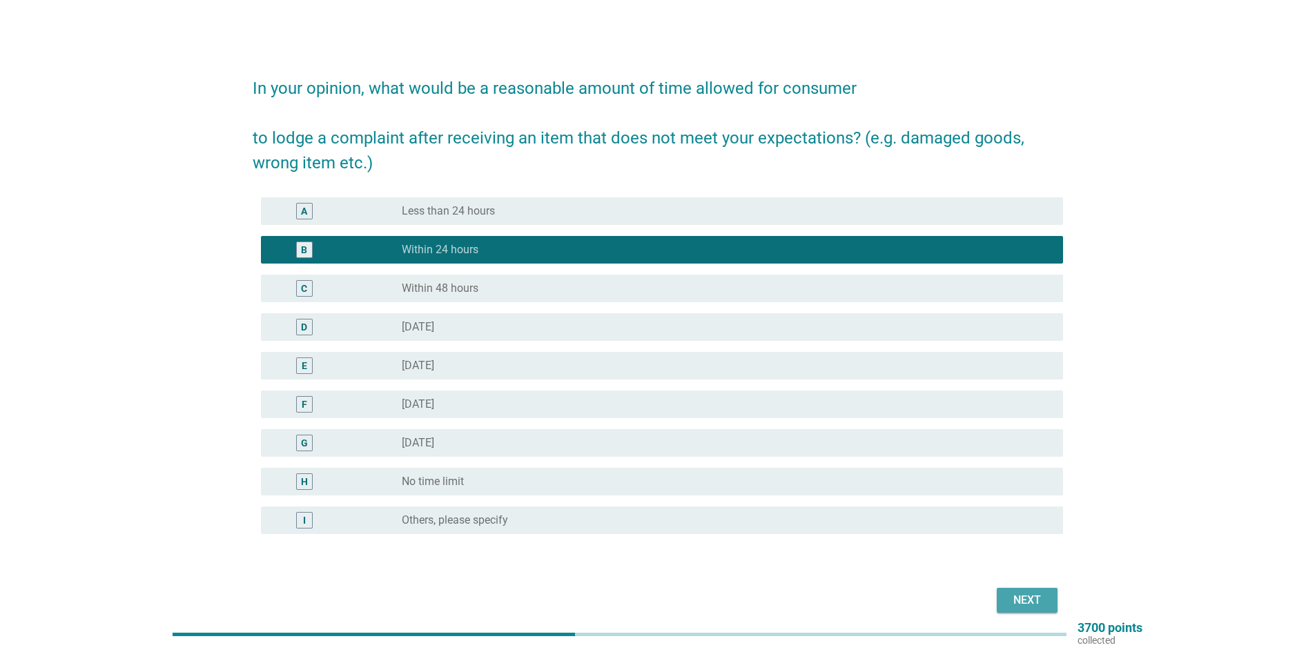
click at [1009, 591] on button "Next" at bounding box center [1027, 600] width 61 height 25
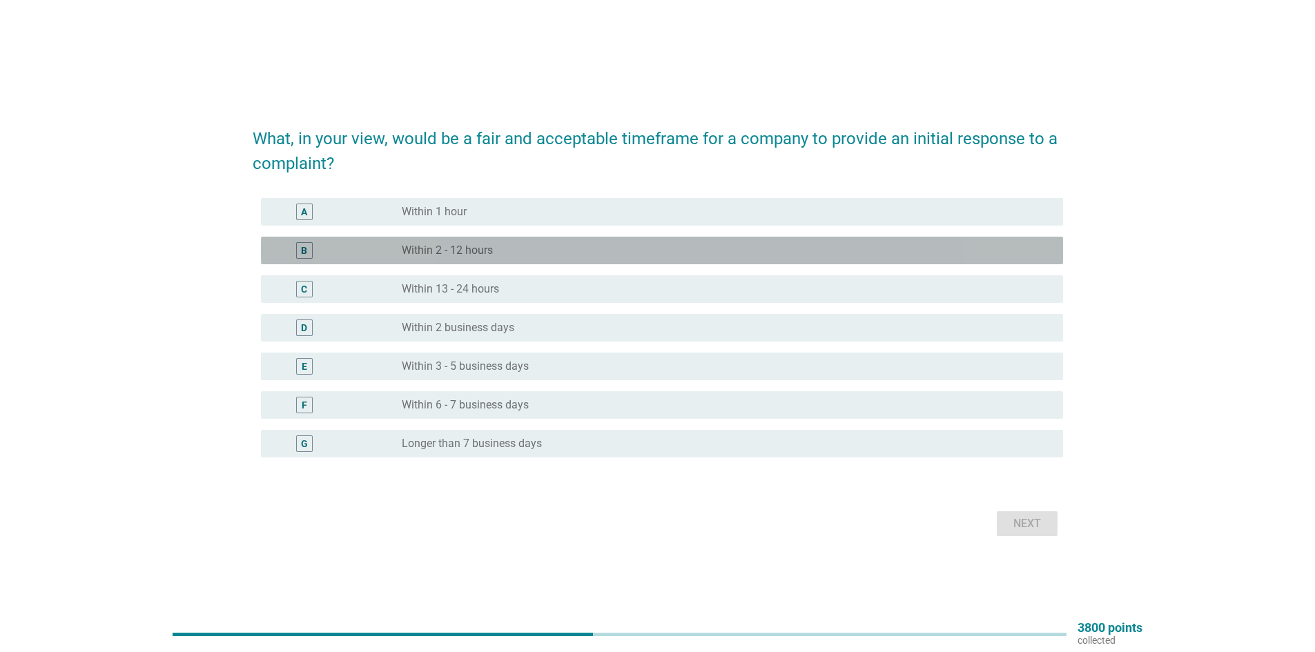
click at [473, 251] on label "Within 2 - 12 hours" at bounding box center [447, 251] width 91 height 14
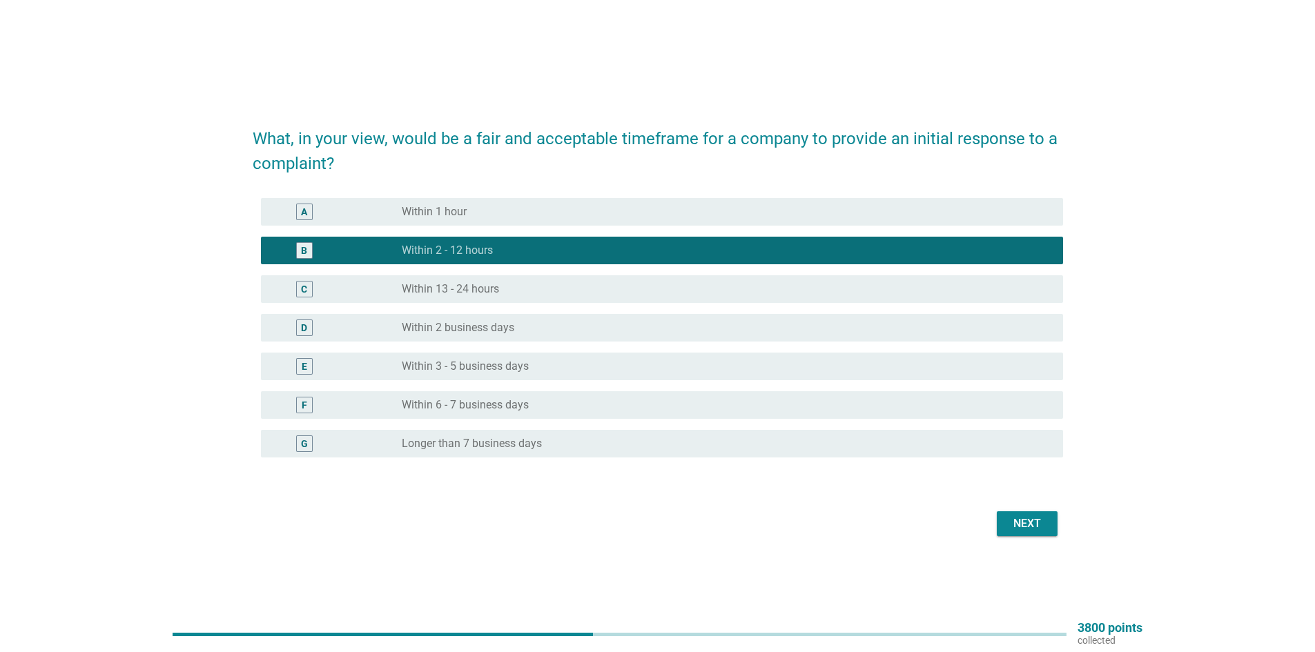
click at [1046, 530] on div "Next" at bounding box center [1027, 524] width 39 height 17
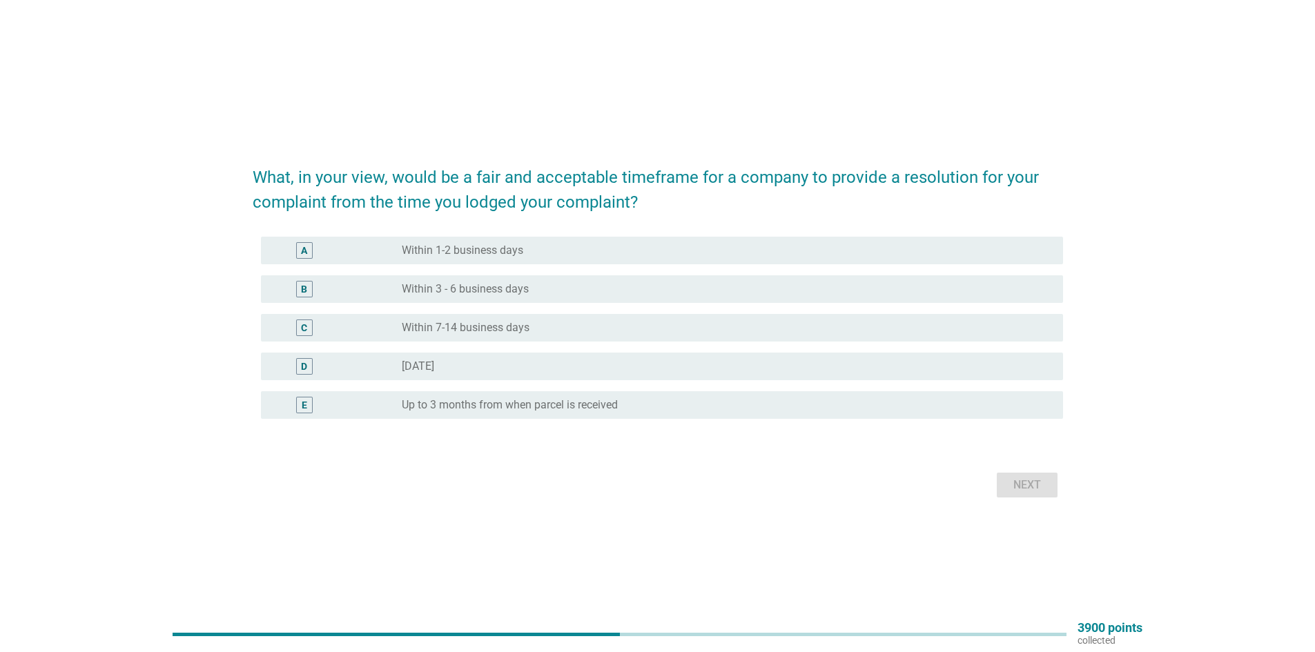
click at [490, 255] on label "Within 1-2 business days" at bounding box center [463, 251] width 122 height 14
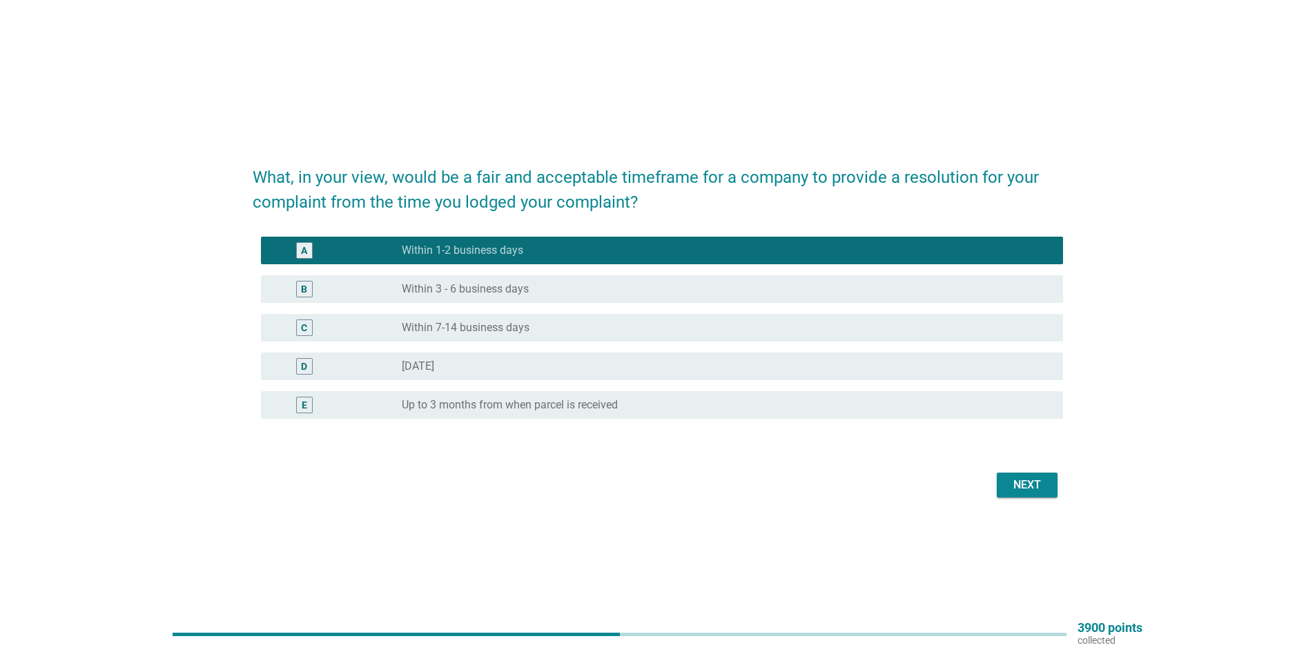
click at [1040, 489] on div "Next" at bounding box center [1027, 485] width 39 height 17
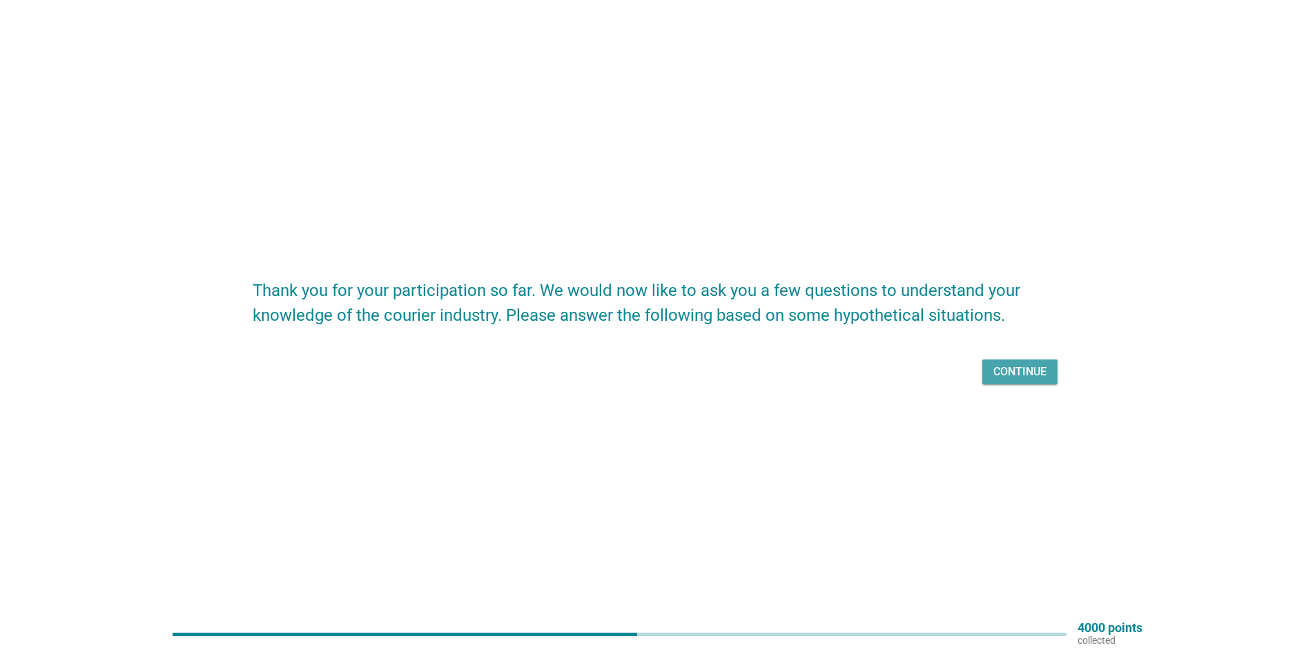
click at [1016, 380] on div "Continue" at bounding box center [1020, 372] width 53 height 17
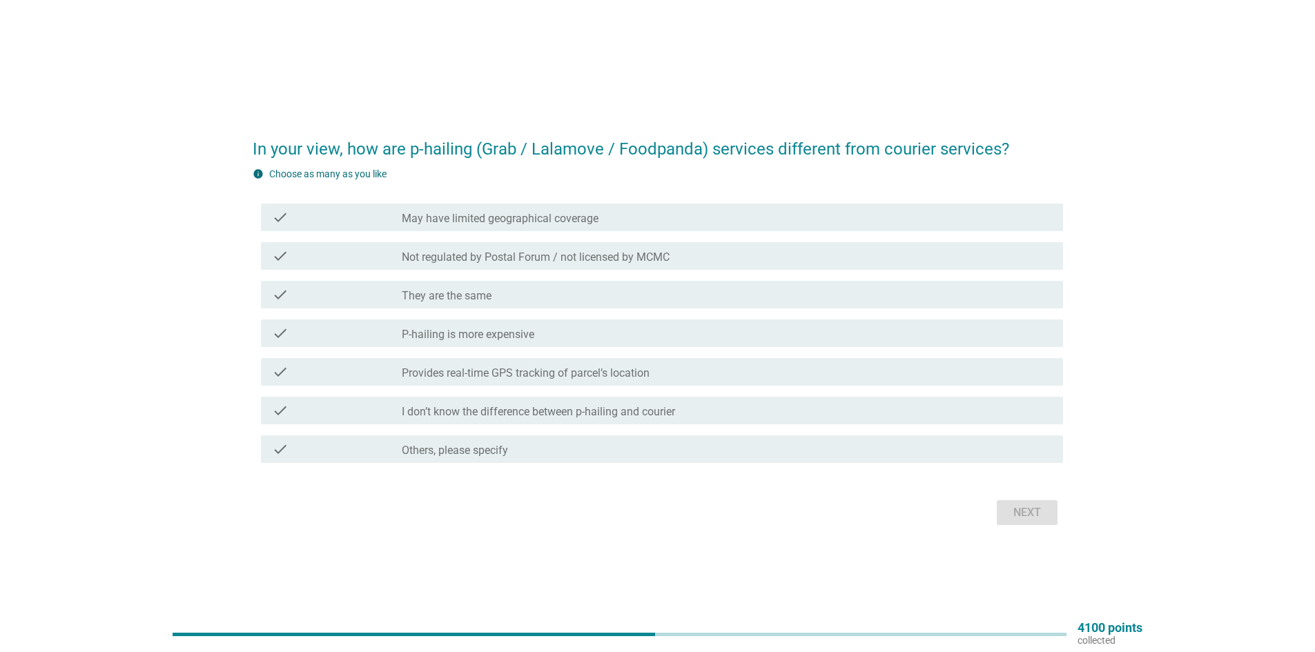
click at [708, 414] on div "check_box_outline_blank I don’t know the difference between p-hailing and couri…" at bounding box center [727, 411] width 650 height 17
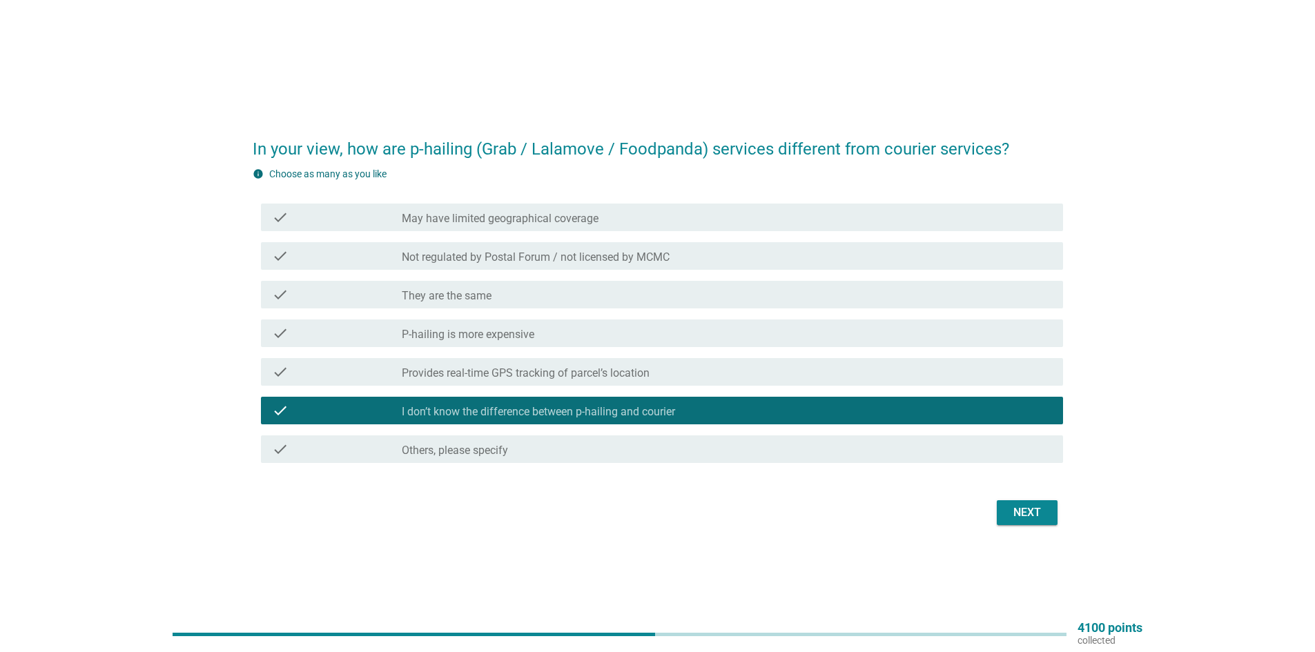
click at [1024, 507] on div "Next" at bounding box center [1027, 513] width 39 height 17
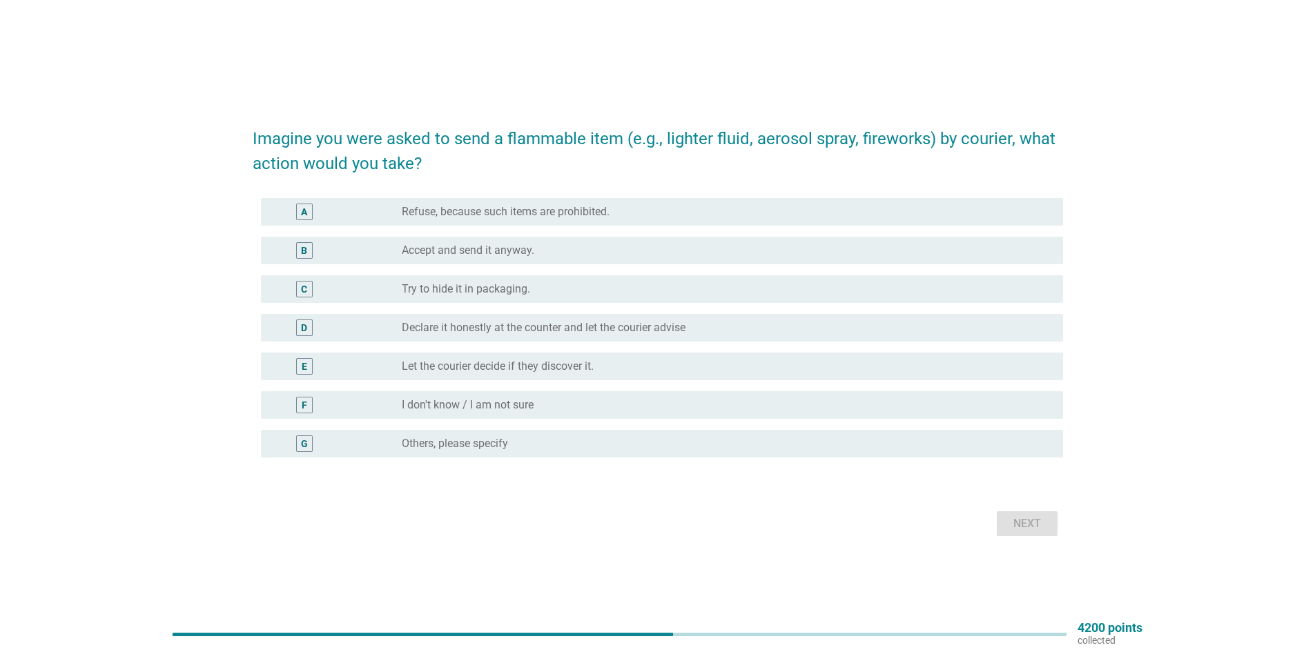
click at [604, 200] on div "A radio_button_unchecked Refuse, because such items are prohibited." at bounding box center [662, 212] width 802 height 28
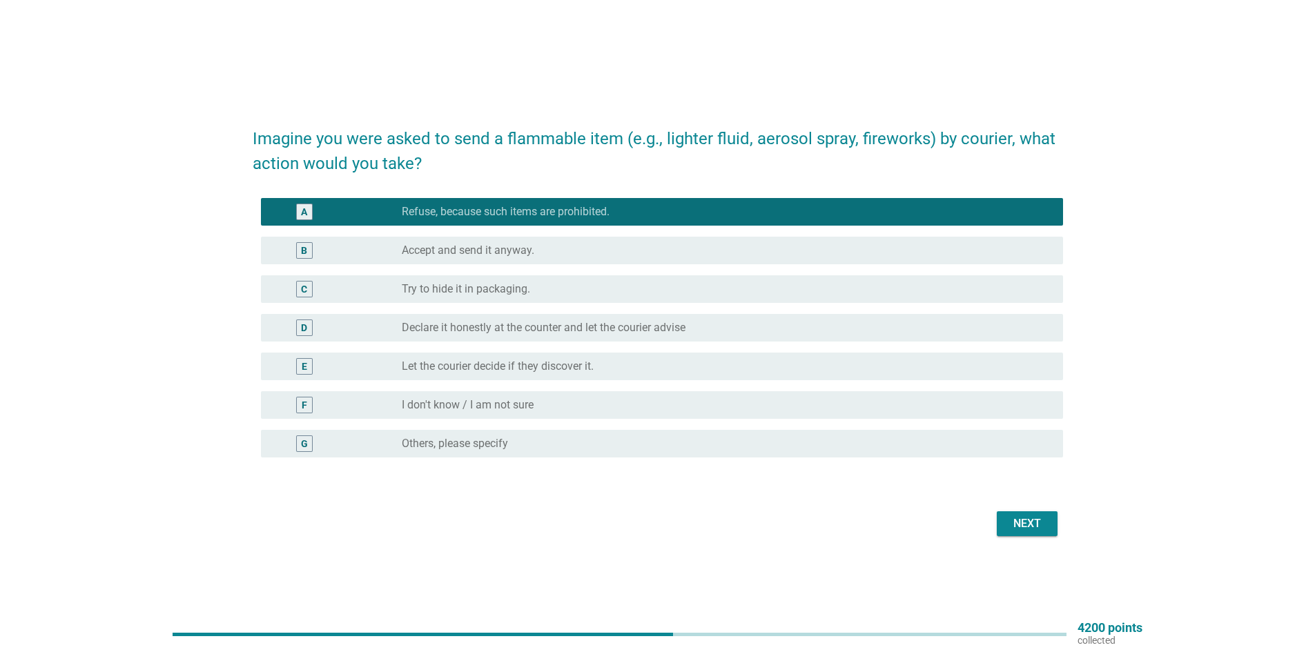
click at [1046, 530] on div "Next" at bounding box center [1027, 524] width 39 height 17
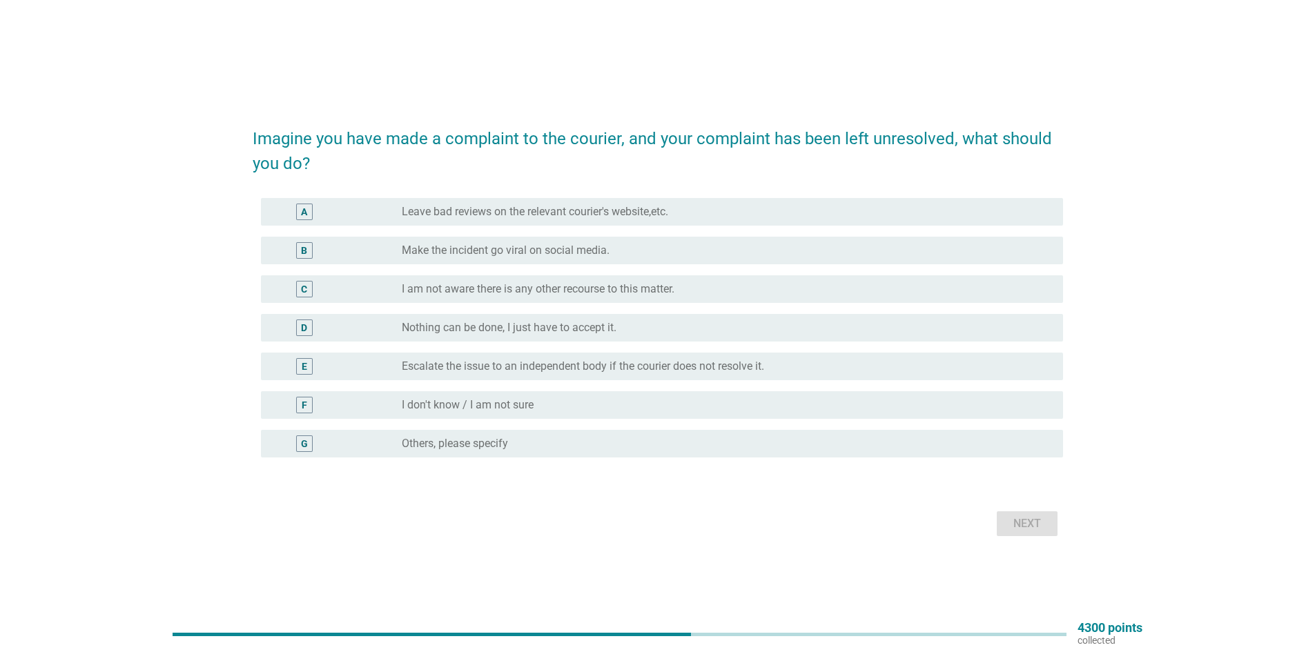
click at [666, 405] on div "radio_button_unchecked I don't know / I am not sure" at bounding box center [721, 405] width 639 height 14
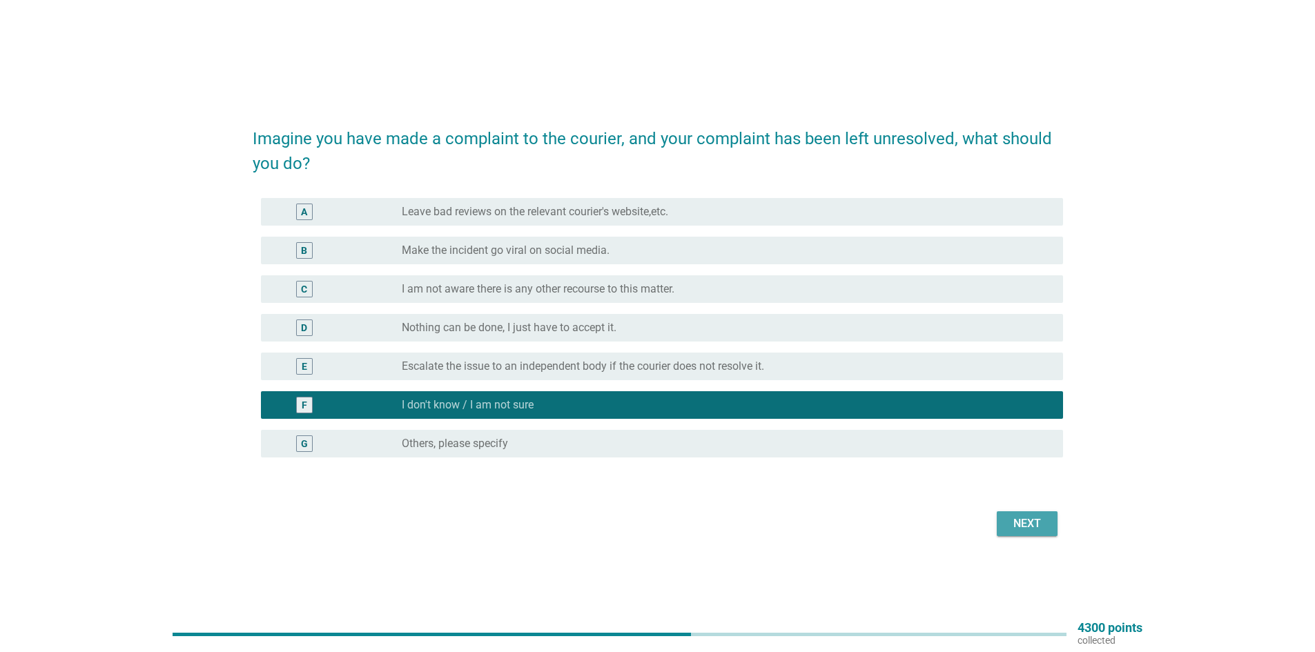
click at [1025, 527] on div "Next" at bounding box center [1027, 524] width 39 height 17
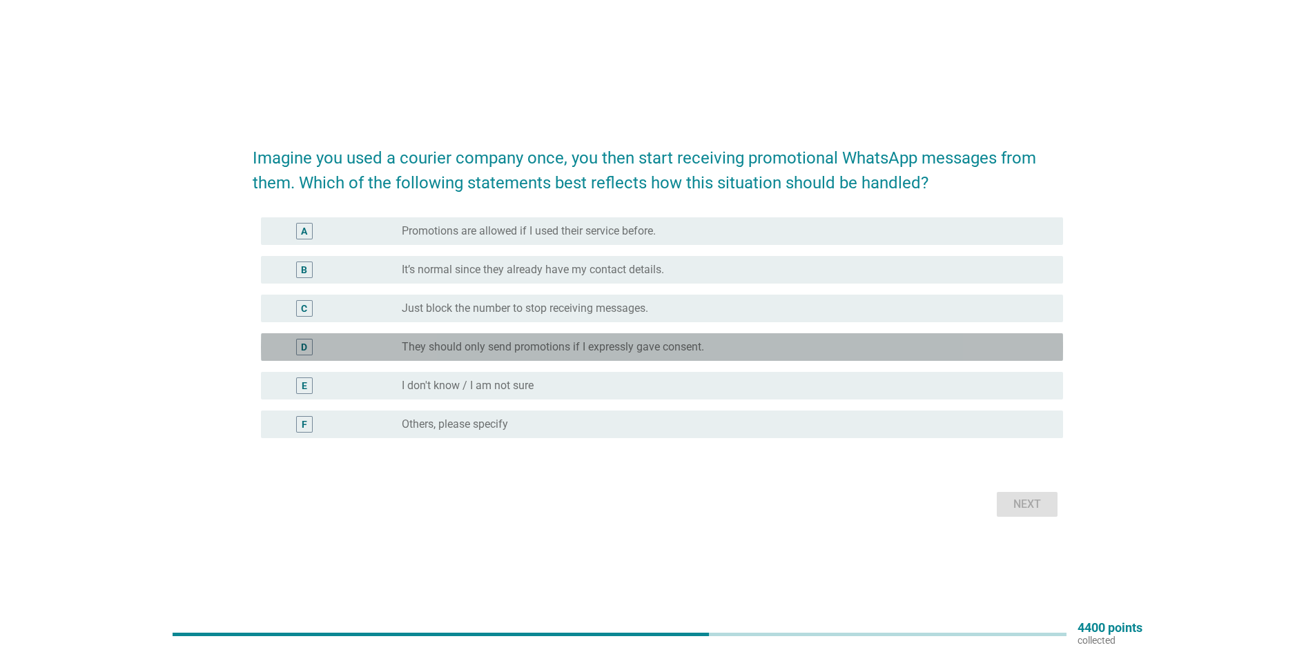
click at [678, 356] on div "D radio_button_unchecked They should only send promotions if I expressly gave c…" at bounding box center [662, 347] width 802 height 28
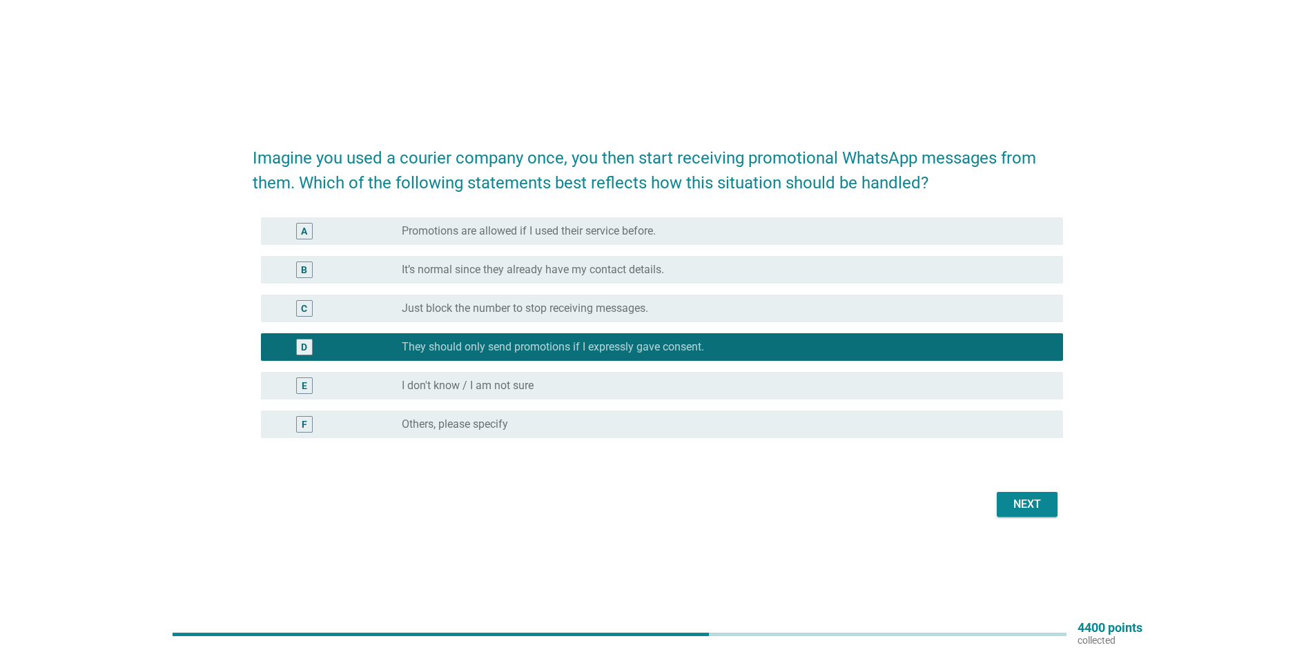
click at [1049, 509] on button "Next" at bounding box center [1027, 504] width 61 height 25
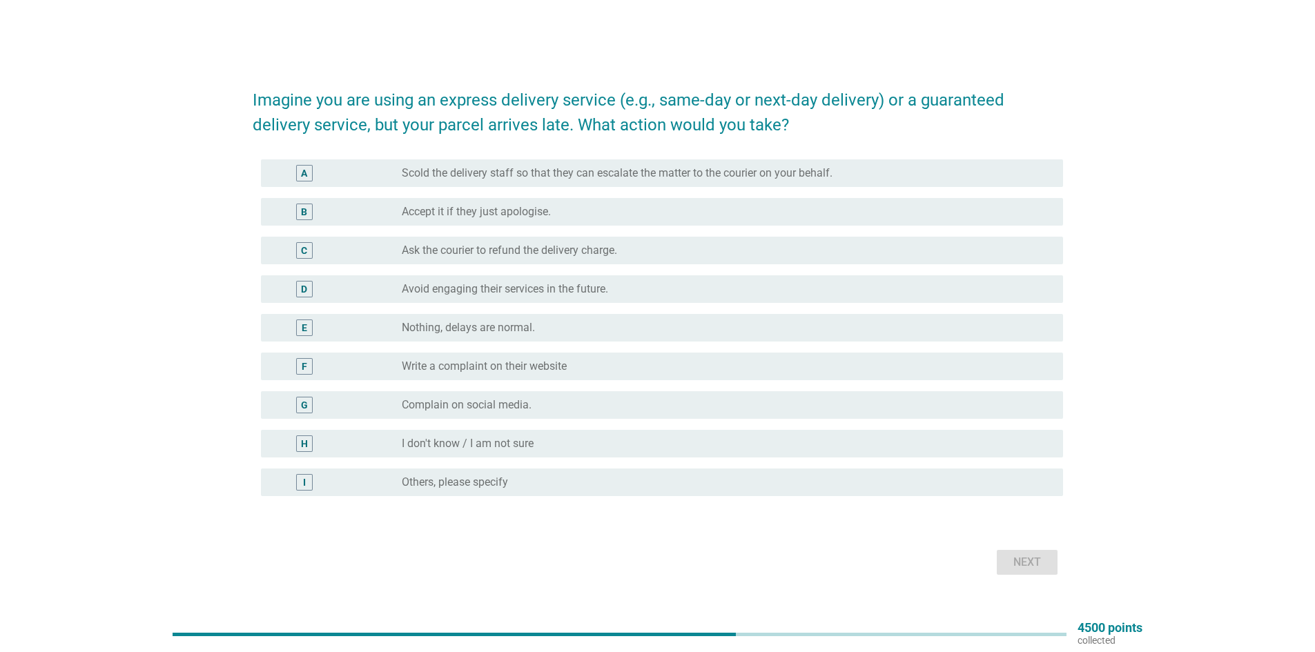
click at [621, 251] on div "radio_button_unchecked Ask the courier to refund the delivery charge." at bounding box center [721, 251] width 639 height 14
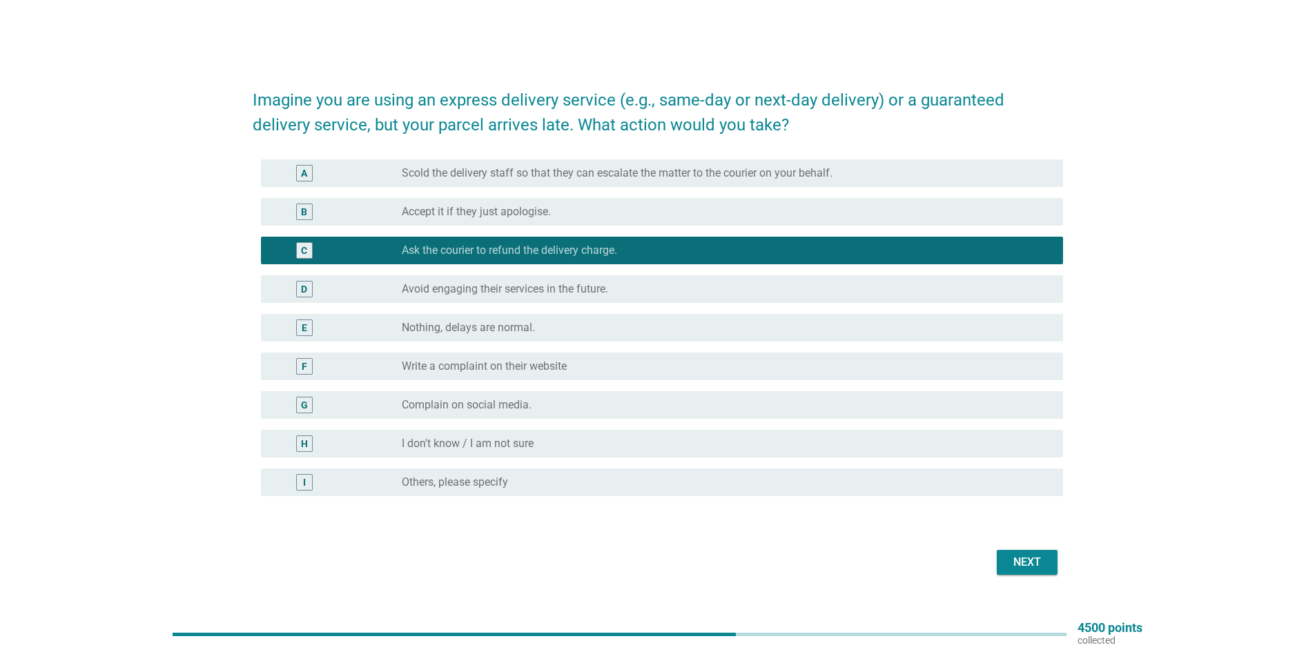
click at [1031, 564] on div "Next" at bounding box center [1027, 562] width 39 height 17
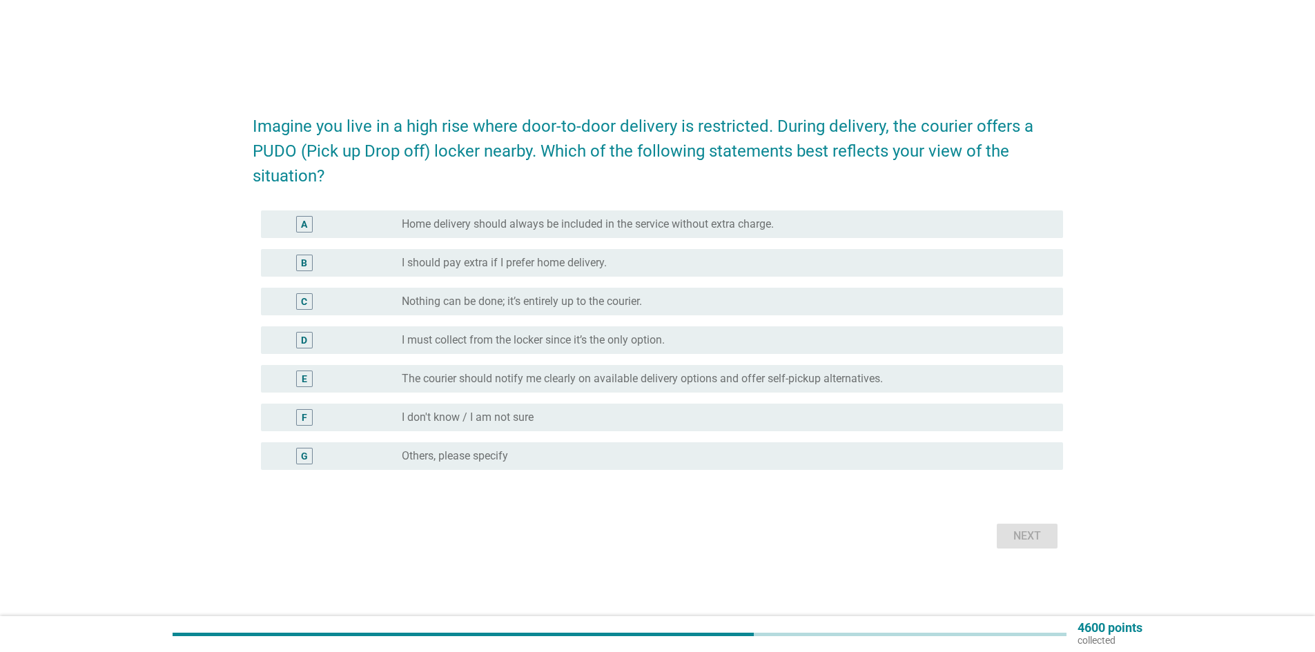
click at [857, 231] on div "radio_button_unchecked Home delivery should always be included in the service w…" at bounding box center [727, 224] width 650 height 17
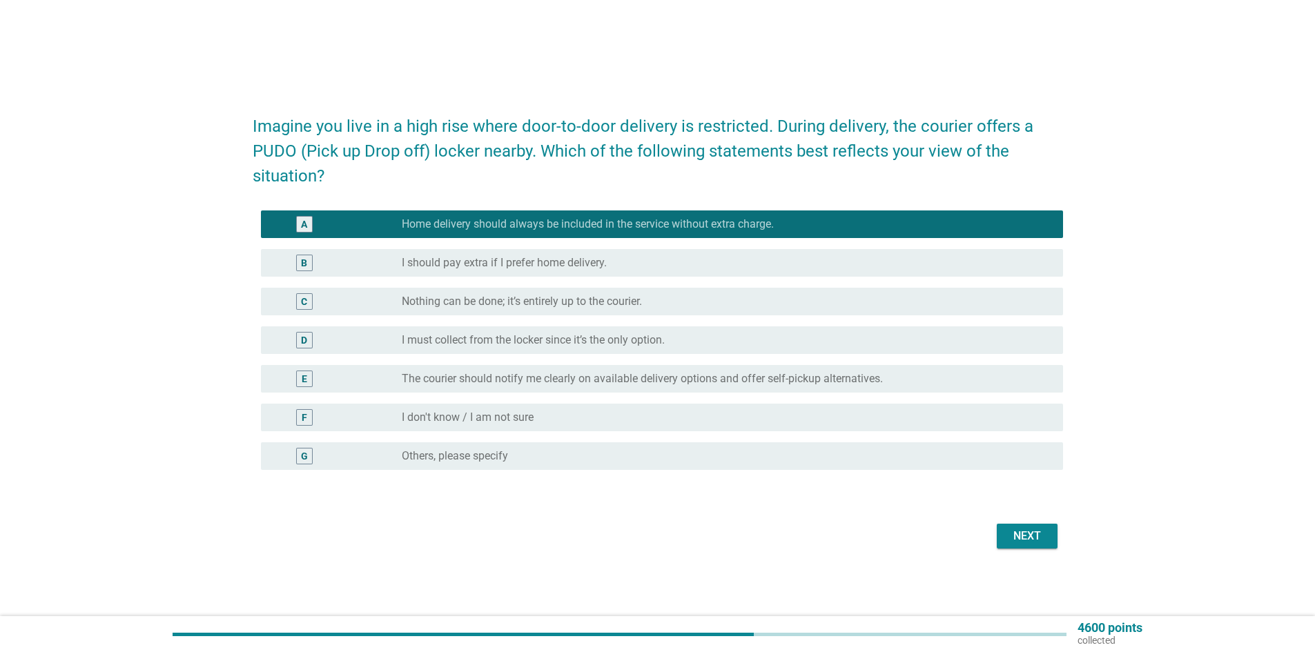
click at [1018, 532] on div "Next" at bounding box center [1027, 536] width 39 height 17
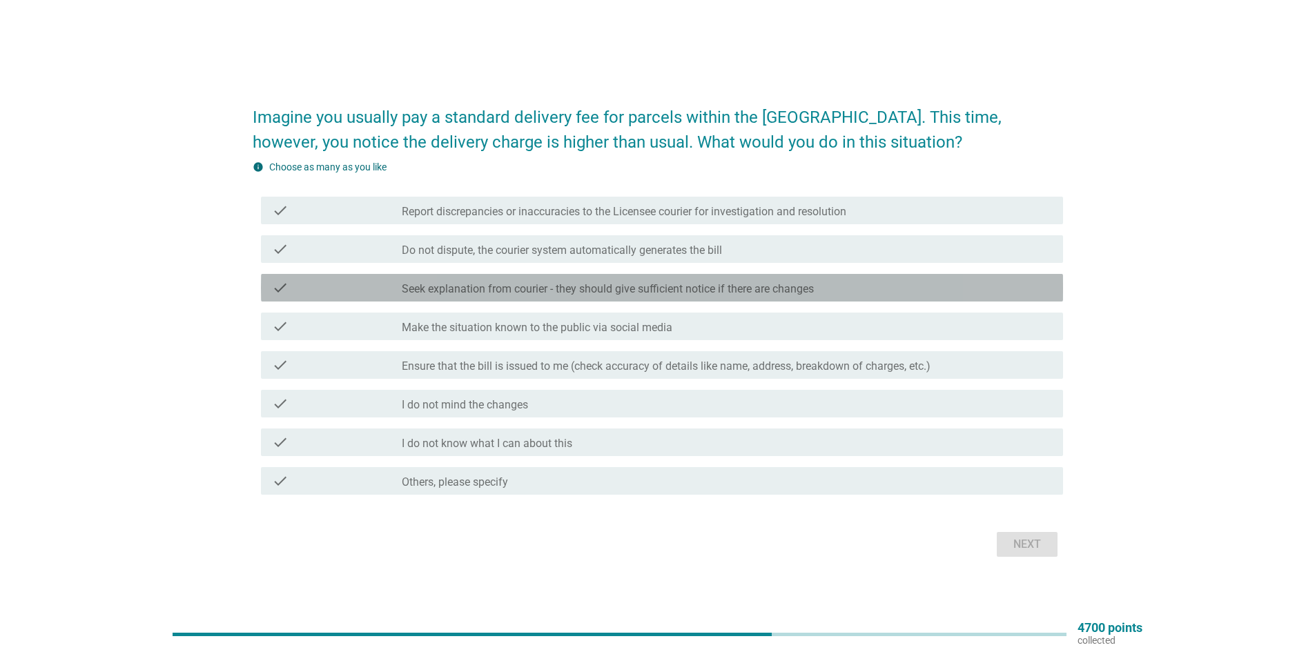
click at [668, 297] on div "check check_box_outline_blank Seek explanation from courier - they should give …" at bounding box center [662, 288] width 802 height 28
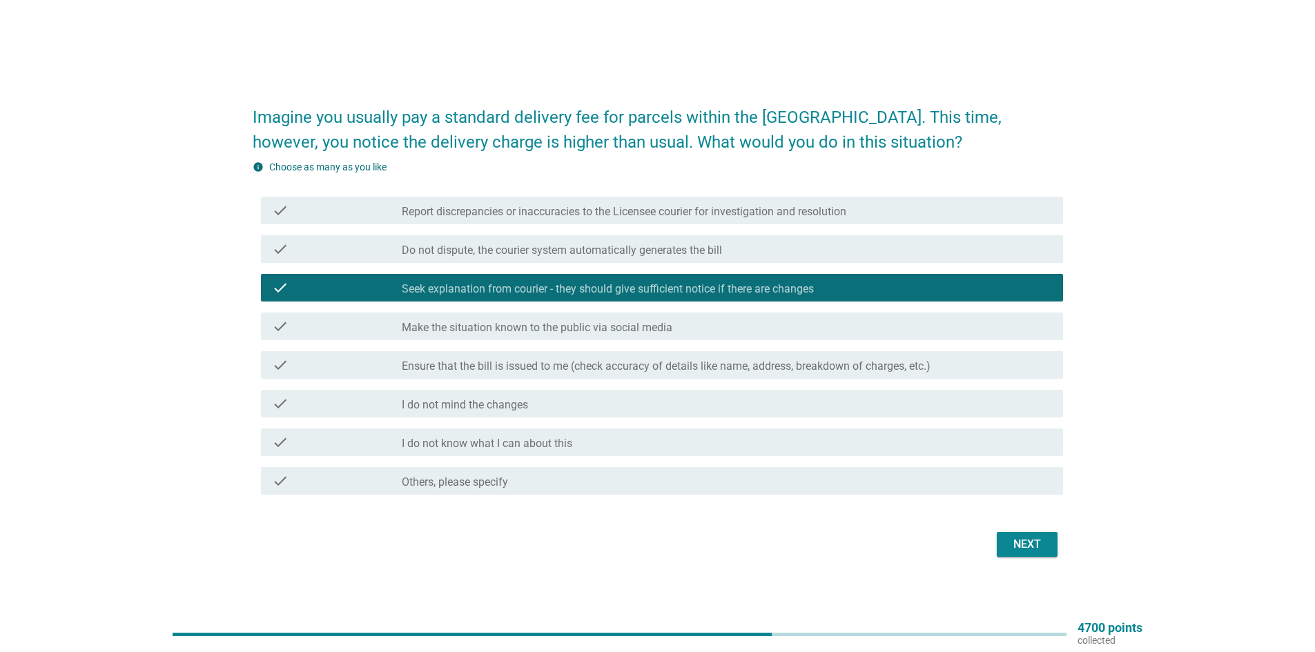
click at [1013, 541] on div "Next" at bounding box center [1027, 544] width 39 height 17
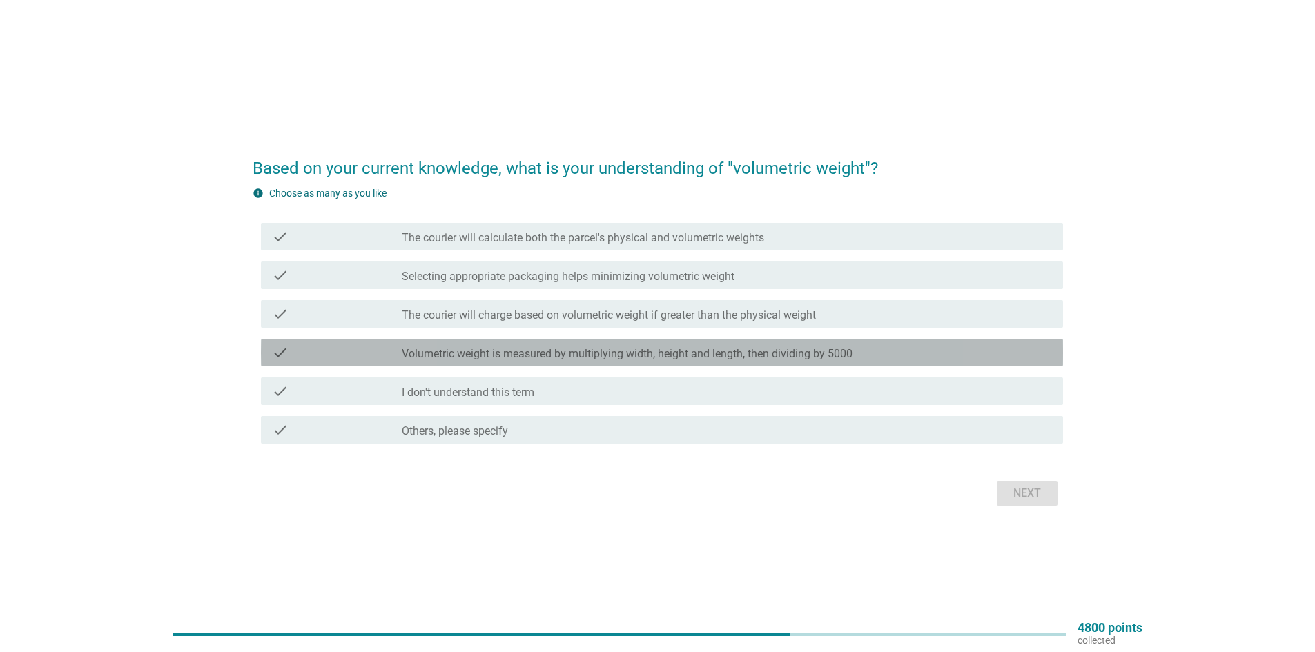
click at [577, 358] on label "Volumetric weight is measured by multiplying width, height and length, then div…" at bounding box center [627, 354] width 451 height 14
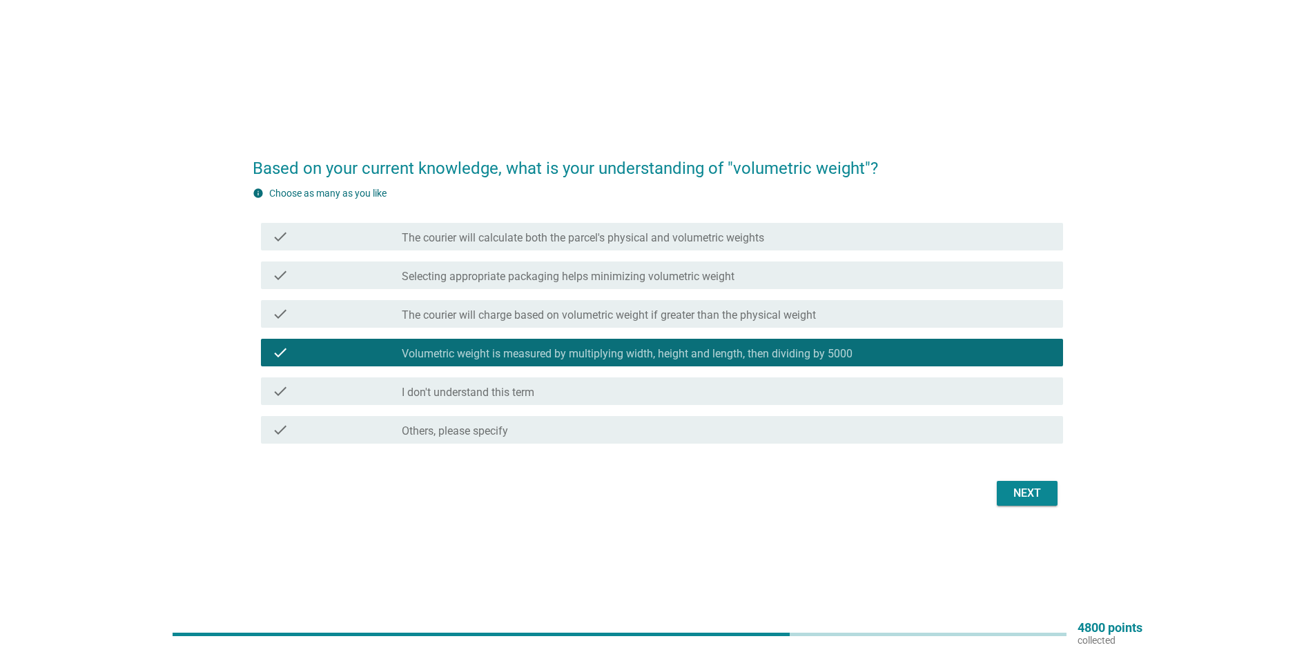
click at [577, 318] on label "The courier will charge based on volumetric weight if greater than the physical…" at bounding box center [609, 316] width 414 height 14
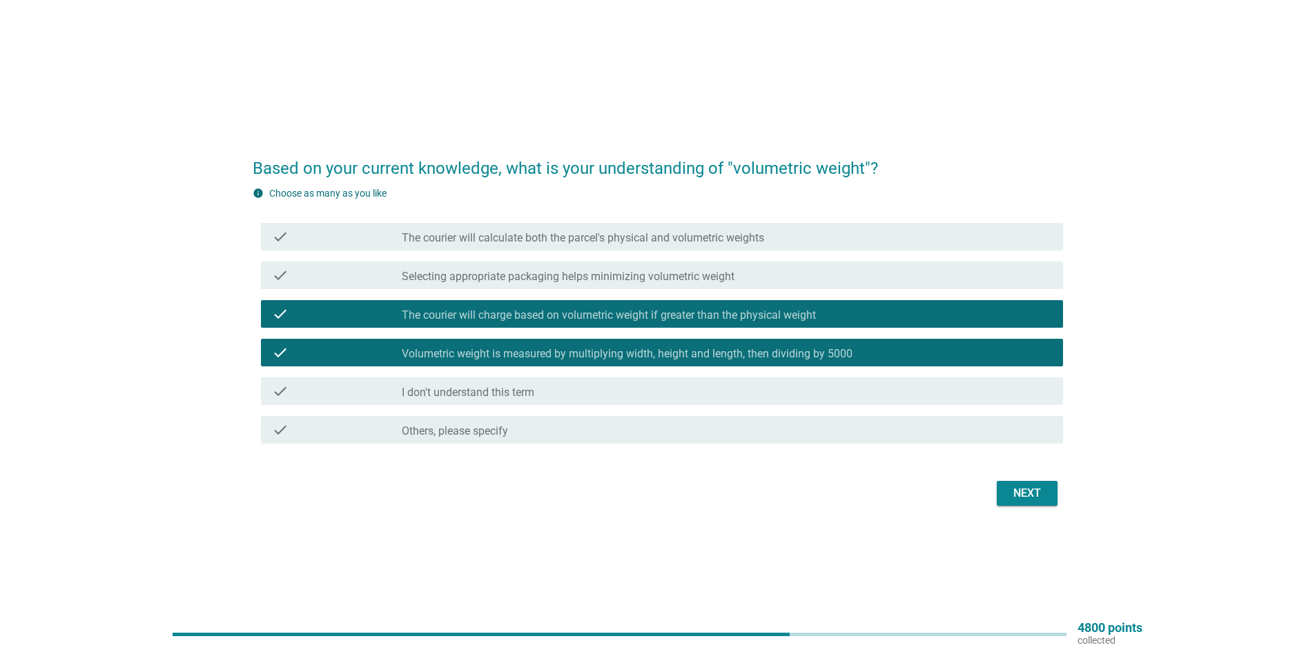
click at [577, 313] on label "The courier will charge based on volumetric weight if greater than the physical…" at bounding box center [609, 316] width 414 height 14
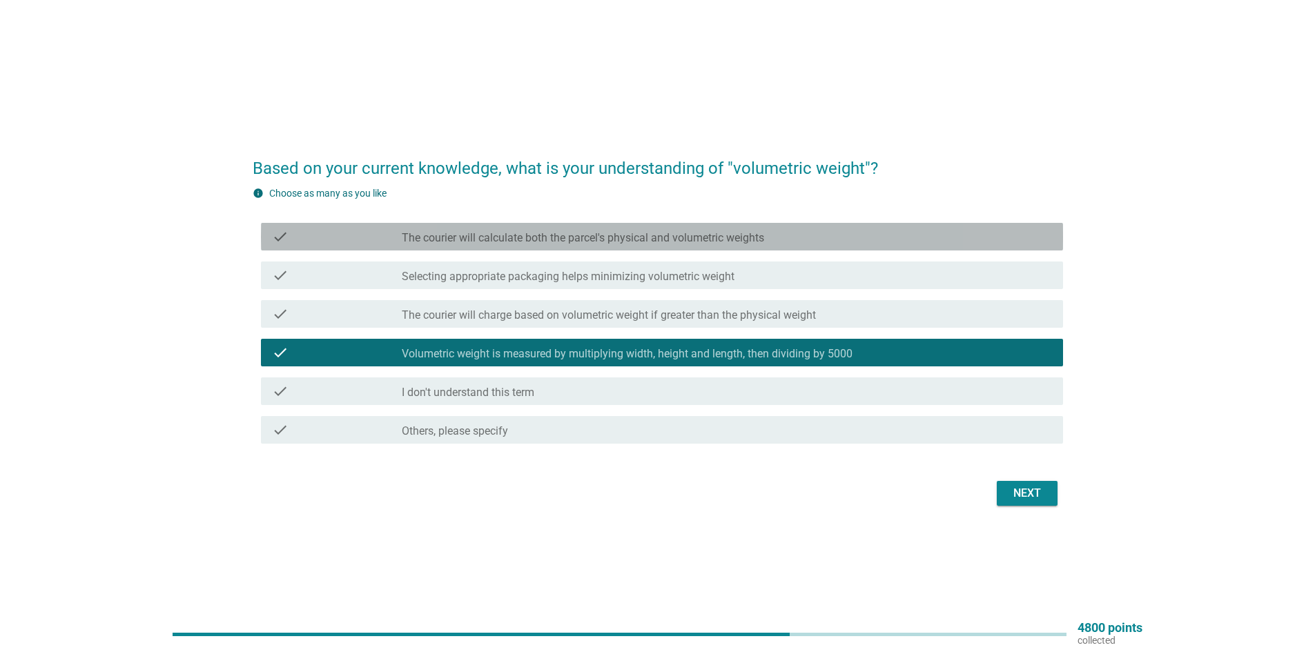
click at [574, 241] on label "The courier will calculate both the parcel's physical and volumetric weights" at bounding box center [583, 238] width 362 height 14
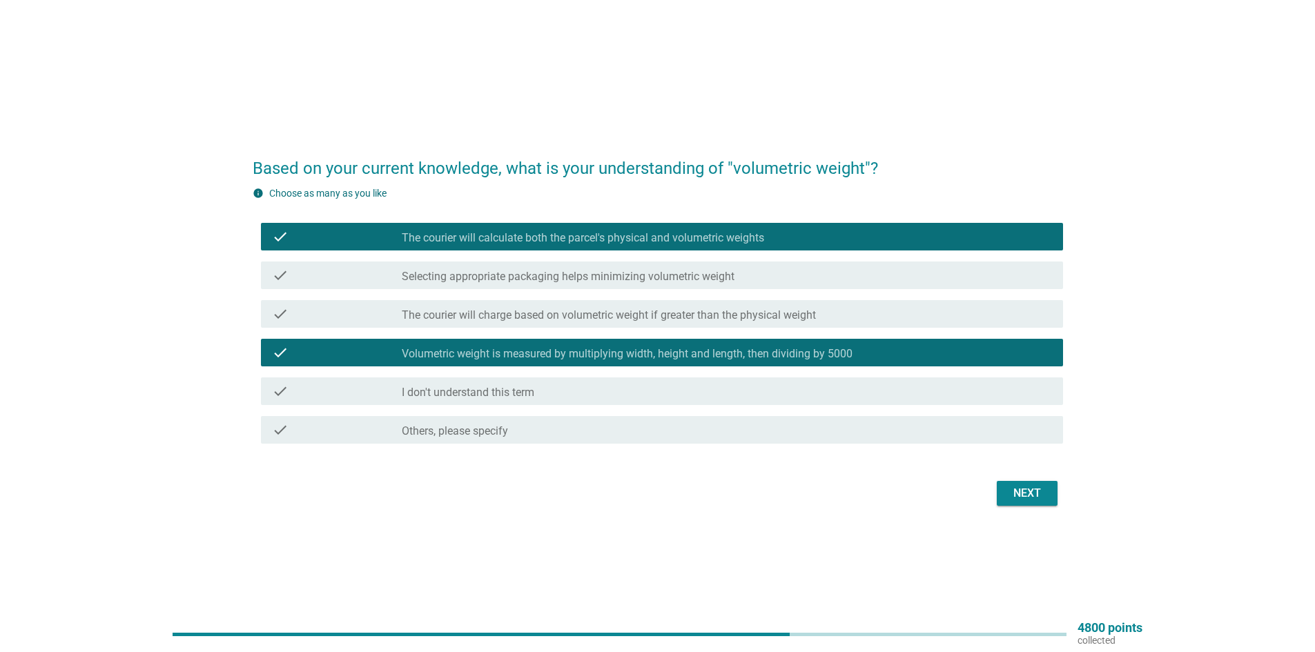
click at [574, 241] on label "The courier will calculate both the parcel's physical and volumetric weights" at bounding box center [583, 238] width 362 height 14
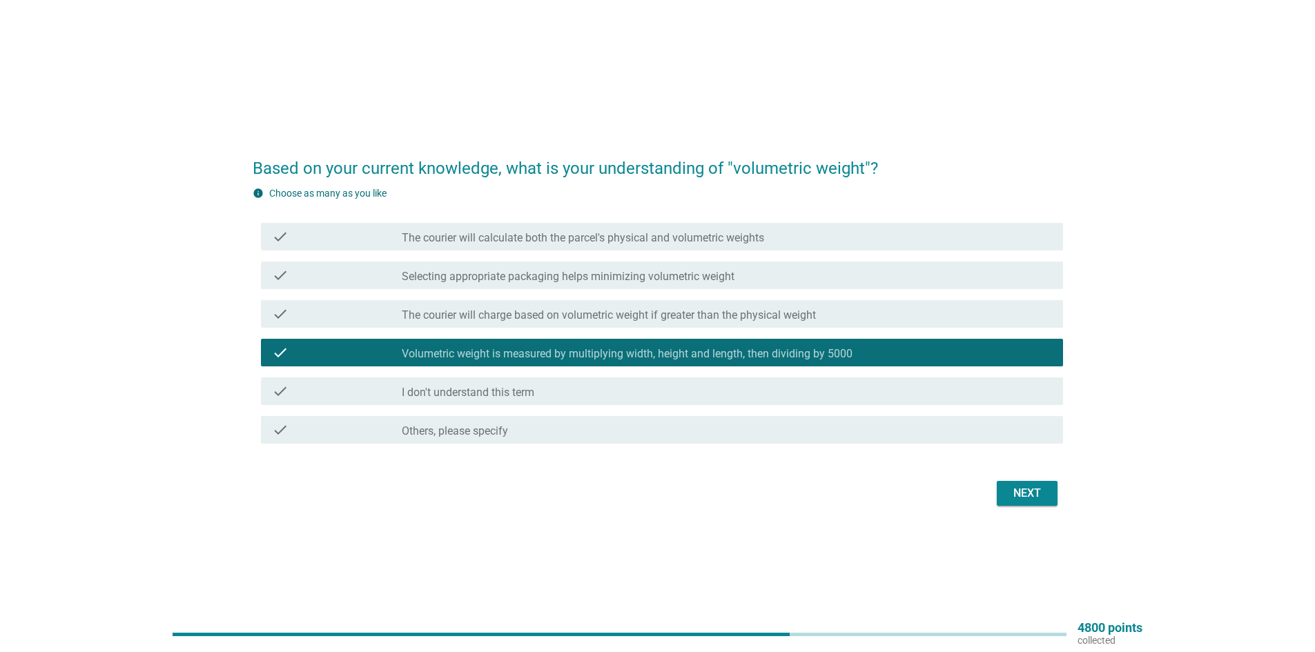
click at [1051, 503] on button "Next" at bounding box center [1027, 493] width 61 height 25
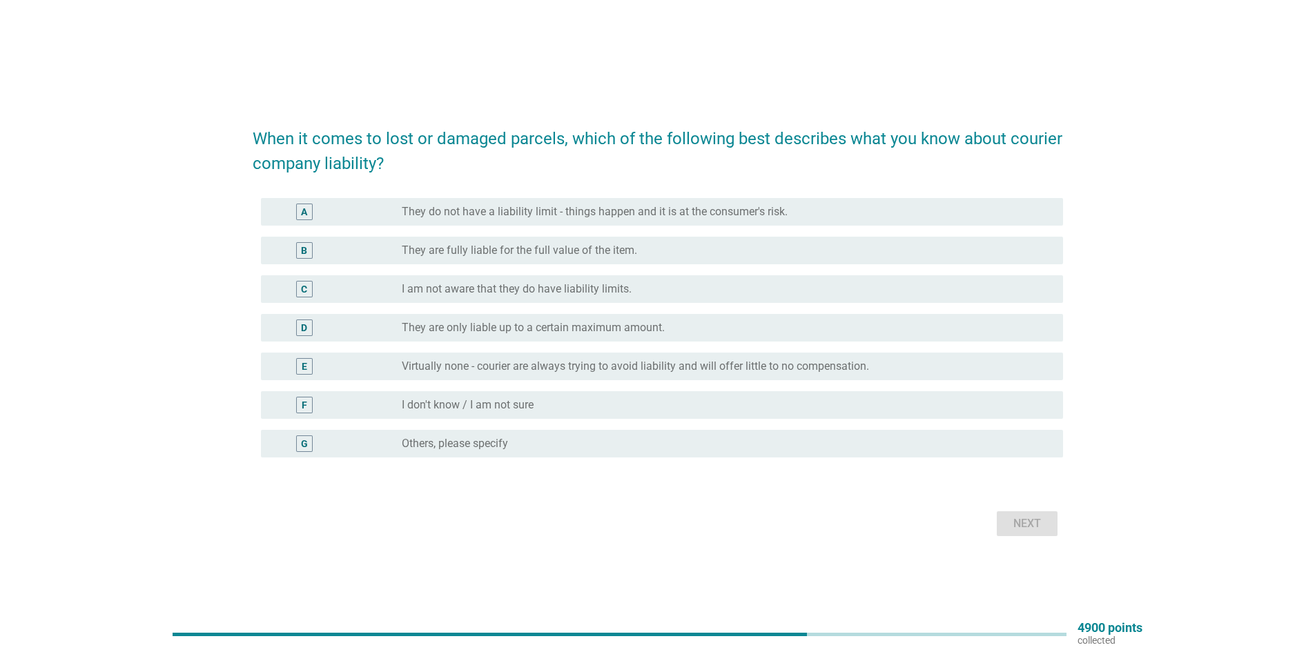
click at [564, 258] on div "radio_button_unchecked They are fully liable for the full value of the item." at bounding box center [727, 250] width 650 height 17
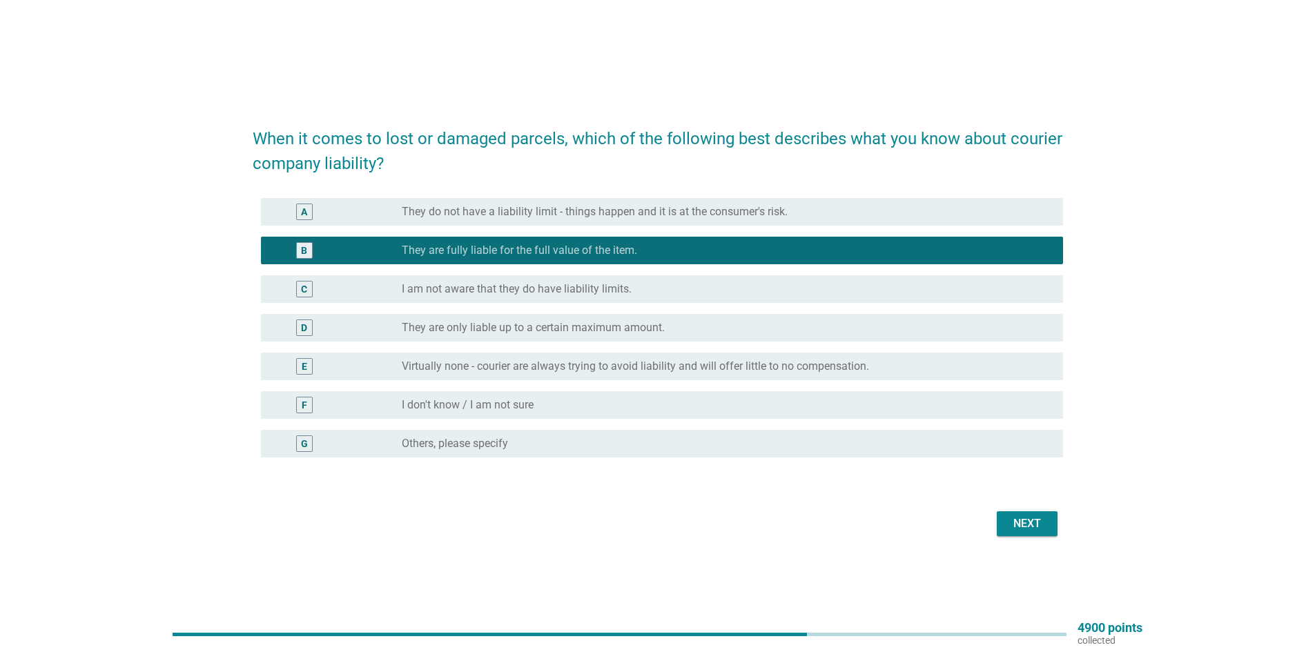
click at [1012, 525] on div "Next" at bounding box center [1027, 524] width 39 height 17
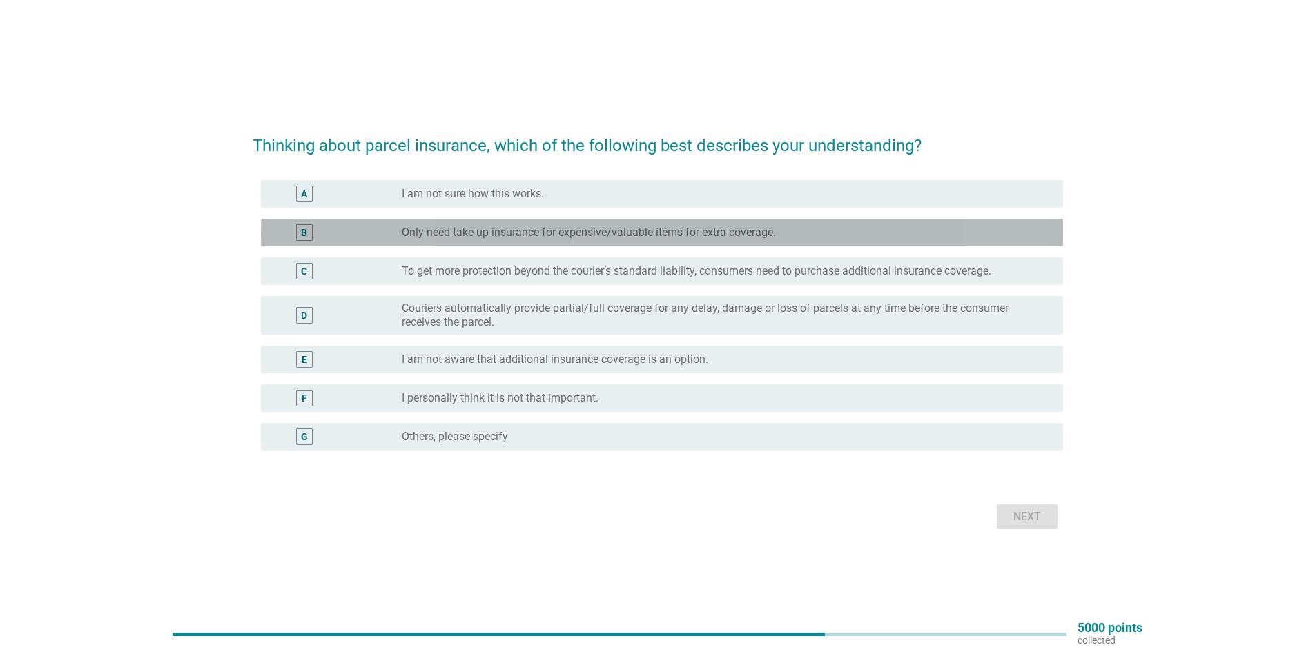
click at [494, 236] on label "Only need take up insurance for expensive/valuable items for extra coverage." at bounding box center [589, 233] width 374 height 14
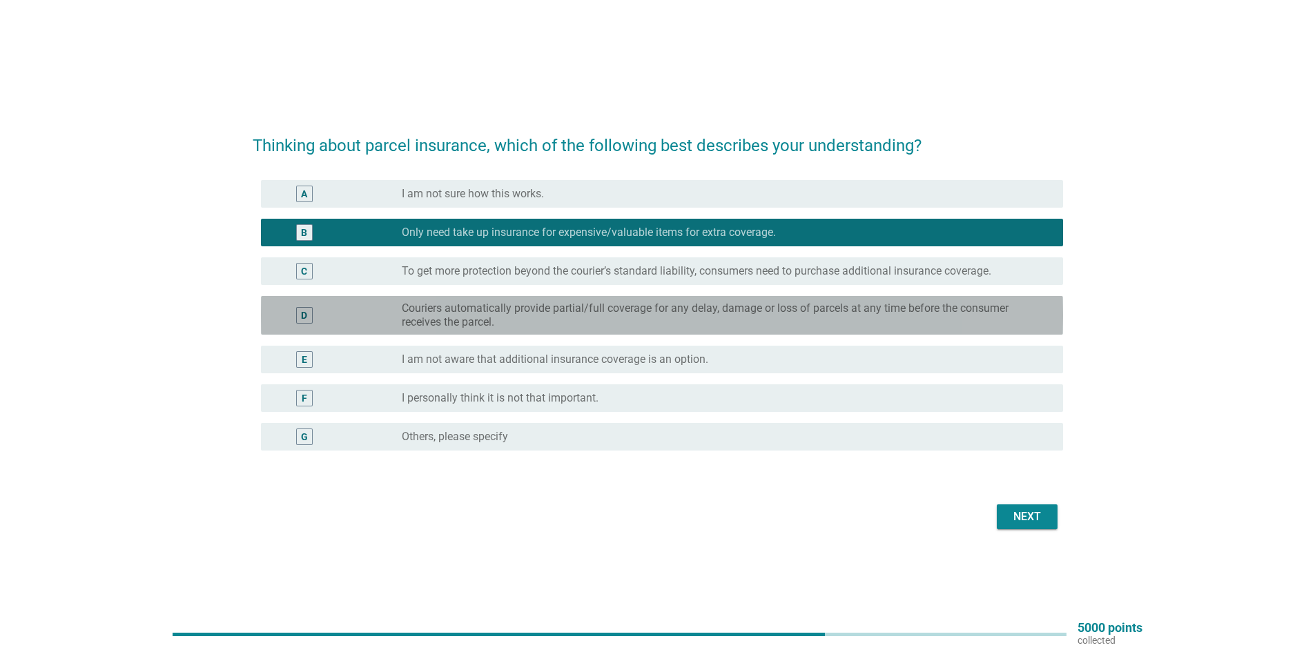
click at [518, 316] on label "Couriers automatically provide partial/full coverage for any delay, damage or l…" at bounding box center [721, 316] width 639 height 28
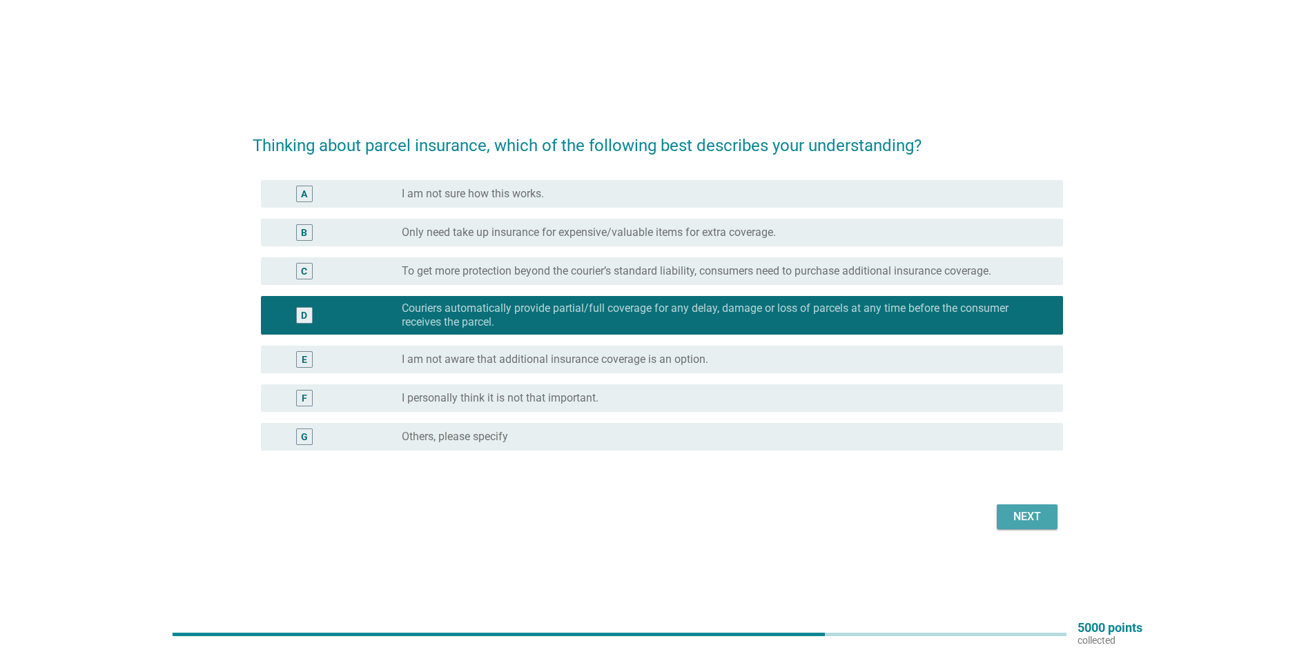
click at [1028, 516] on div "Next" at bounding box center [1027, 517] width 39 height 17
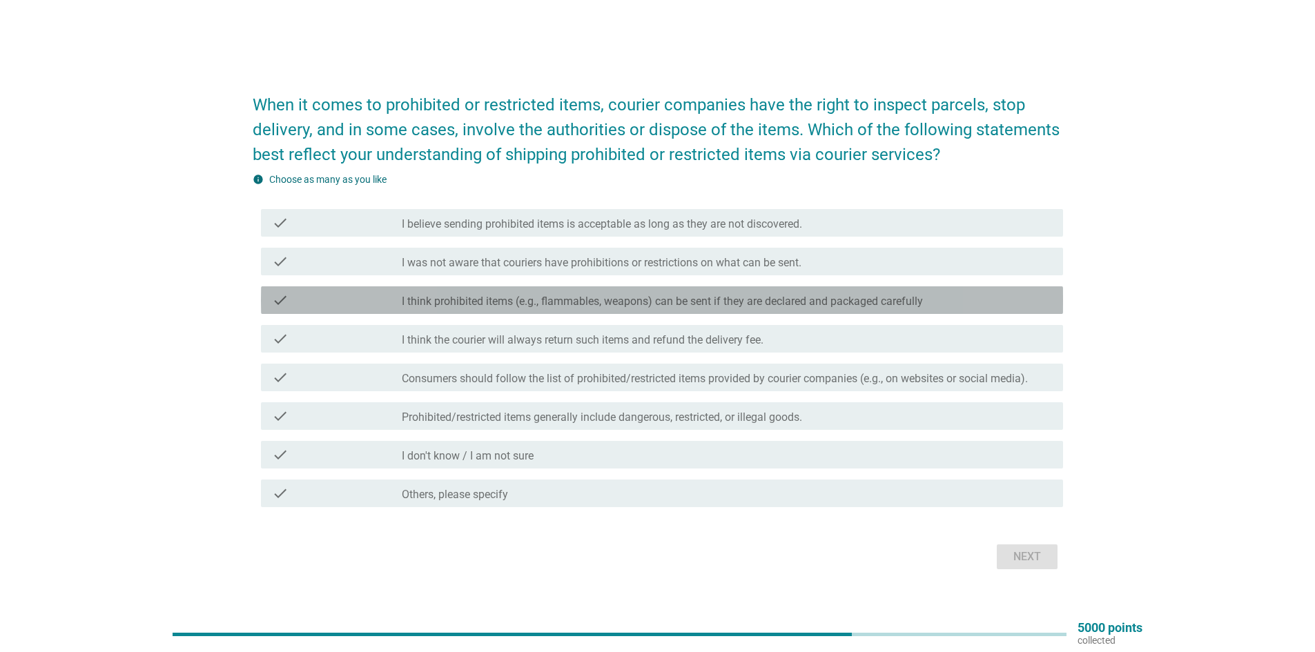
click at [605, 301] on label "I think prohibited items (e.g., flammables, weapons) can be sent if they are de…" at bounding box center [662, 302] width 521 height 14
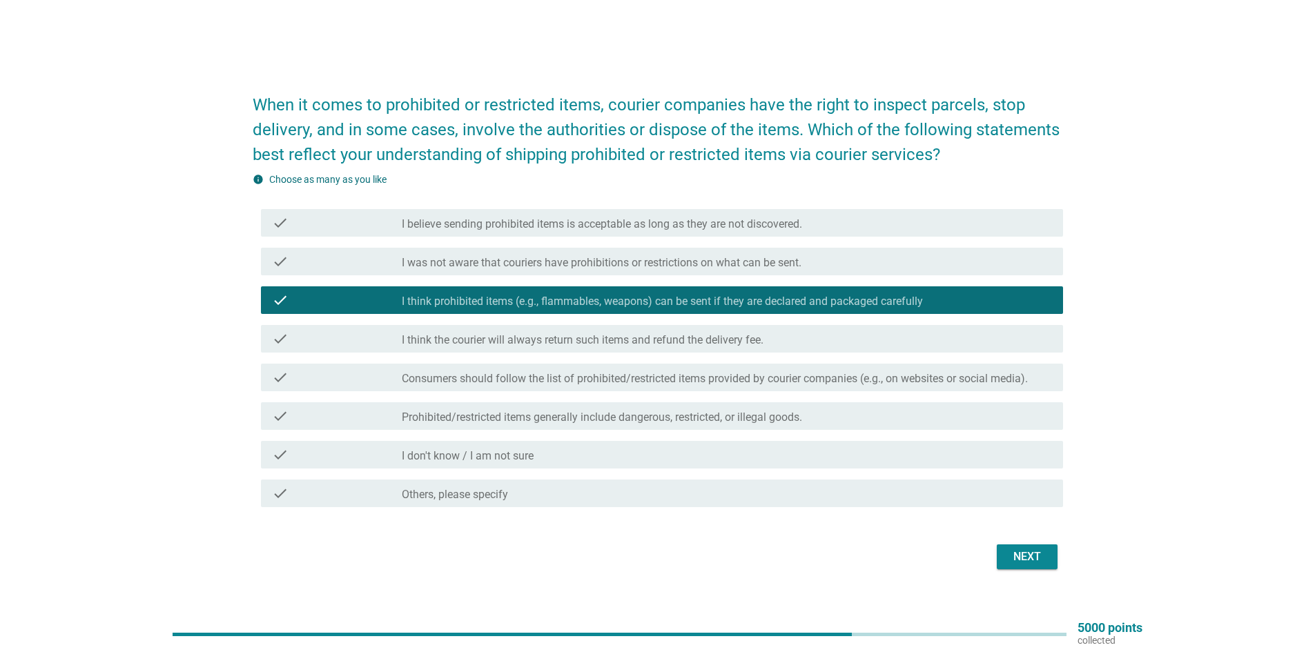
click at [836, 418] on div "check_box_outline_blank Prohibited/restricted items generally include dangerous…" at bounding box center [727, 416] width 650 height 17
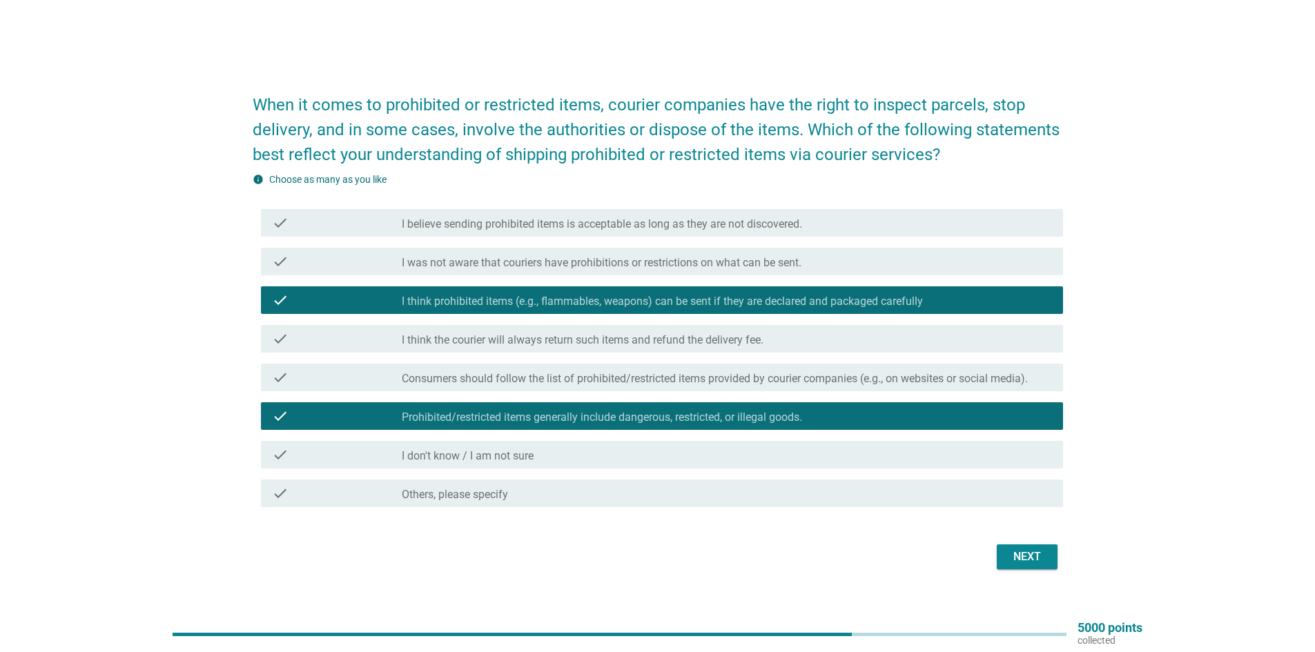
click at [1033, 550] on div "Next" at bounding box center [1027, 557] width 39 height 17
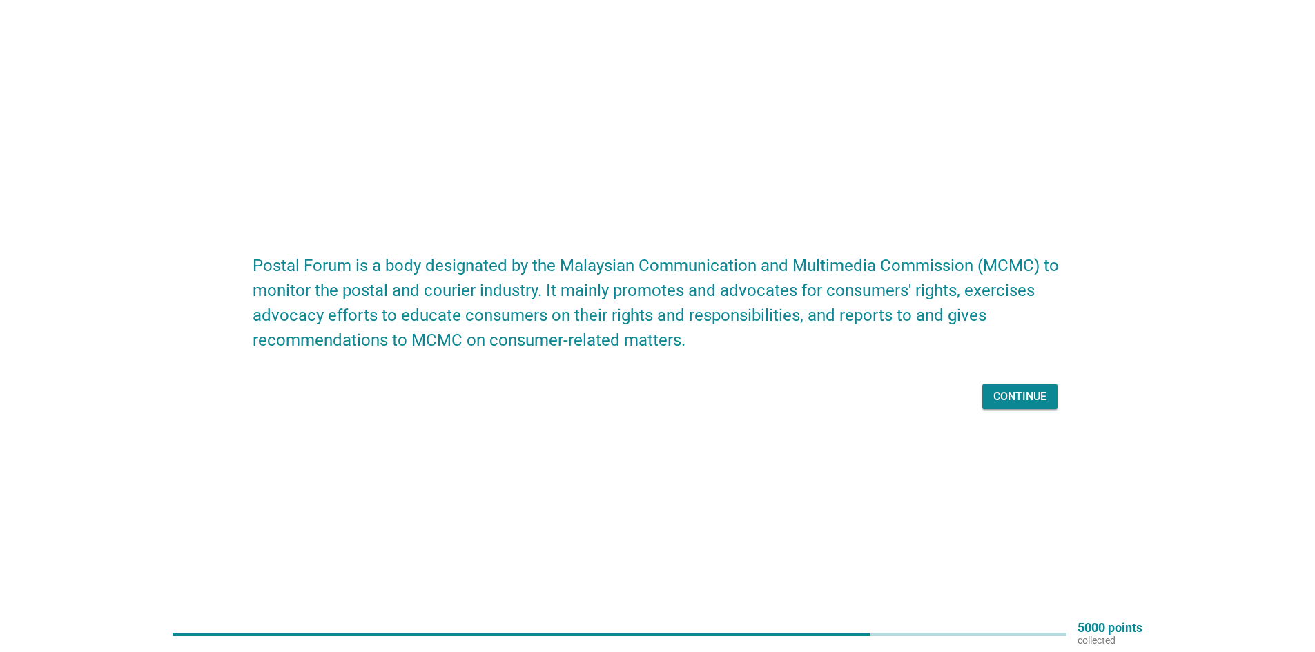
click at [1019, 396] on div "Continue" at bounding box center [1020, 397] width 53 height 17
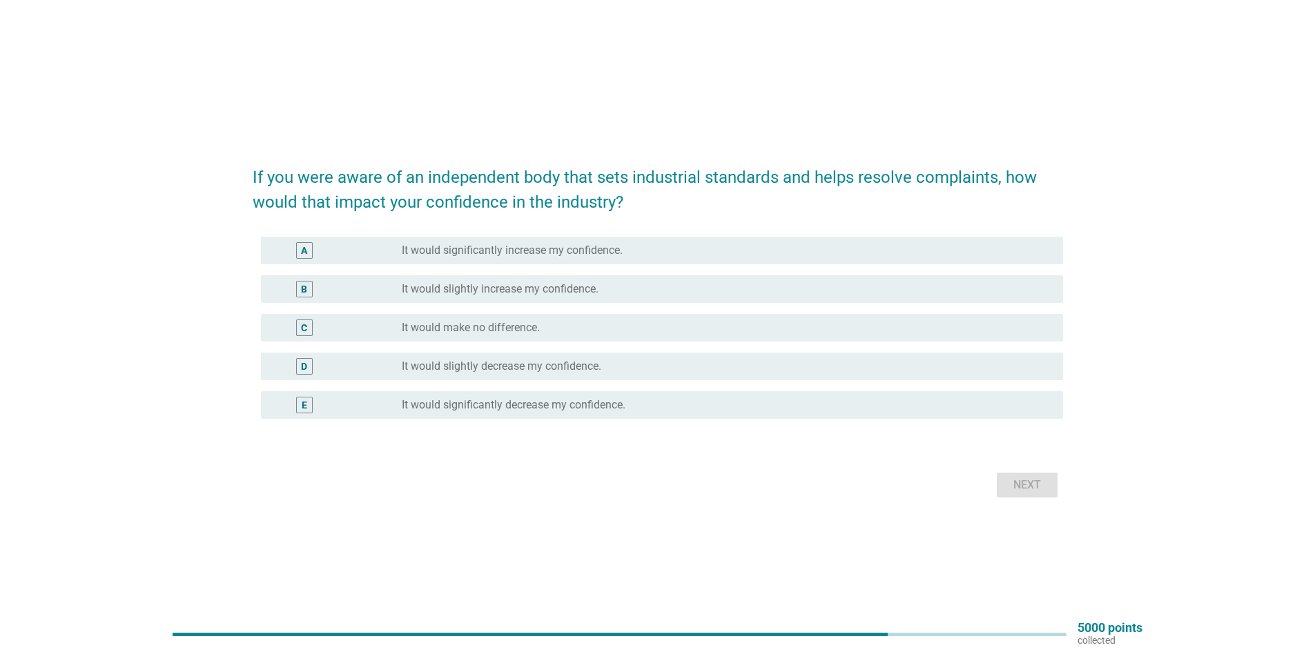
click at [549, 300] on div "B radio_button_unchecked It would slightly increase my confidence." at bounding box center [662, 289] width 802 height 28
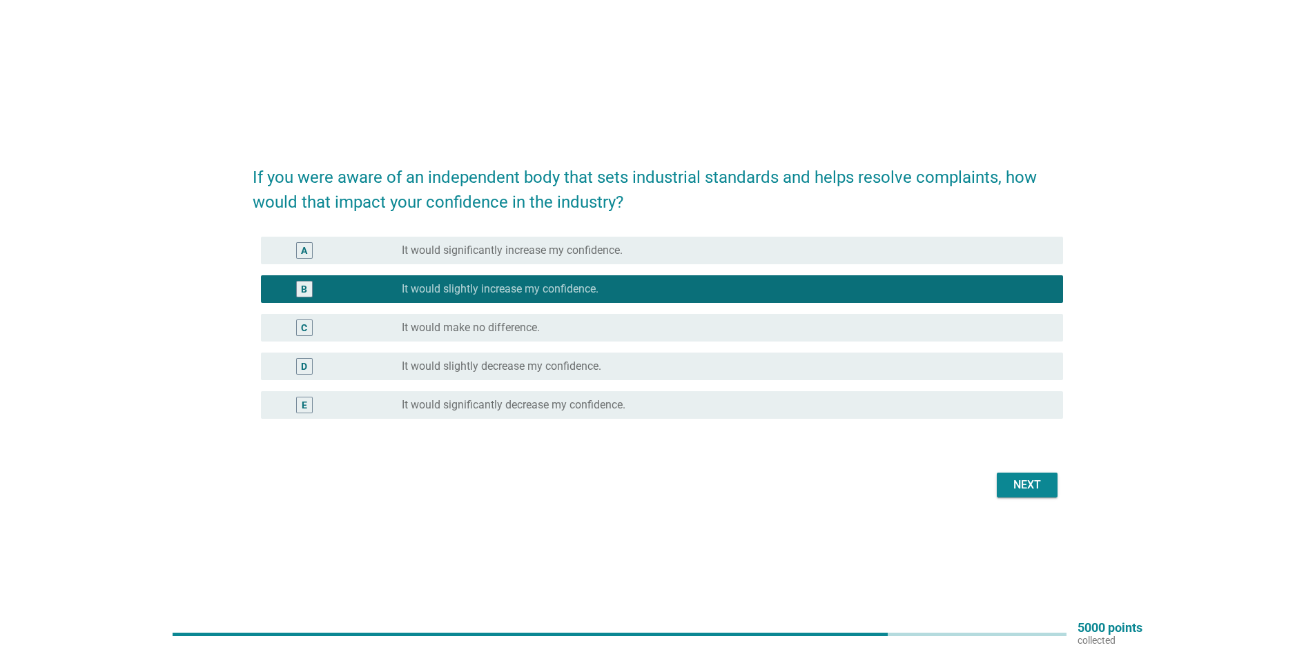
click at [1030, 486] on div "Next" at bounding box center [1027, 485] width 39 height 17
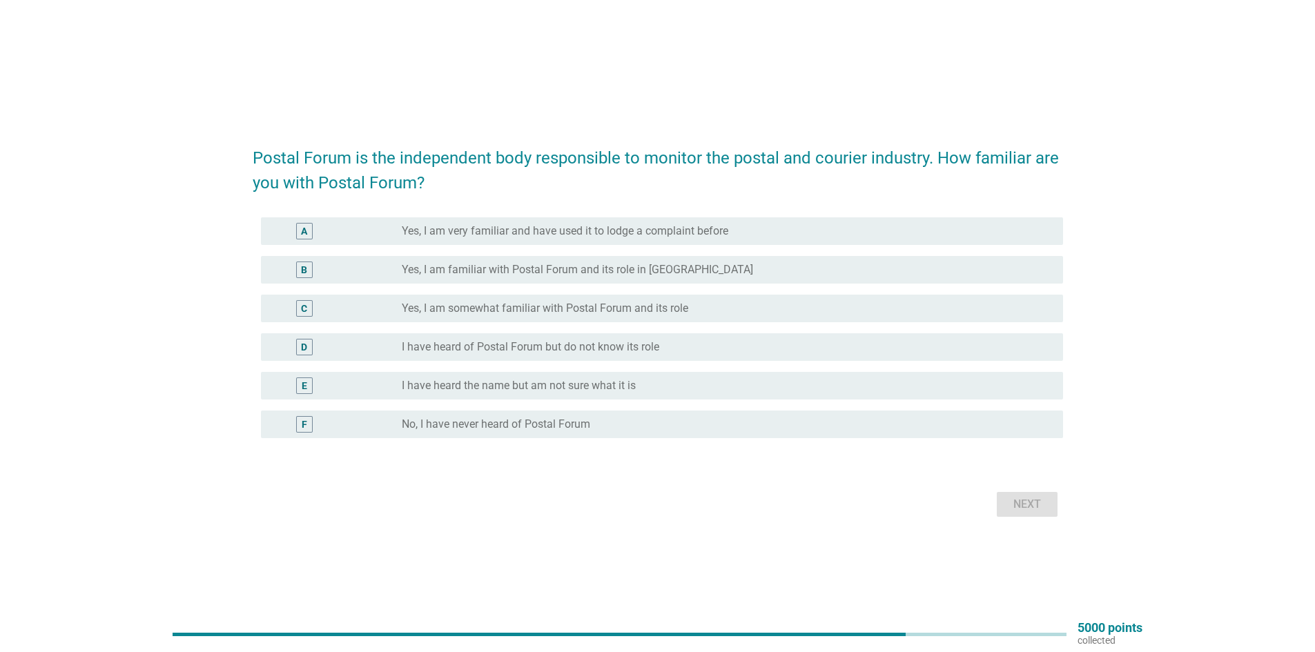
click at [658, 431] on div "radio_button_unchecked No, I have never heard of Postal Forum" at bounding box center [721, 425] width 639 height 14
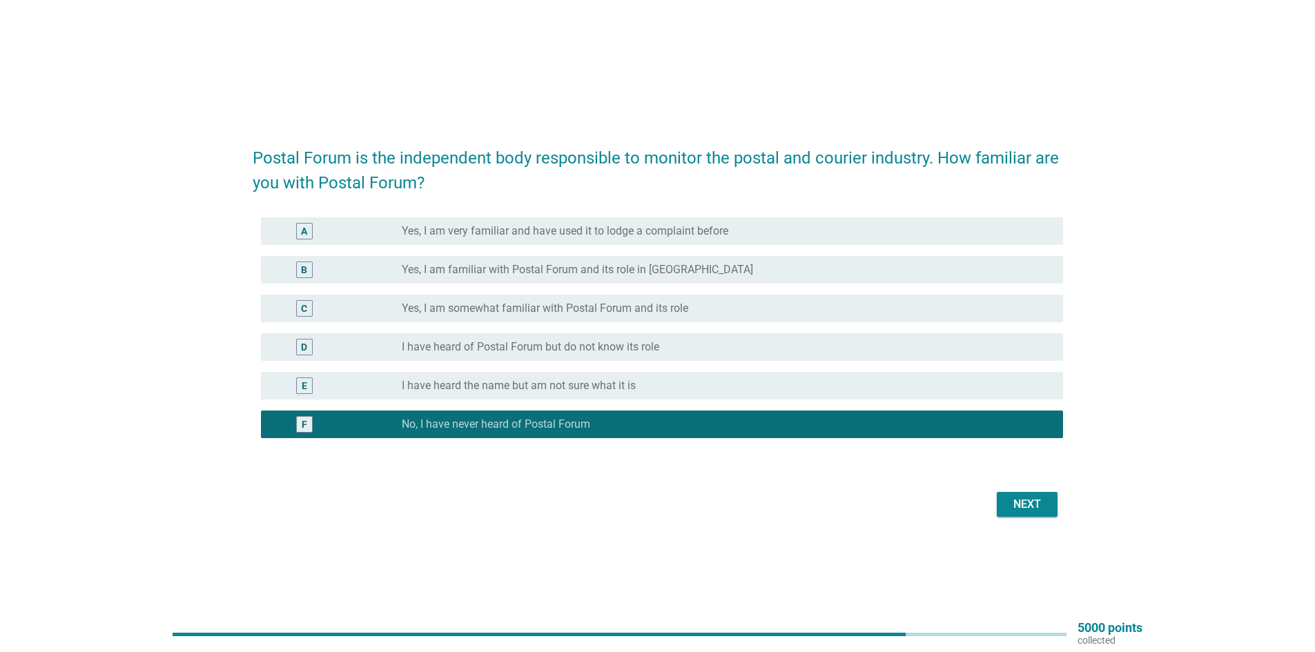
click at [1029, 507] on div "Next" at bounding box center [1027, 504] width 39 height 17
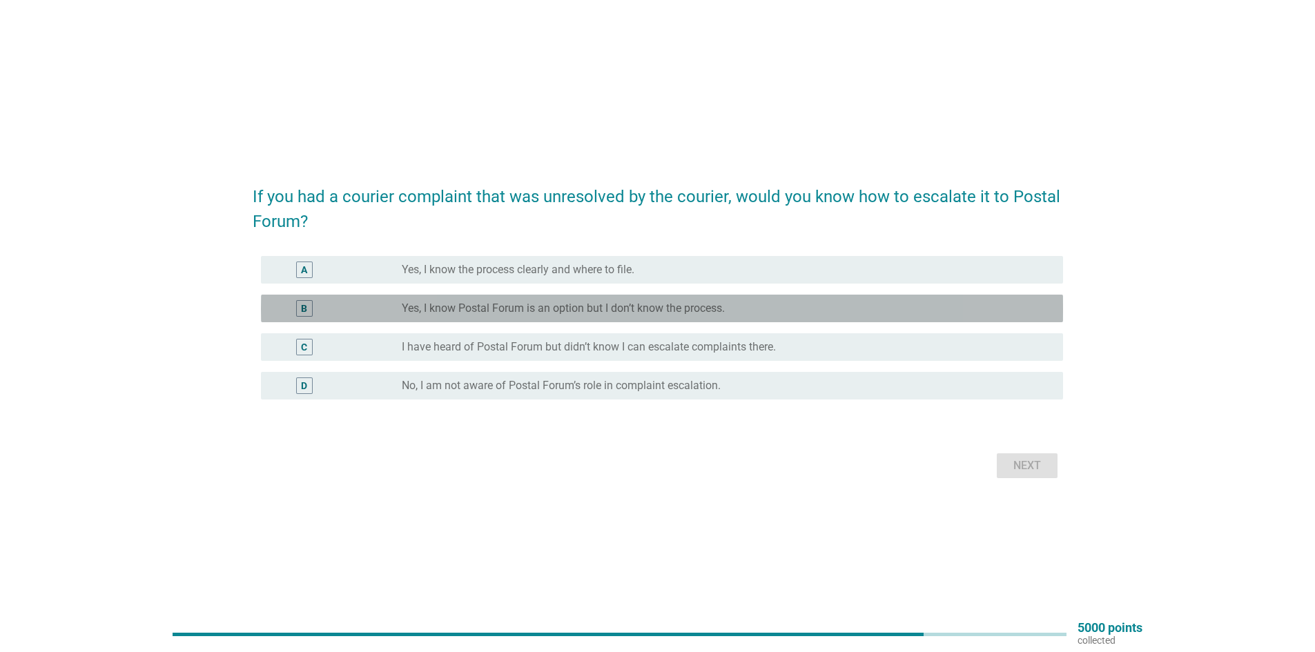
click at [726, 311] on div "radio_button_unchecked Yes, I know Postal Forum is an option but I don’t know t…" at bounding box center [721, 309] width 639 height 14
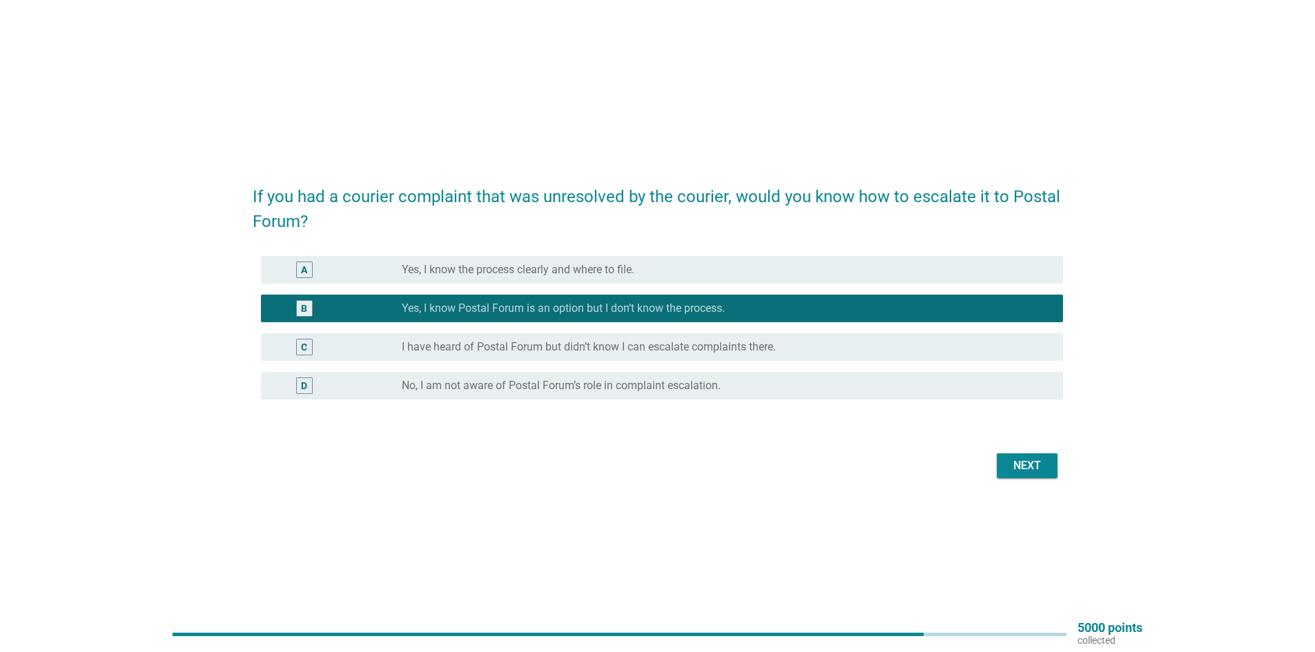
click at [876, 386] on div "radio_button_unchecked No, I am not aware of Postal Forum’s role in complaint e…" at bounding box center [721, 386] width 639 height 14
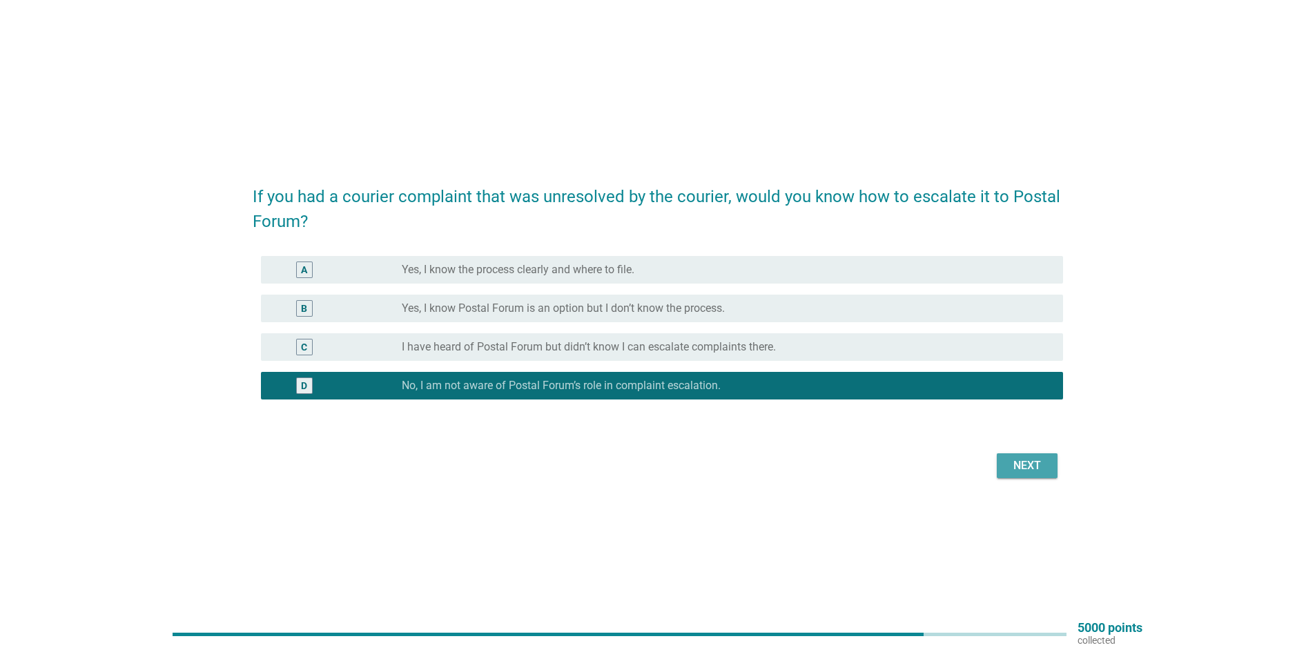
click at [1028, 469] on div "Next" at bounding box center [1027, 466] width 39 height 17
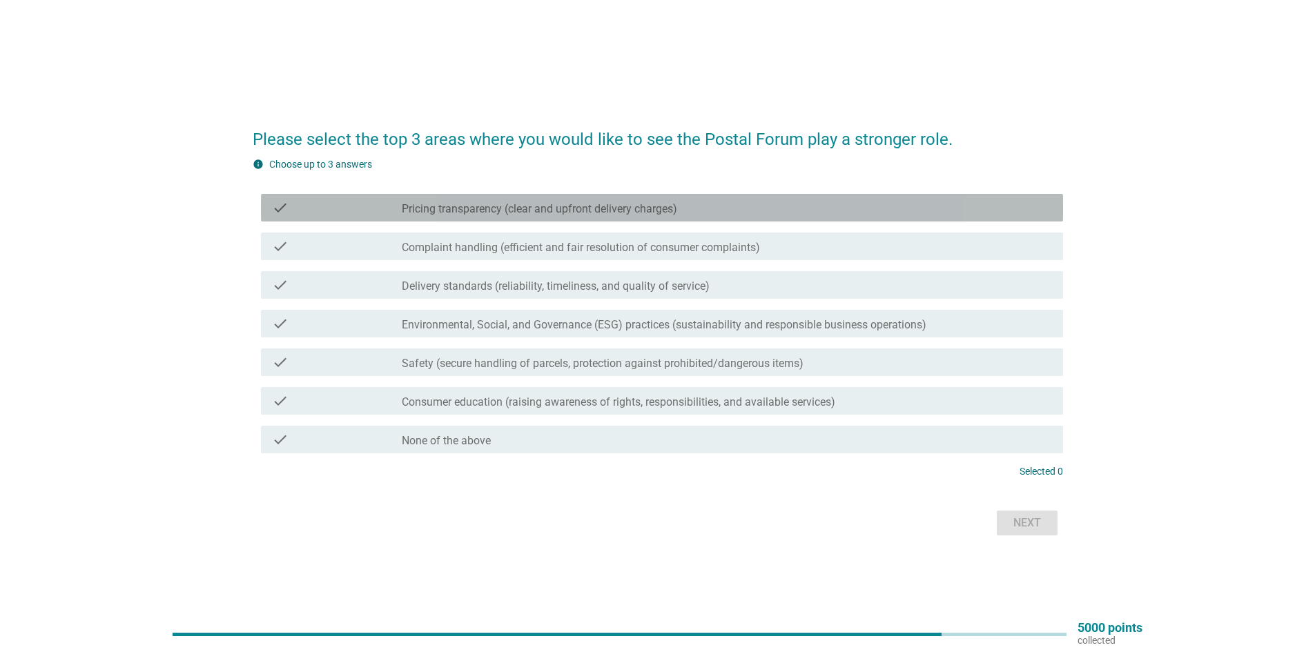
click at [559, 212] on label "Pricing transparency (clear and upfront delivery charges)" at bounding box center [539, 209] width 275 height 14
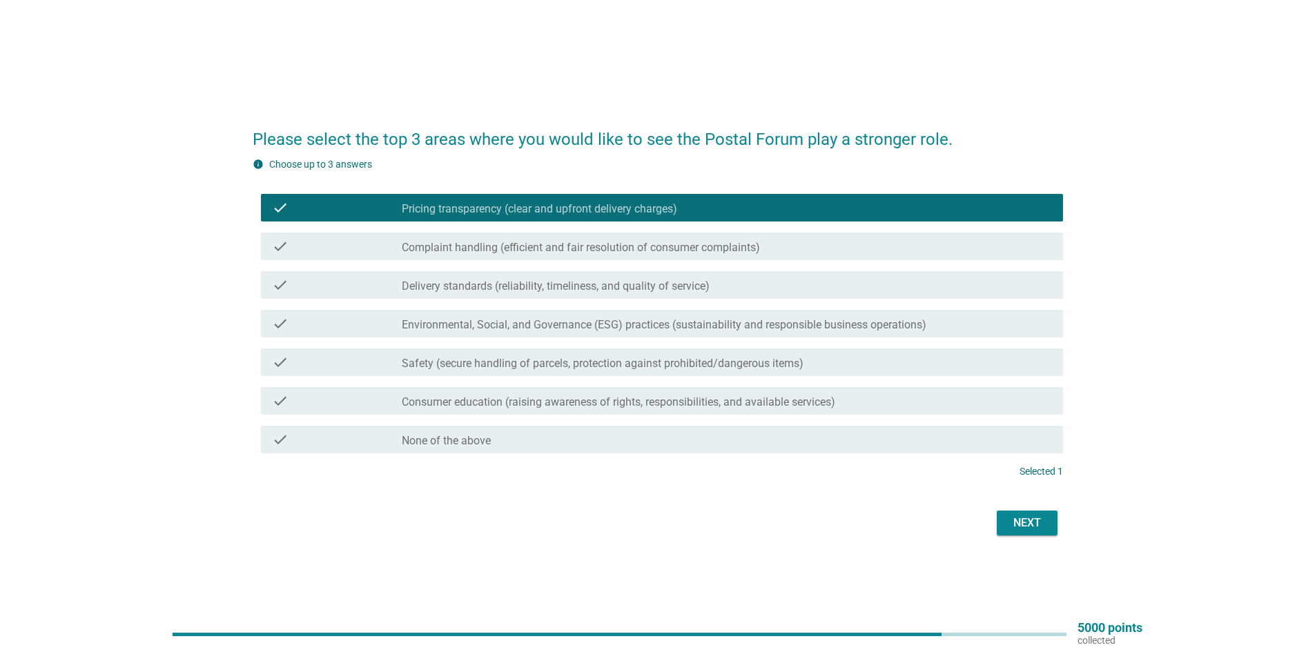
click at [565, 284] on label "Delivery standards (reliability, timeliness, and quality of service)" at bounding box center [556, 287] width 308 height 14
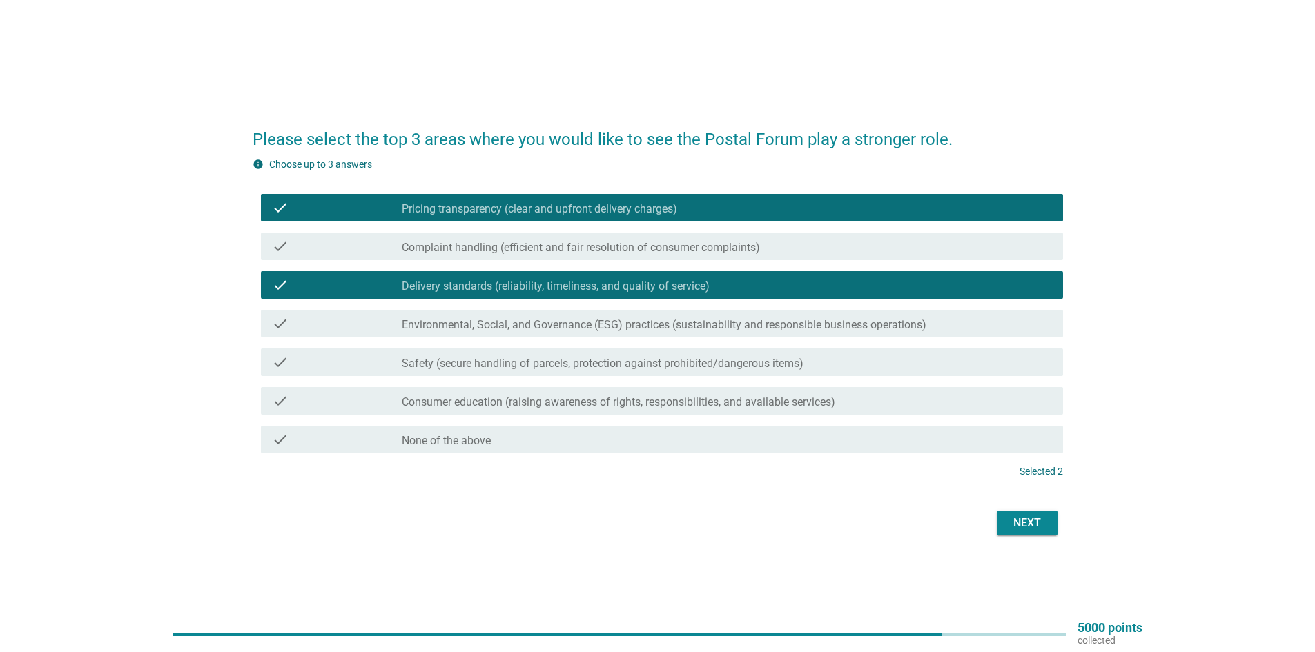
click at [575, 255] on div "check check_box_outline_blank Complaint handling (efficient and fair resolution…" at bounding box center [662, 247] width 802 height 28
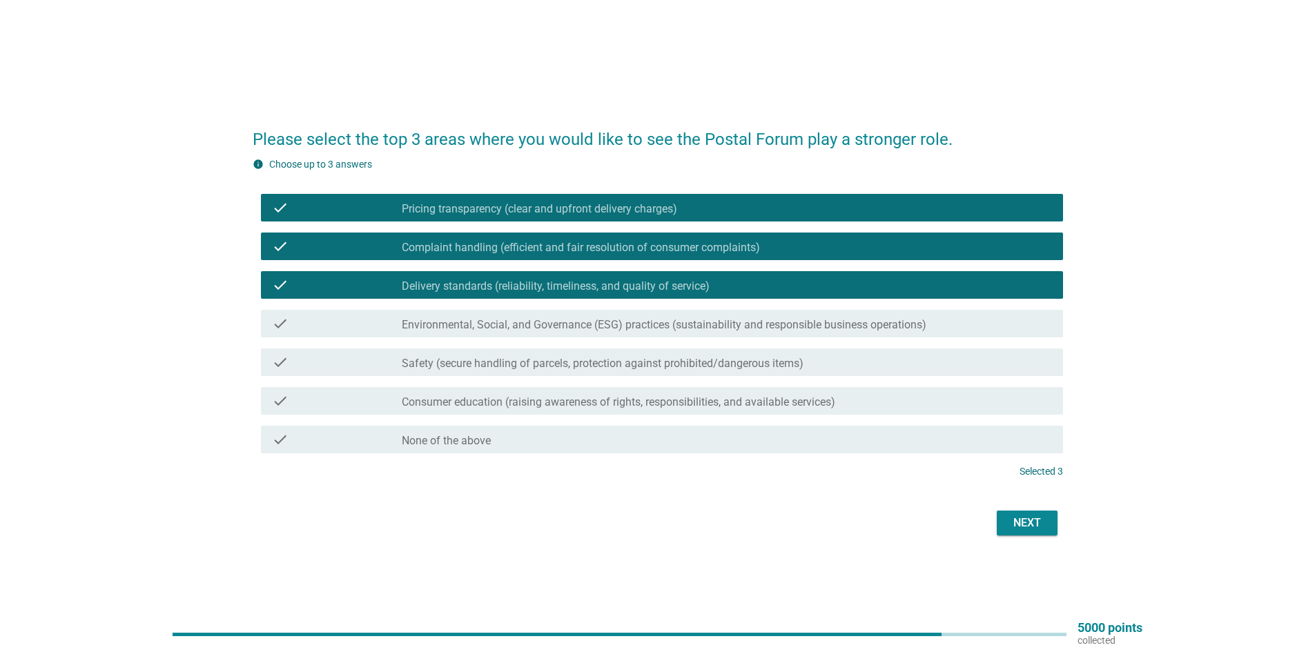
click at [1025, 520] on div "Next" at bounding box center [1027, 523] width 39 height 17
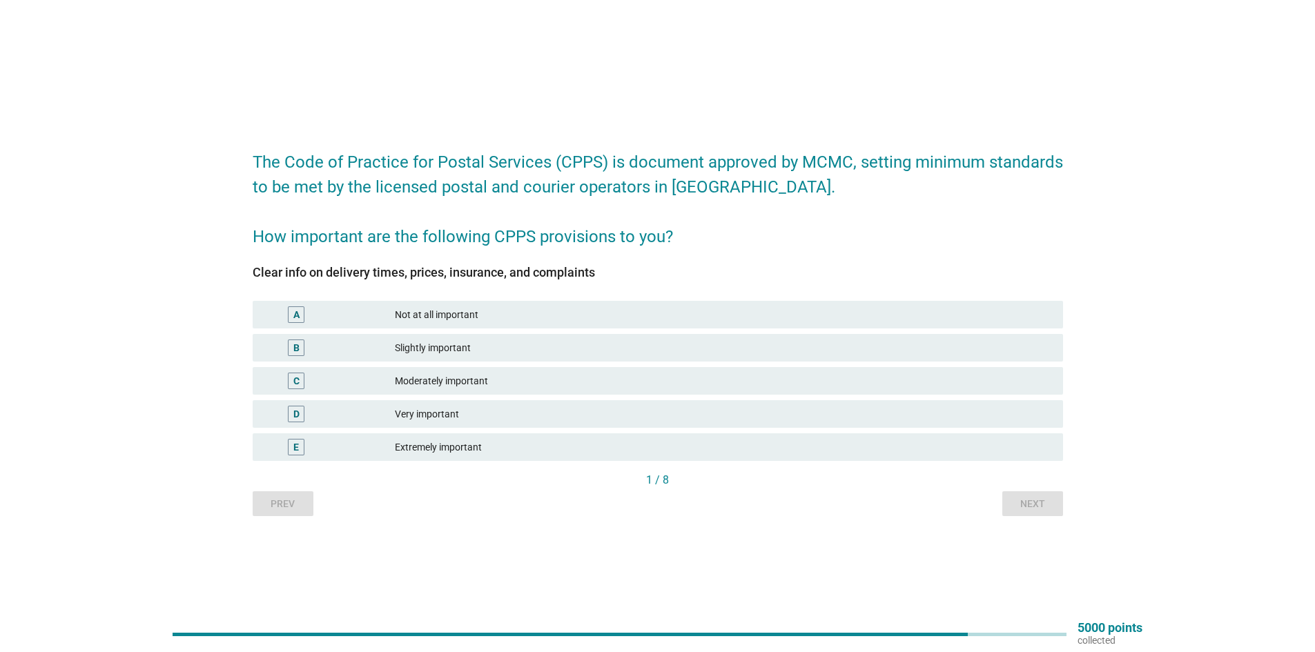
click at [604, 376] on div "Moderately important" at bounding box center [723, 381] width 657 height 17
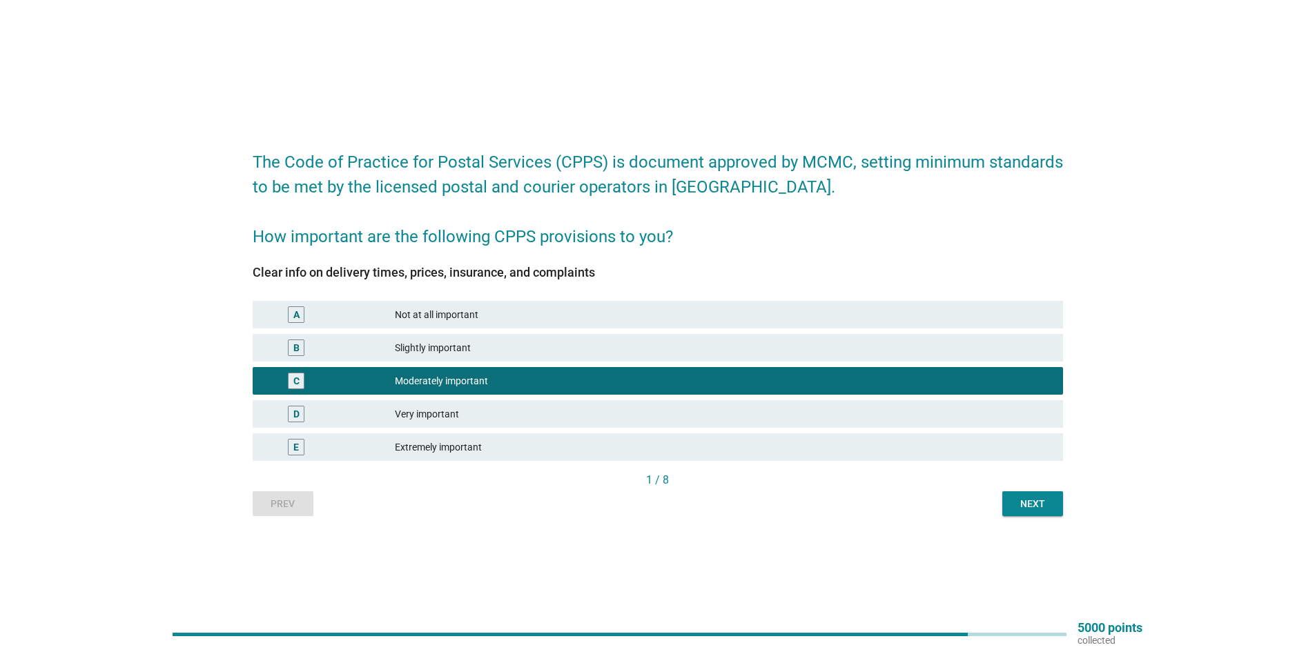
click at [1026, 507] on div "Next" at bounding box center [1033, 504] width 39 height 14
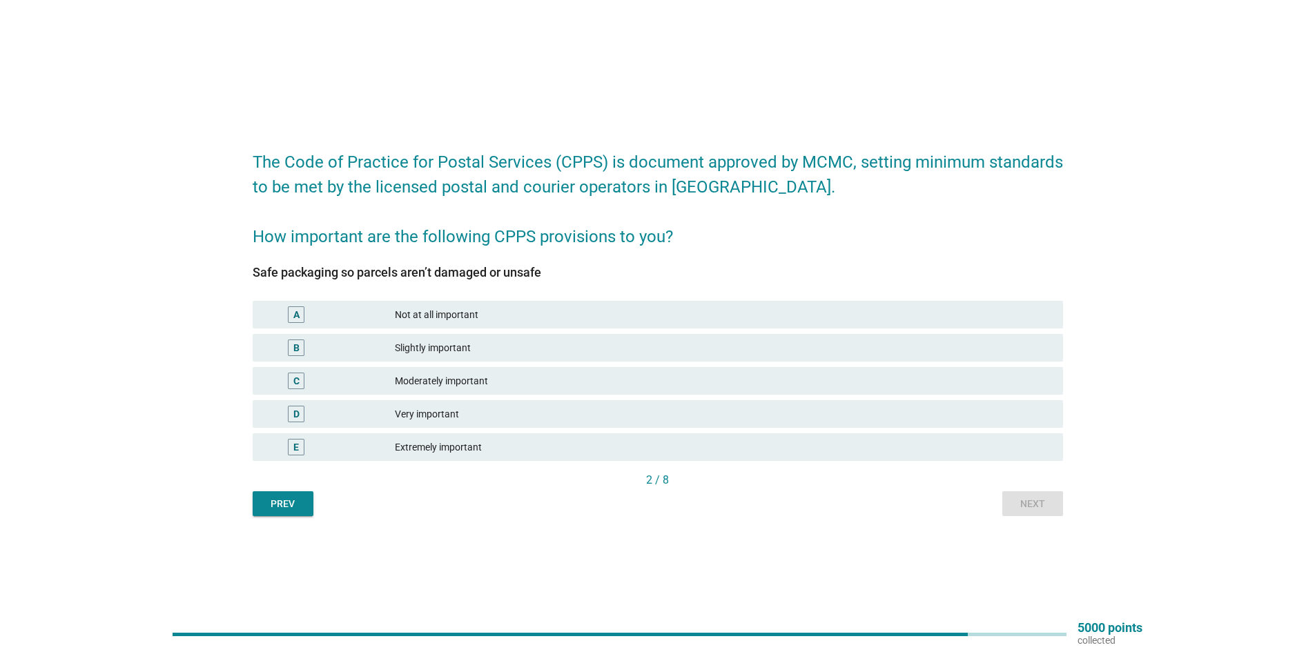
click at [512, 386] on div "Moderately important" at bounding box center [723, 381] width 657 height 17
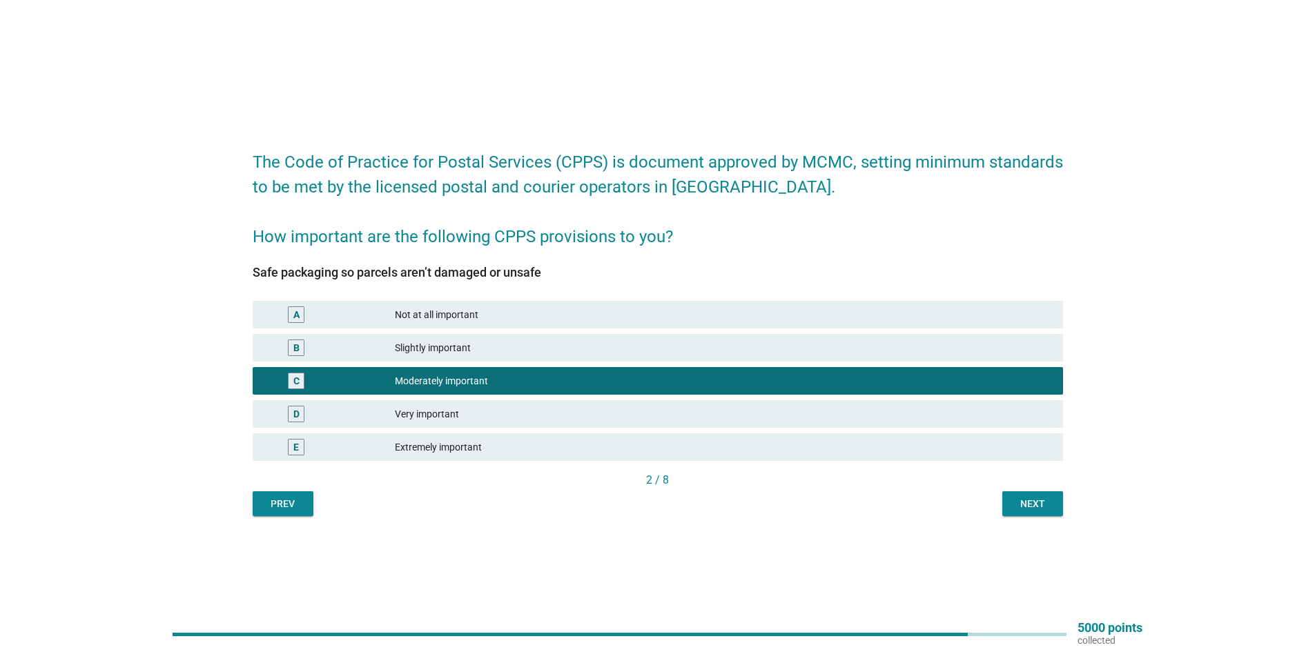
click at [1038, 502] on div "Next" at bounding box center [1033, 504] width 39 height 14
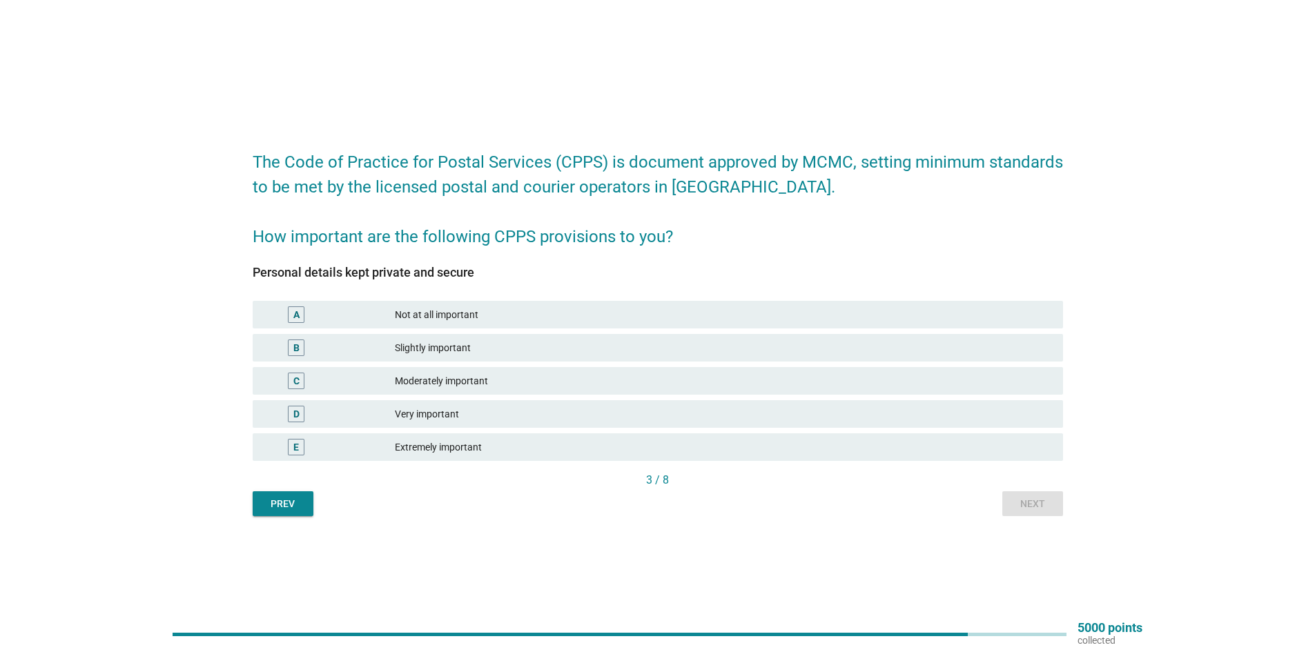
drag, startPoint x: 514, startPoint y: 409, endPoint x: 536, endPoint y: 418, distance: 23.8
click at [514, 410] on div "Very important" at bounding box center [723, 414] width 657 height 17
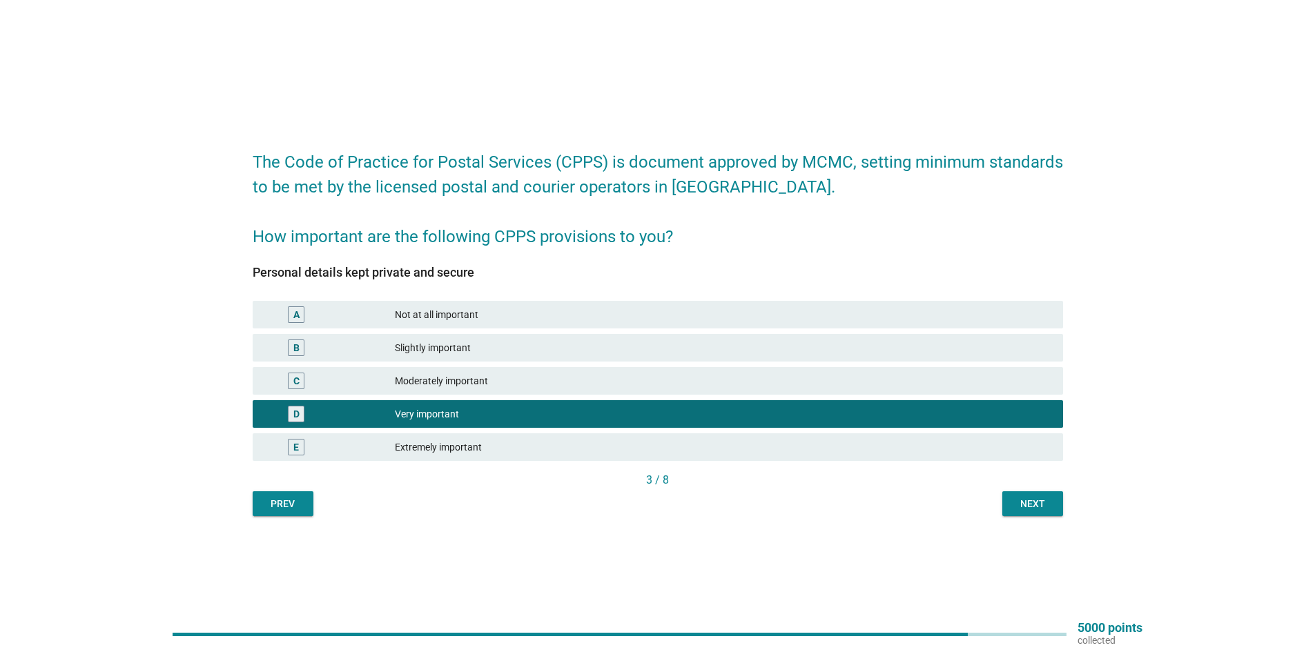
click at [1018, 497] on div "Next" at bounding box center [1033, 504] width 39 height 14
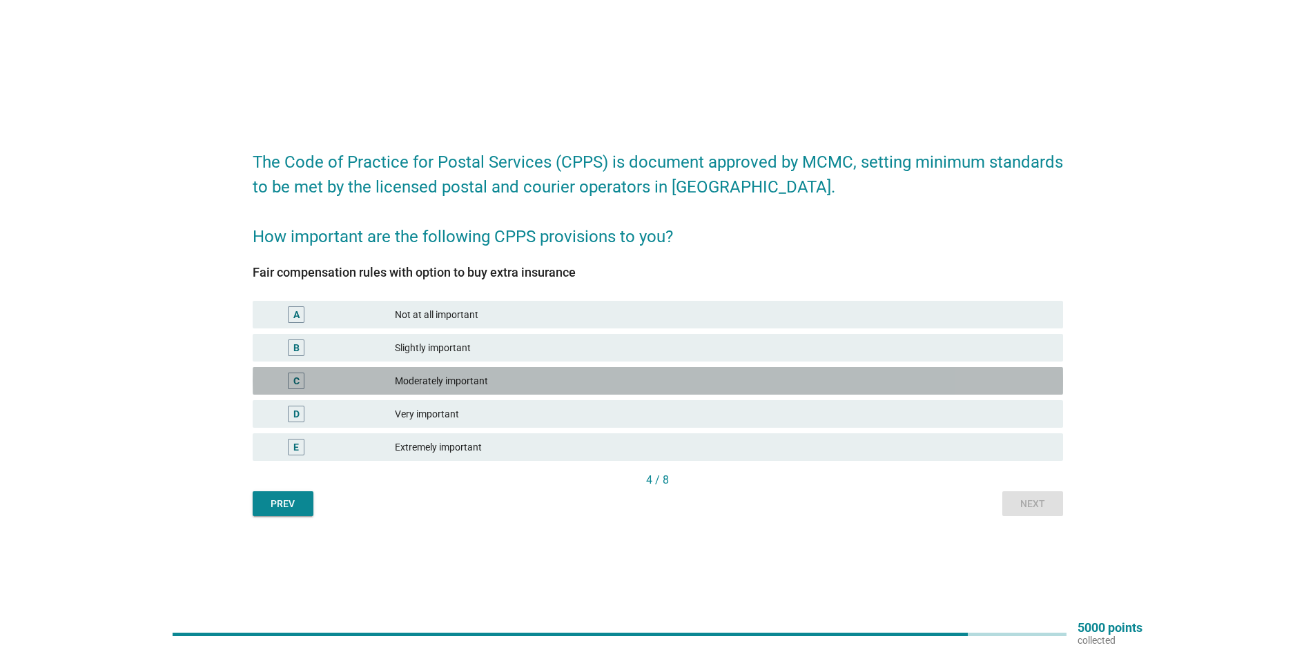
click at [613, 389] on div "Moderately important" at bounding box center [723, 381] width 657 height 17
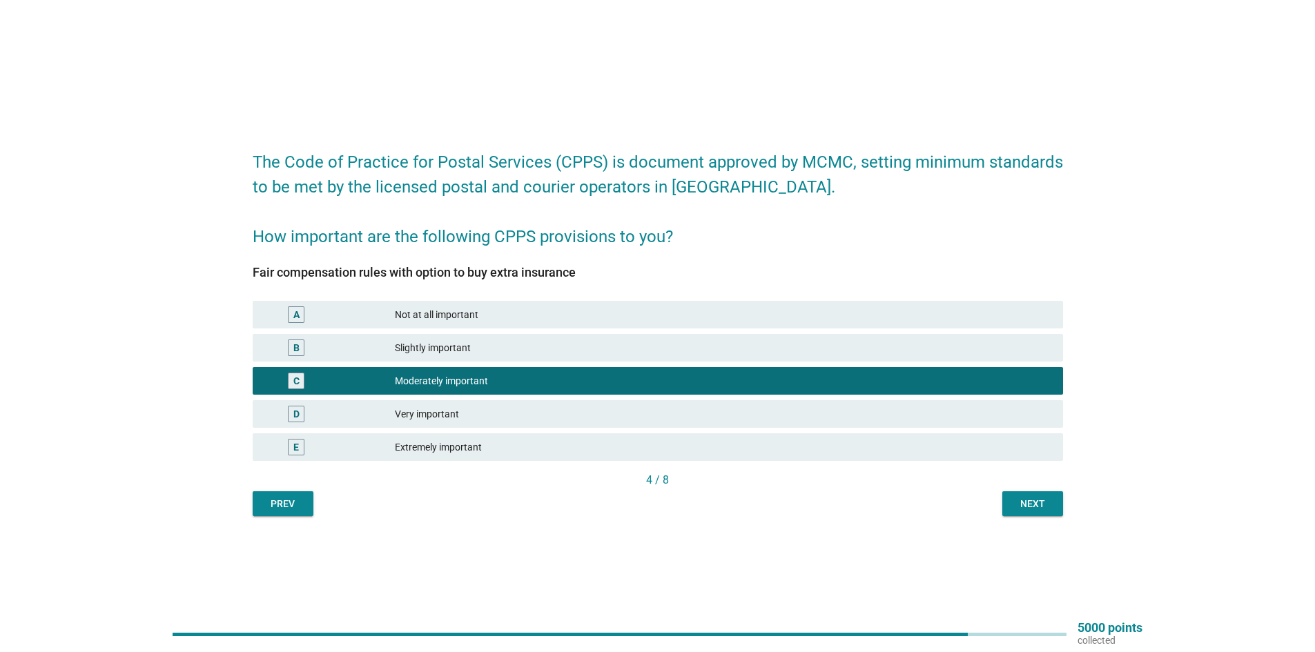
click at [1047, 512] on button "Next" at bounding box center [1032, 504] width 61 height 25
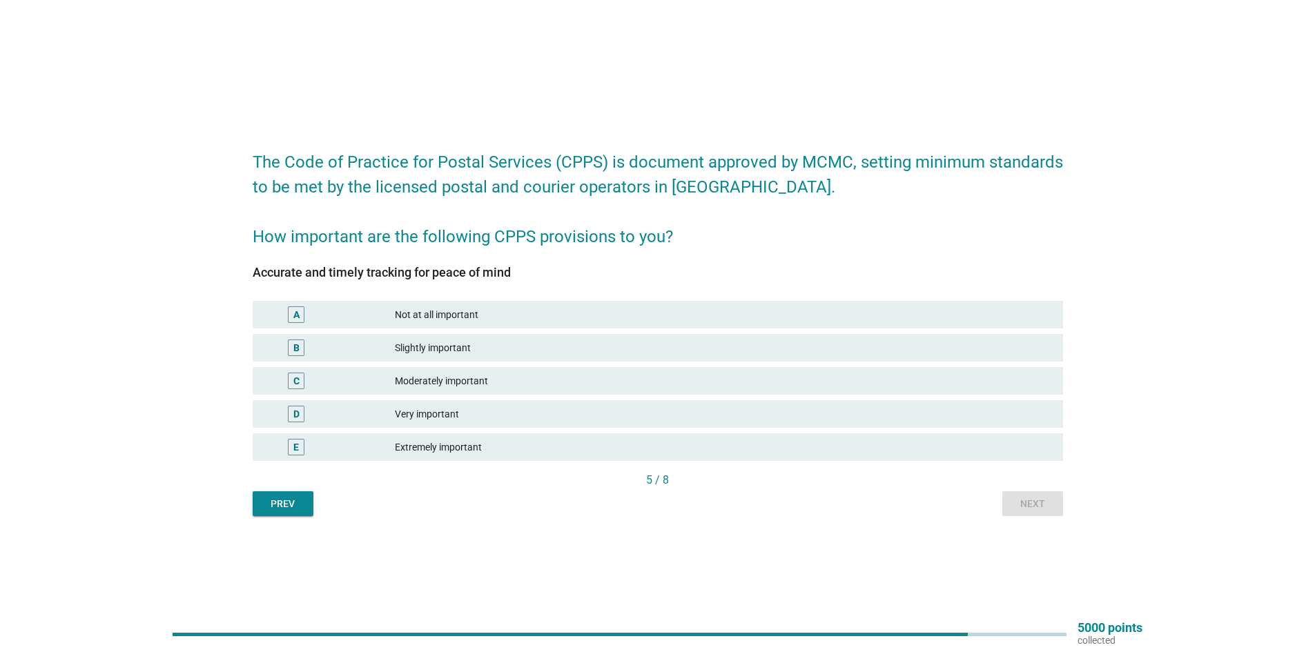
click at [448, 410] on div "Very important" at bounding box center [723, 414] width 657 height 17
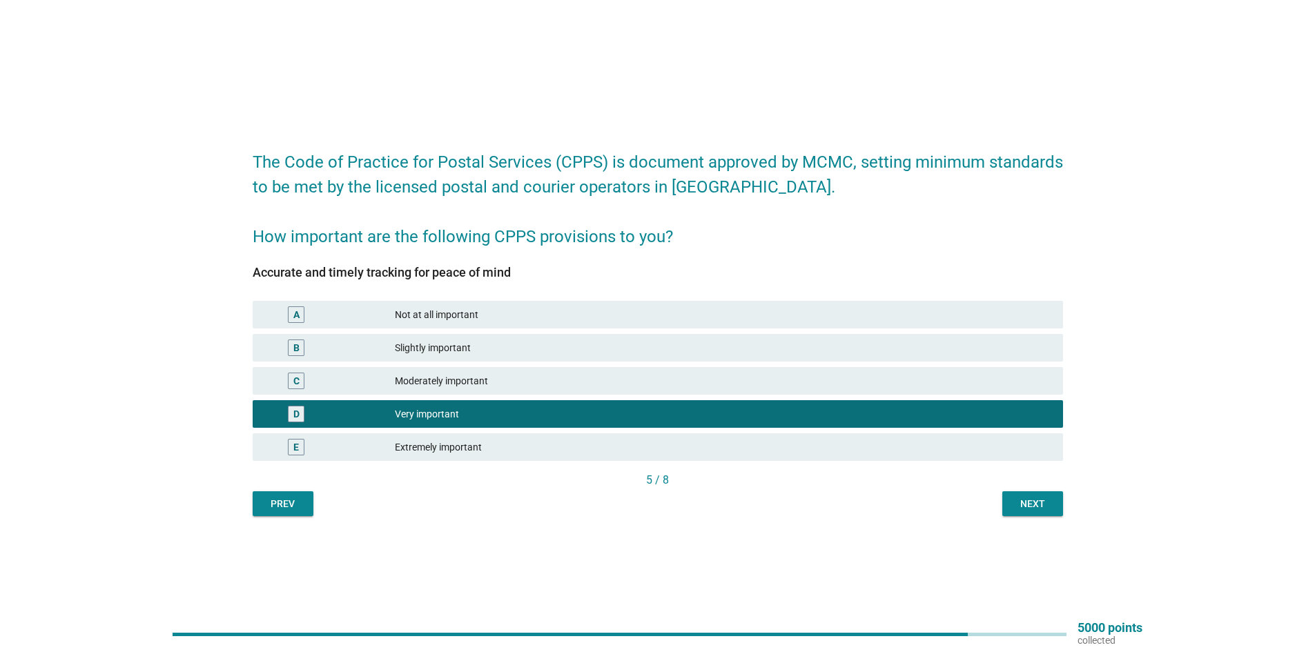
click at [1028, 504] on div "Next" at bounding box center [1033, 504] width 39 height 14
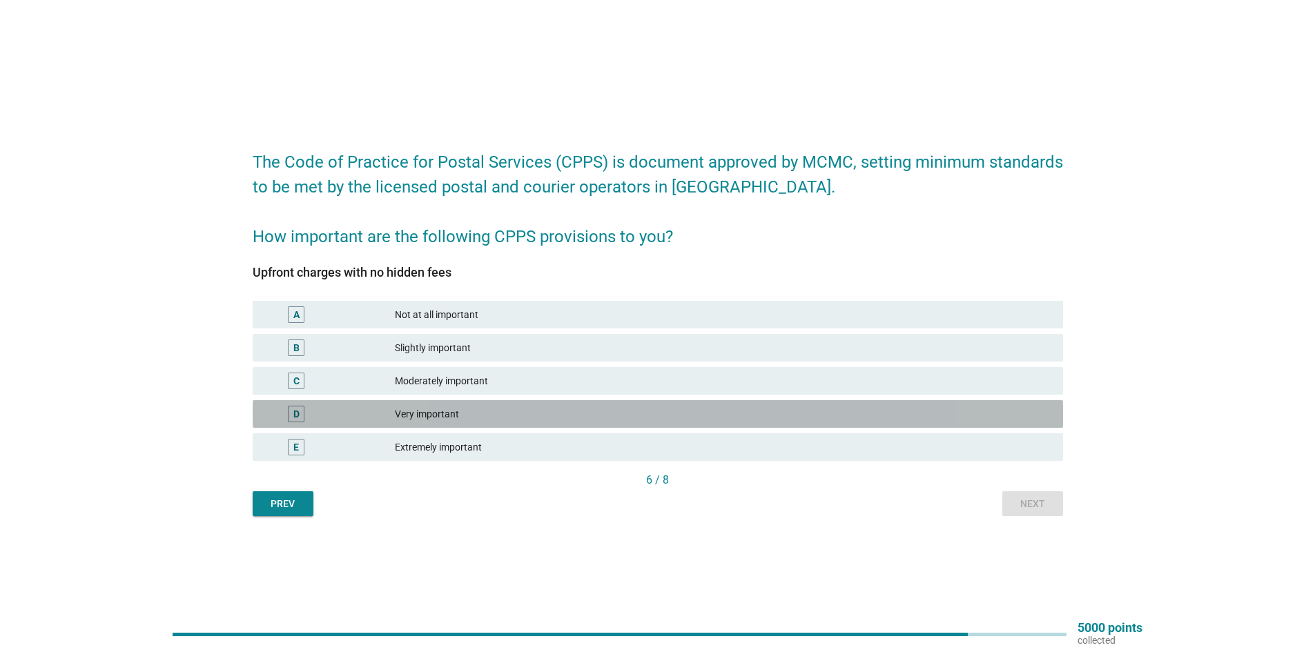
click at [534, 405] on div "D Very important" at bounding box center [658, 414] width 811 height 28
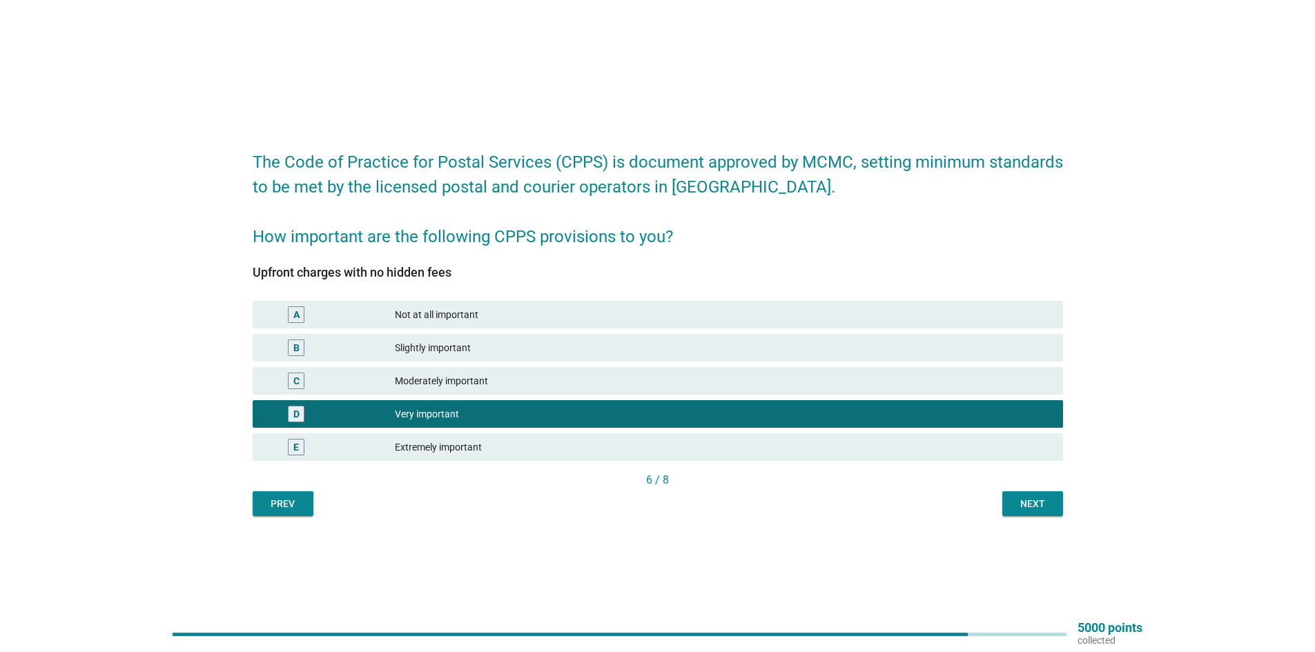
click at [1015, 505] on div "Next" at bounding box center [1033, 504] width 39 height 14
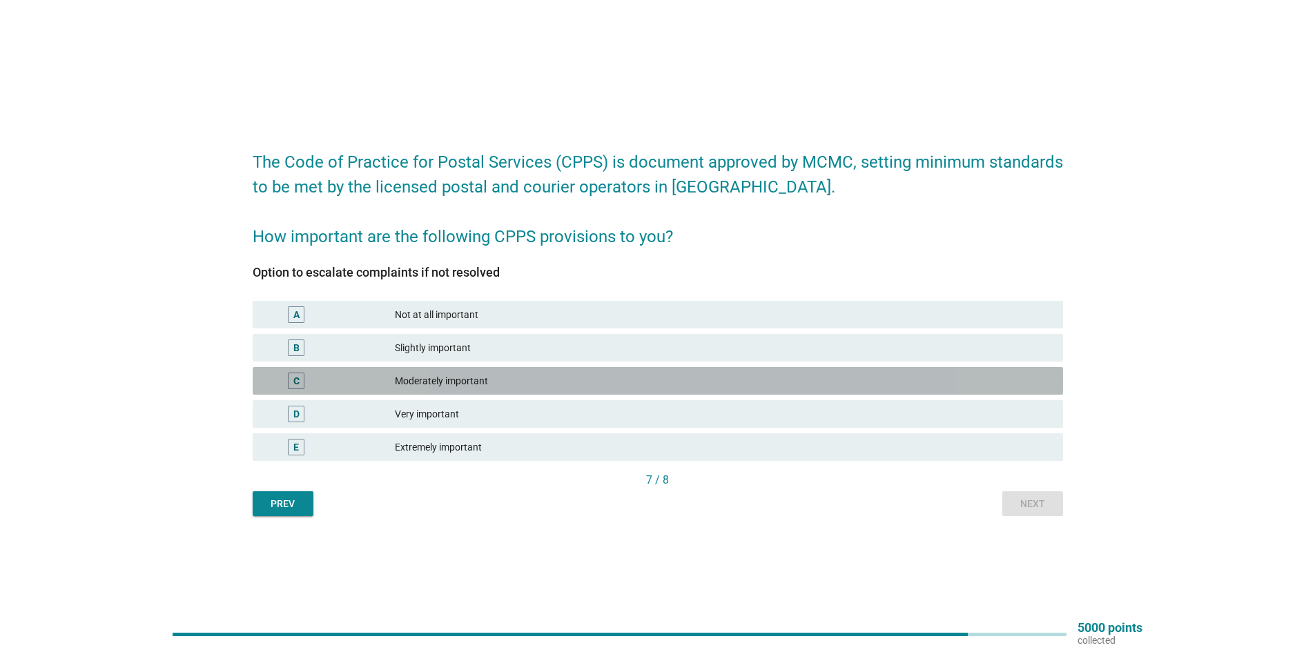
click at [463, 385] on div "Moderately important" at bounding box center [723, 381] width 657 height 17
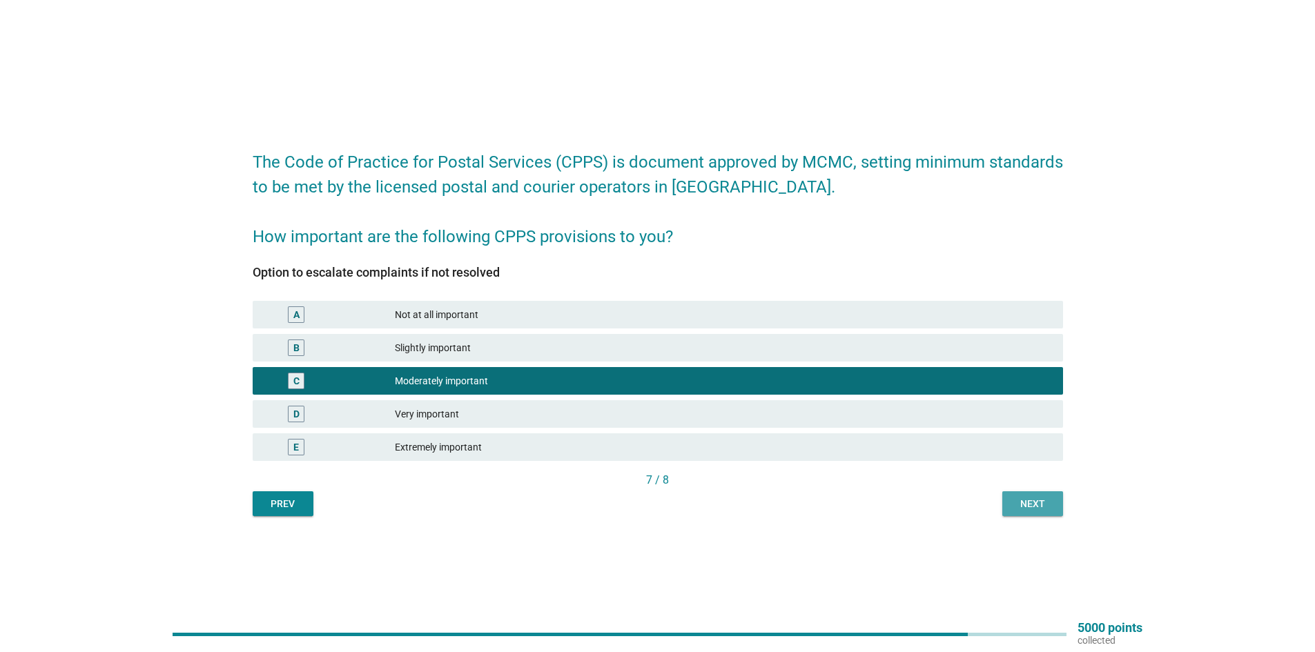
click at [1009, 501] on button "Next" at bounding box center [1032, 504] width 61 height 25
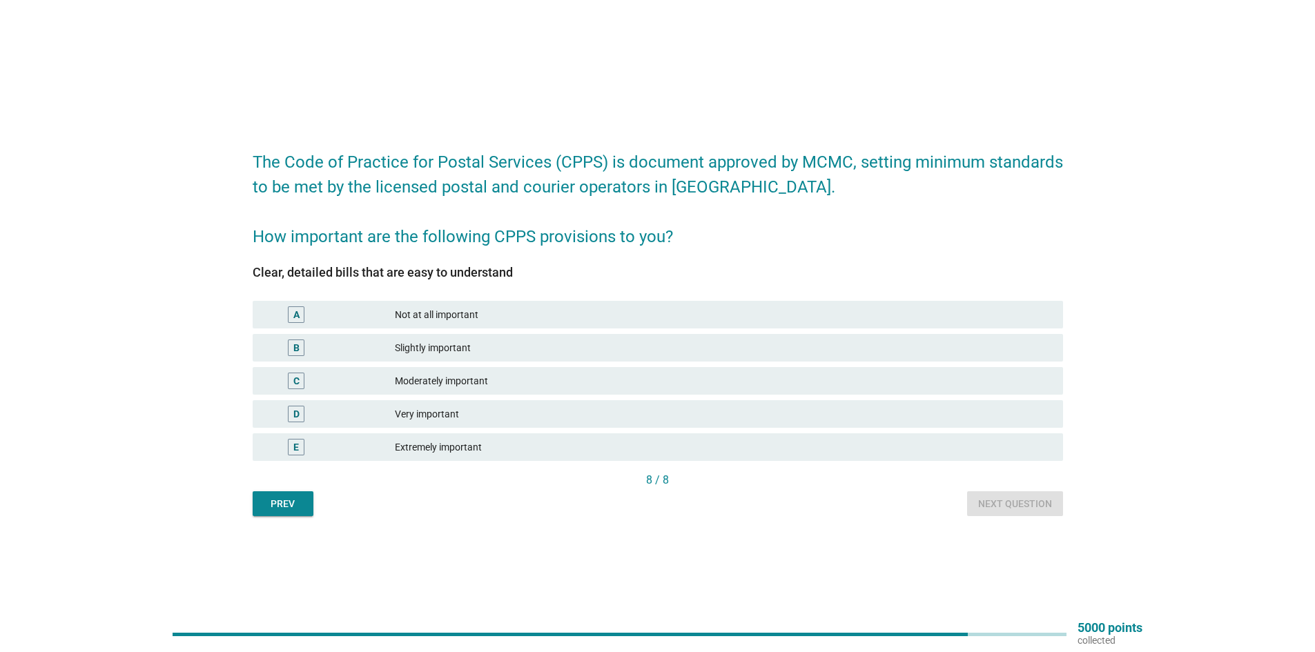
click at [484, 414] on div "Very important" at bounding box center [723, 414] width 657 height 17
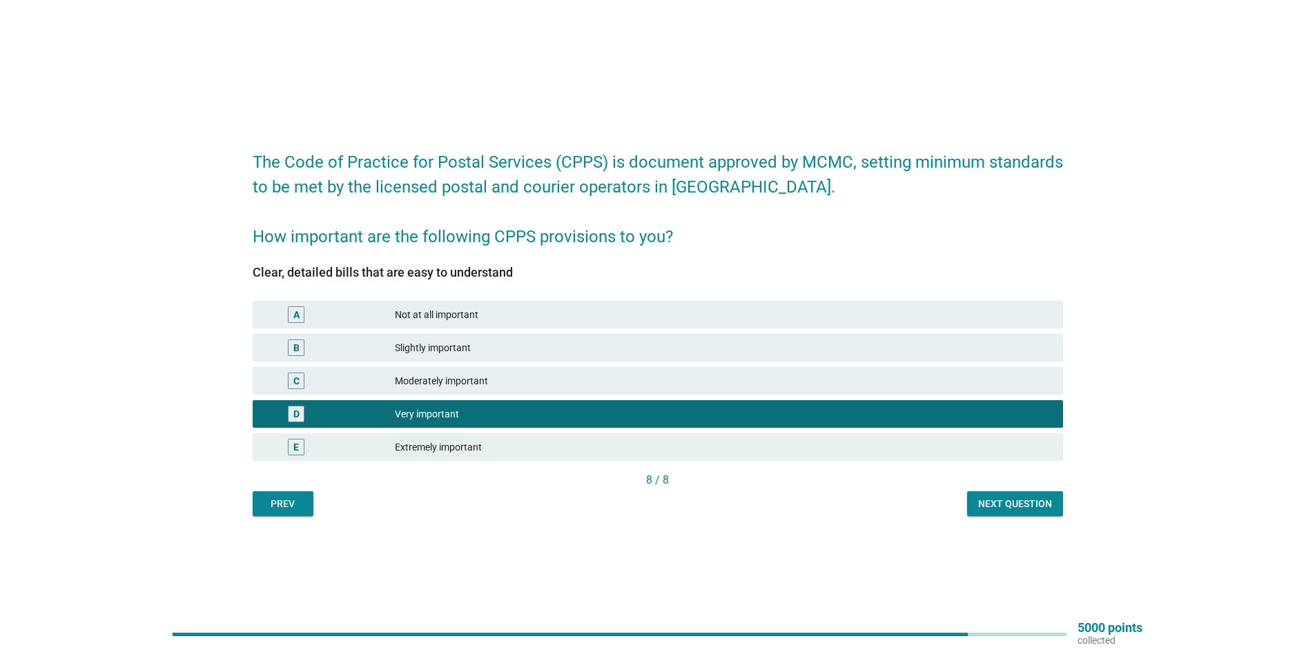
click at [991, 501] on div "Next question" at bounding box center [1015, 504] width 74 height 14
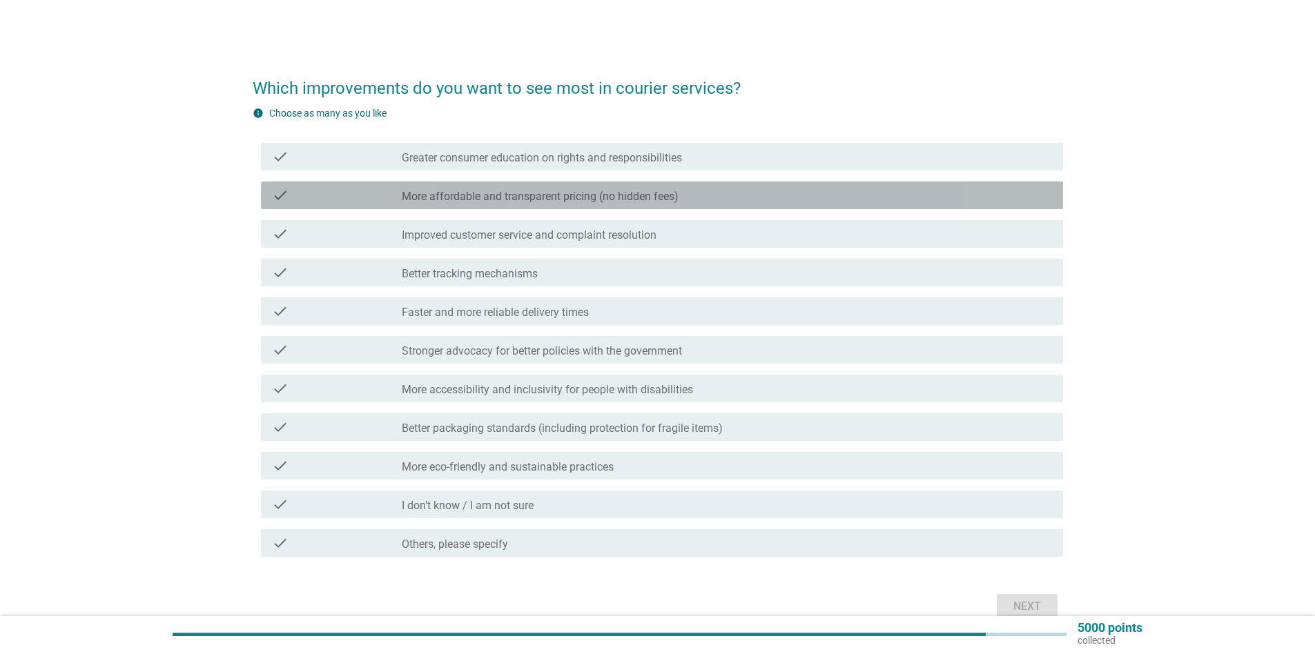
click at [525, 205] on div "check check_box_outline_blank More affordable and transparent pricing (no hidde…" at bounding box center [662, 196] width 802 height 28
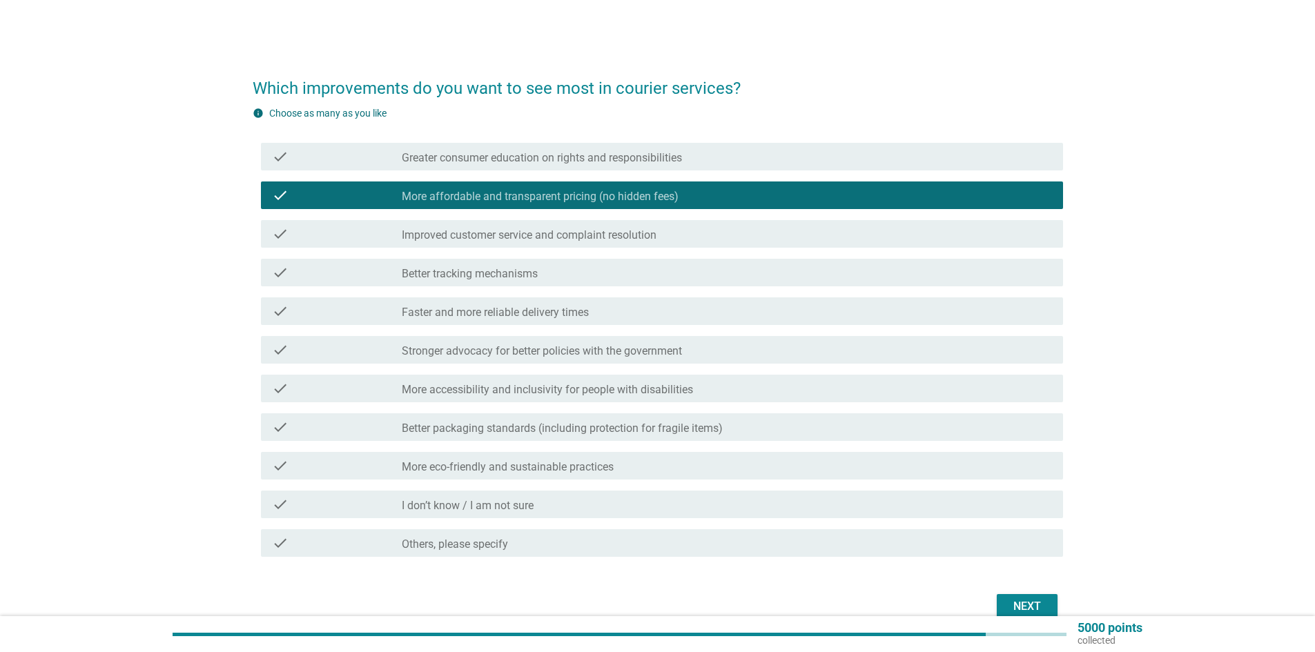
click at [525, 151] on label "Greater consumer education on rights and responsibilities" at bounding box center [542, 158] width 280 height 14
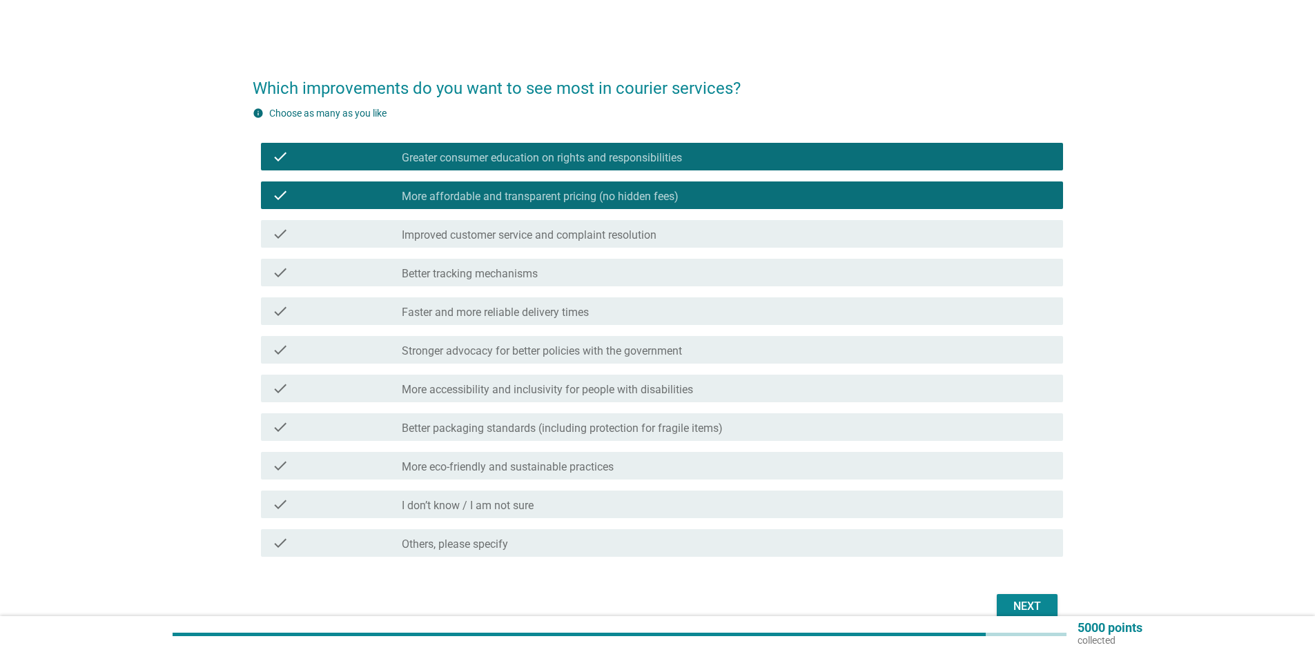
click at [545, 310] on label "Faster and more reliable delivery times" at bounding box center [495, 313] width 187 height 14
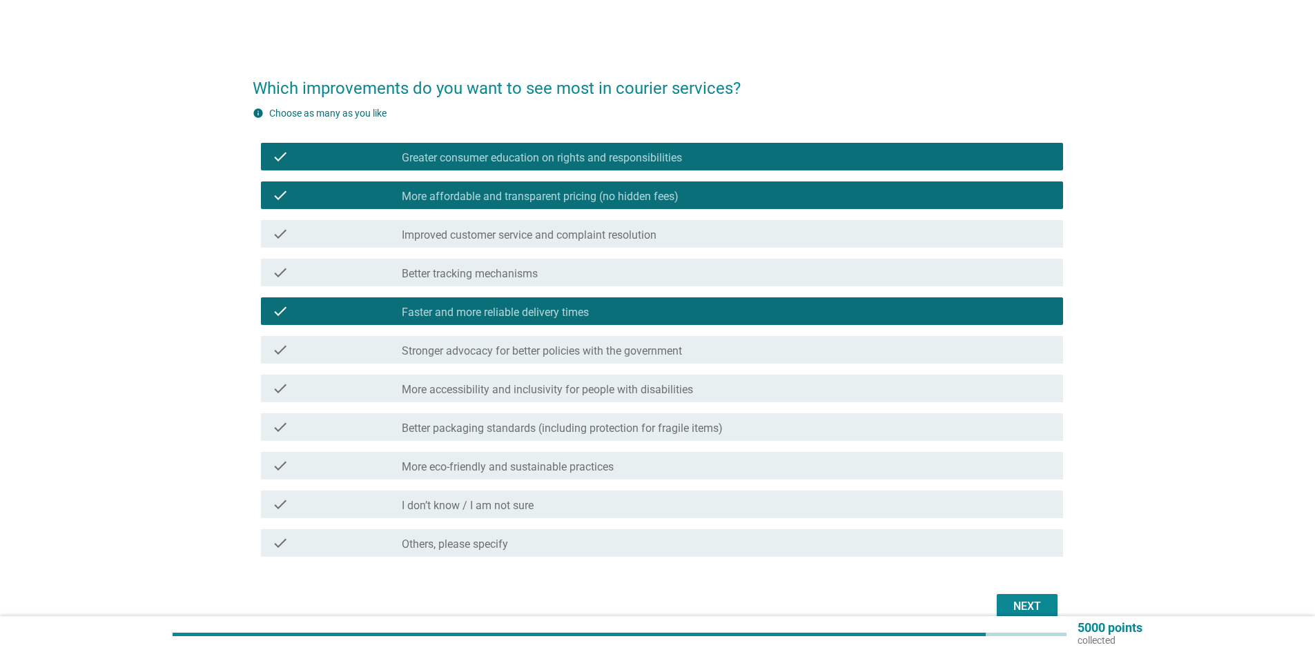
click at [635, 272] on div "check_box_outline_blank Better tracking mechanisms" at bounding box center [727, 272] width 650 height 17
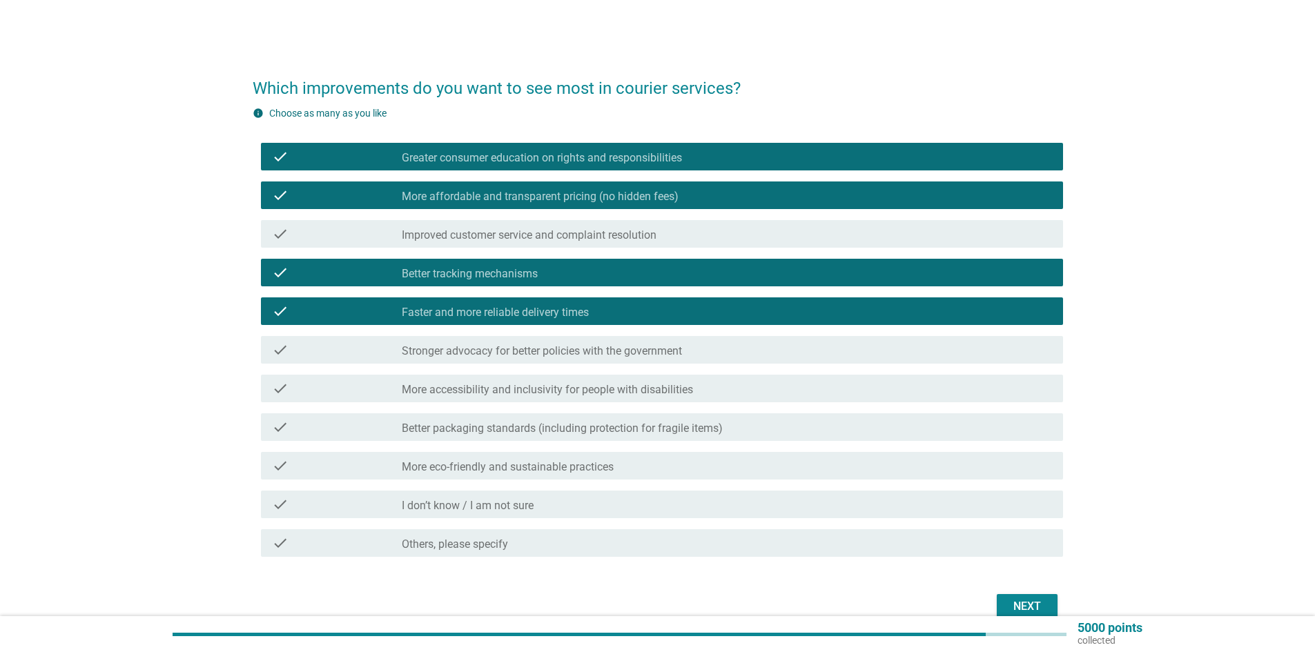
click at [1040, 612] on div "Next" at bounding box center [1027, 607] width 39 height 17
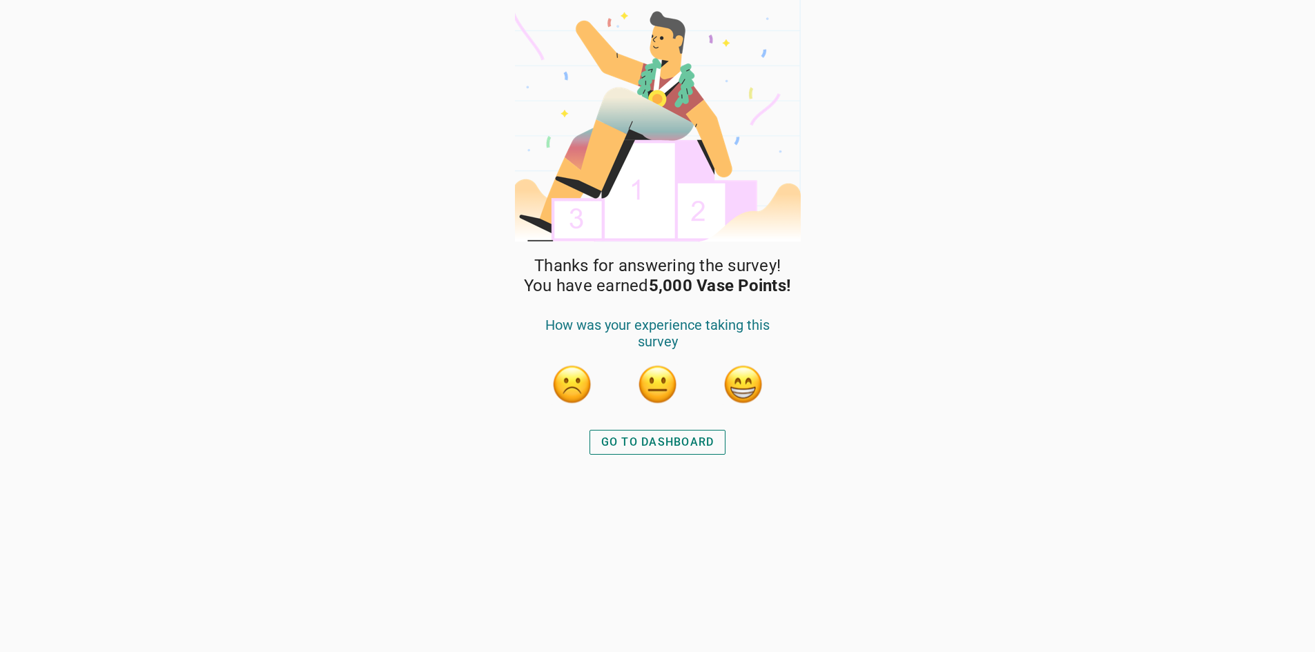
click at [746, 384] on button "button" at bounding box center [743, 384] width 41 height 41
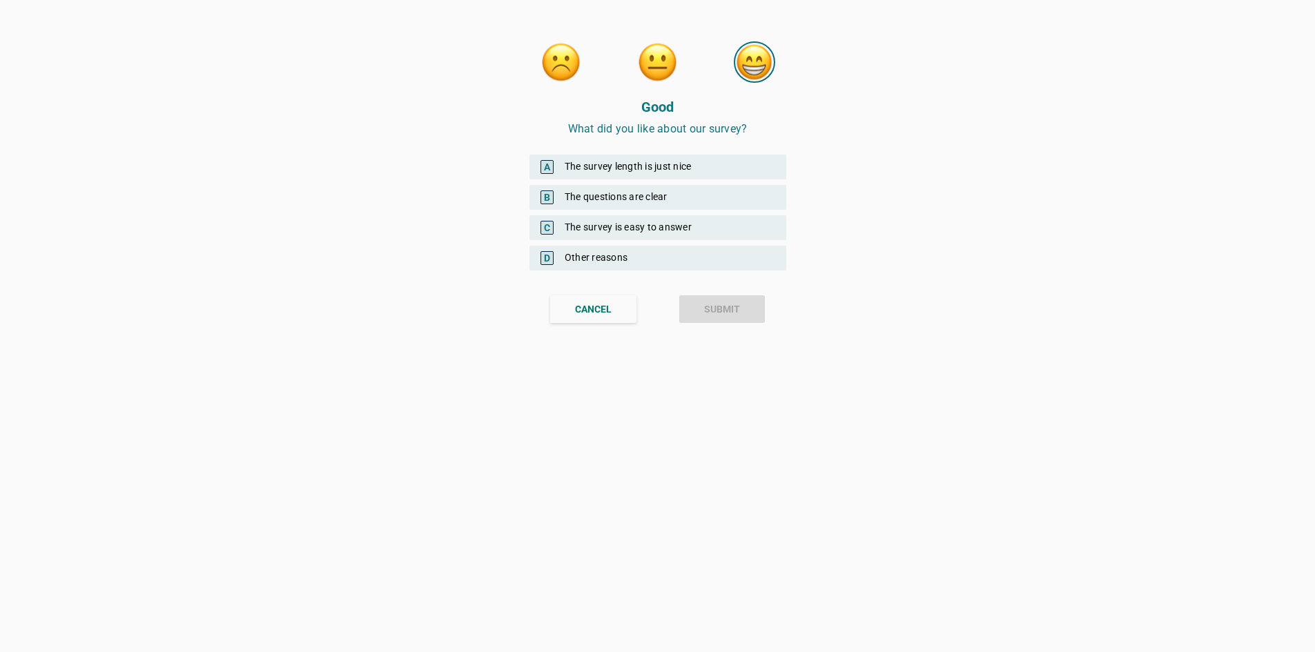
click at [633, 191] on div "B The questions are clear" at bounding box center [658, 197] width 257 height 25
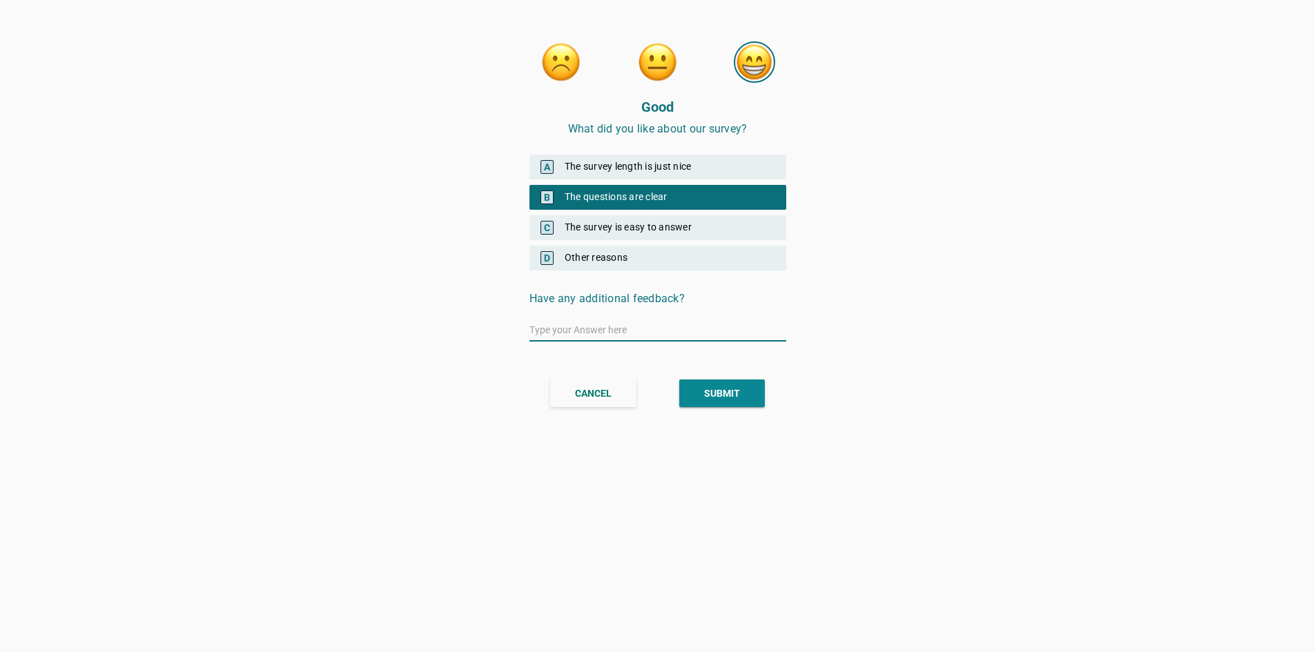
click at [746, 389] on button "SUBMIT" at bounding box center [722, 394] width 86 height 28
